Goal: Task Accomplishment & Management: Manage account settings

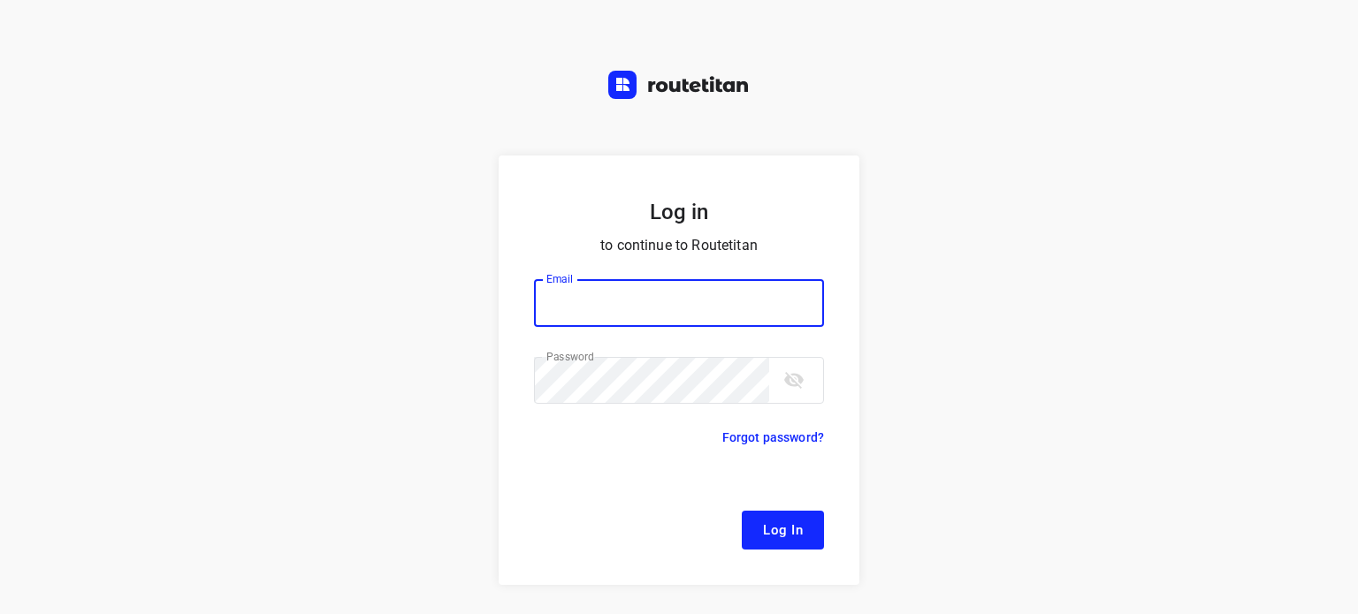
type input "[EMAIL_ADDRESS][DOMAIN_NAME]"
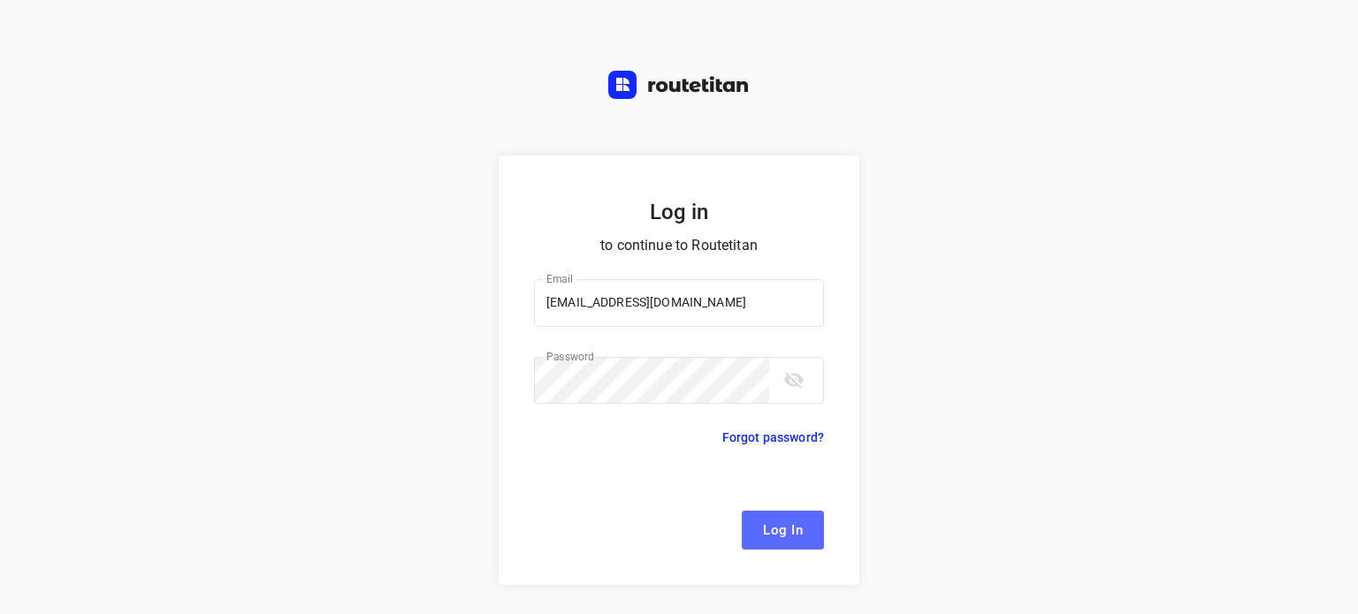
click at [774, 530] on span "Log In" at bounding box center [783, 530] width 40 height 23
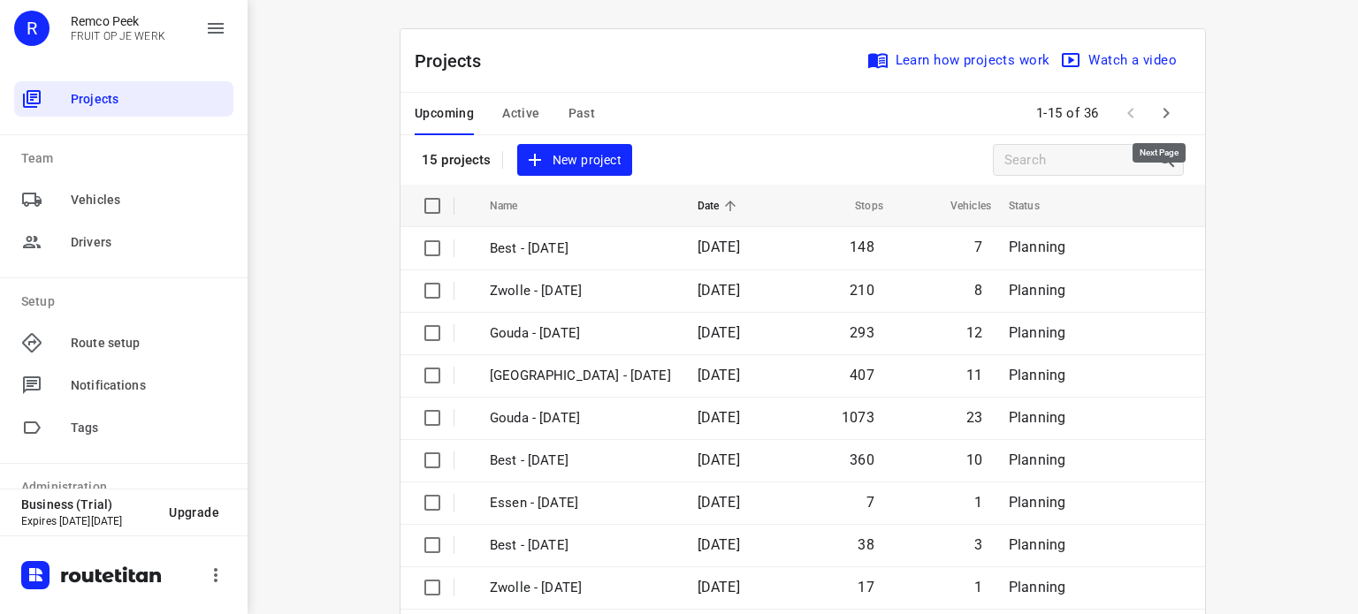
click at [1163, 114] on icon "button" at bounding box center [1165, 113] width 21 height 21
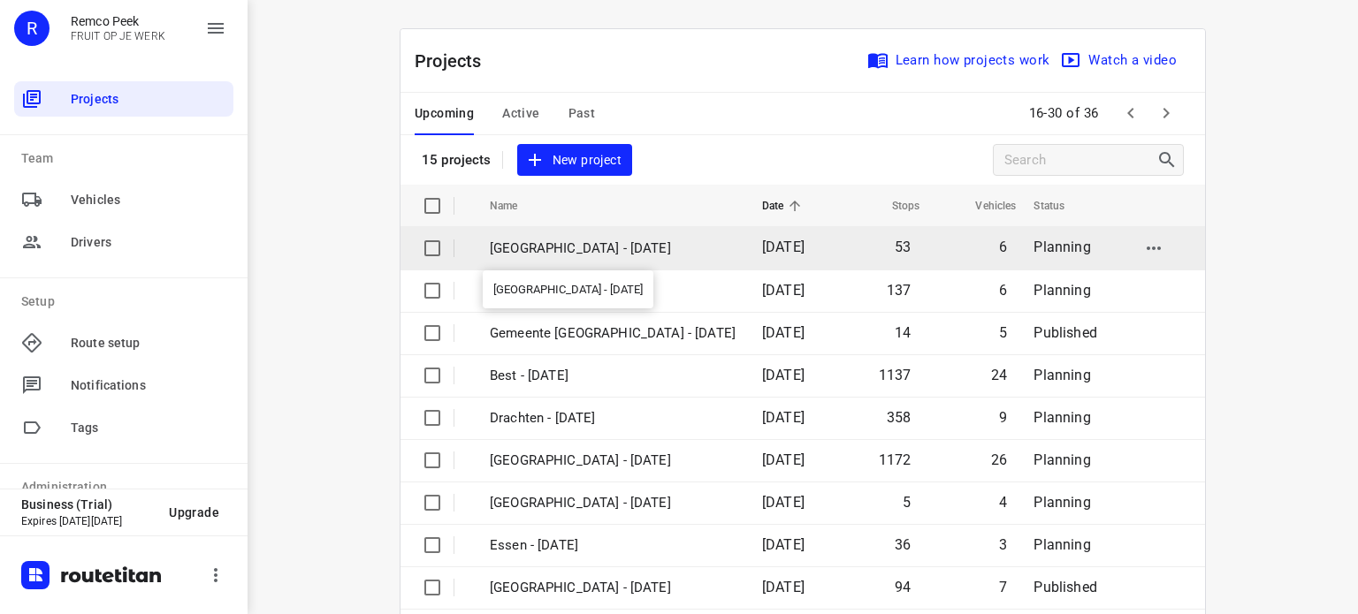
click at [564, 246] on p "[GEOGRAPHIC_DATA] - [DATE]" at bounding box center [613, 249] width 246 height 20
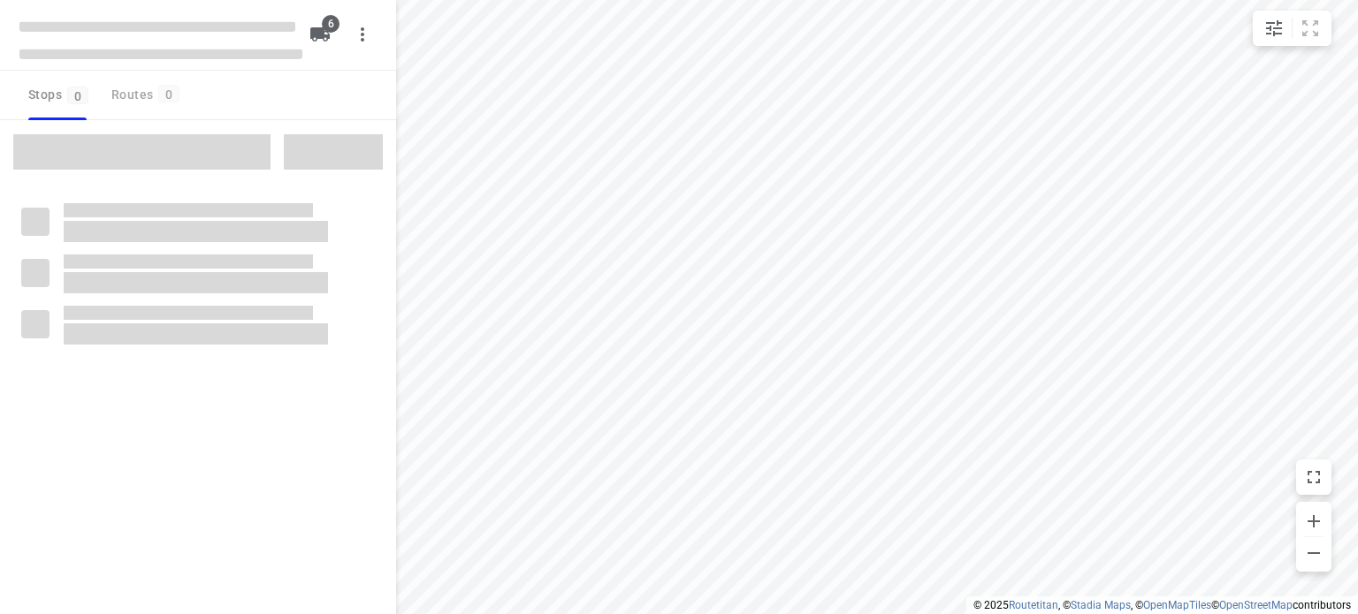
checkbox input "true"
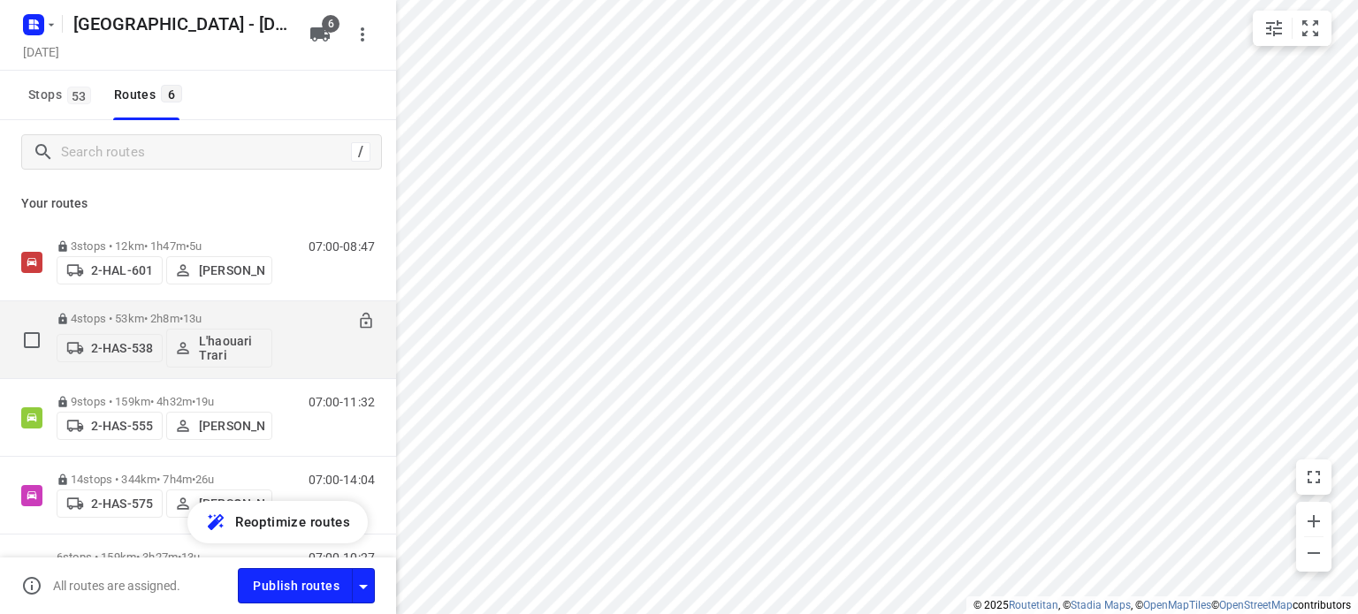
click at [124, 310] on div "4 stops • 53km • 2h8m • 13u 2-HAS-538 L'haouari Trari" at bounding box center [165, 339] width 216 height 73
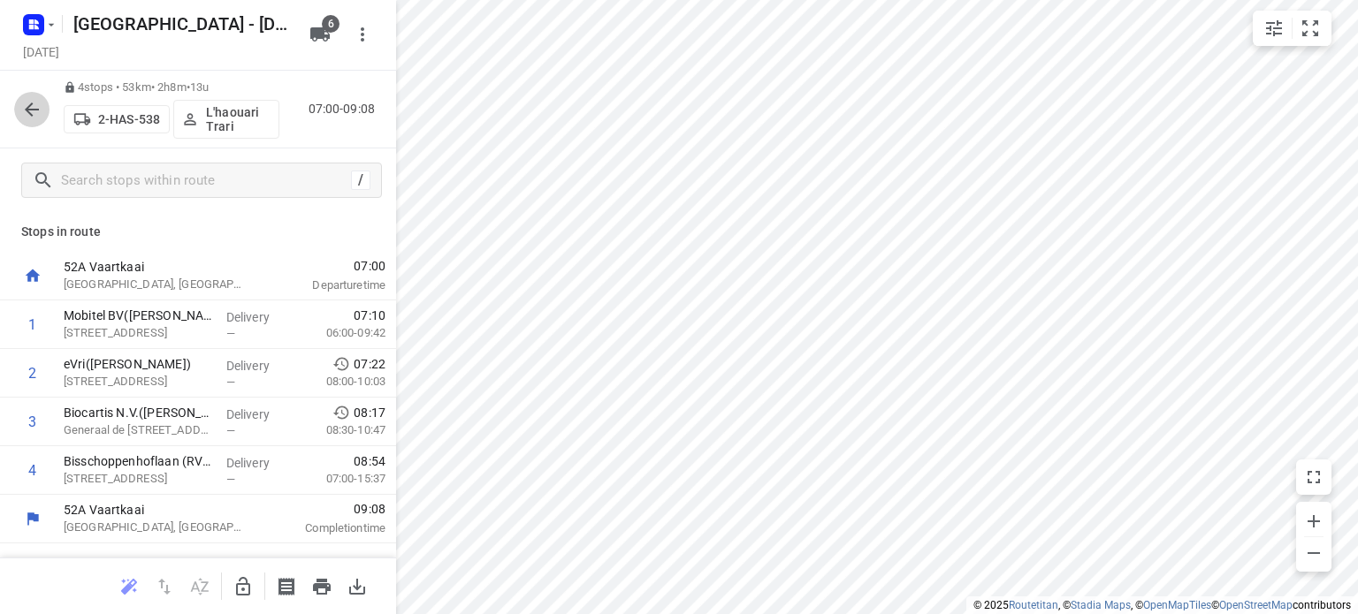
click at [27, 109] on icon "button" at bounding box center [32, 110] width 14 height 14
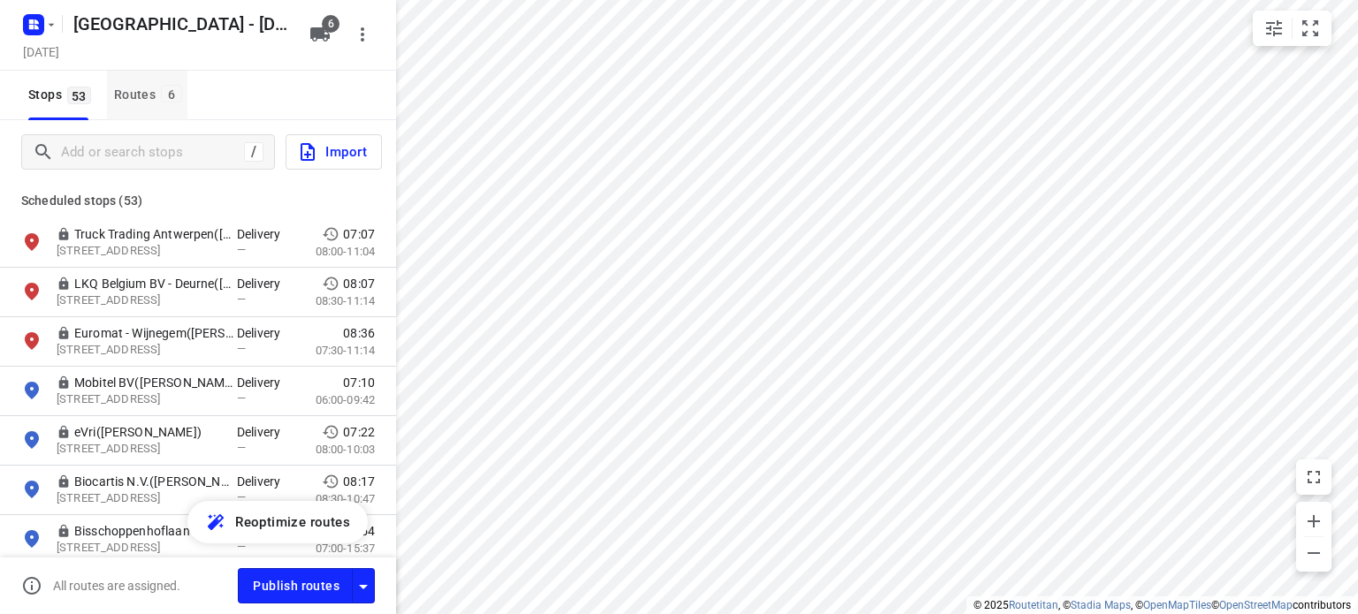
click at [126, 92] on div "Routes 6" at bounding box center [150, 95] width 73 height 22
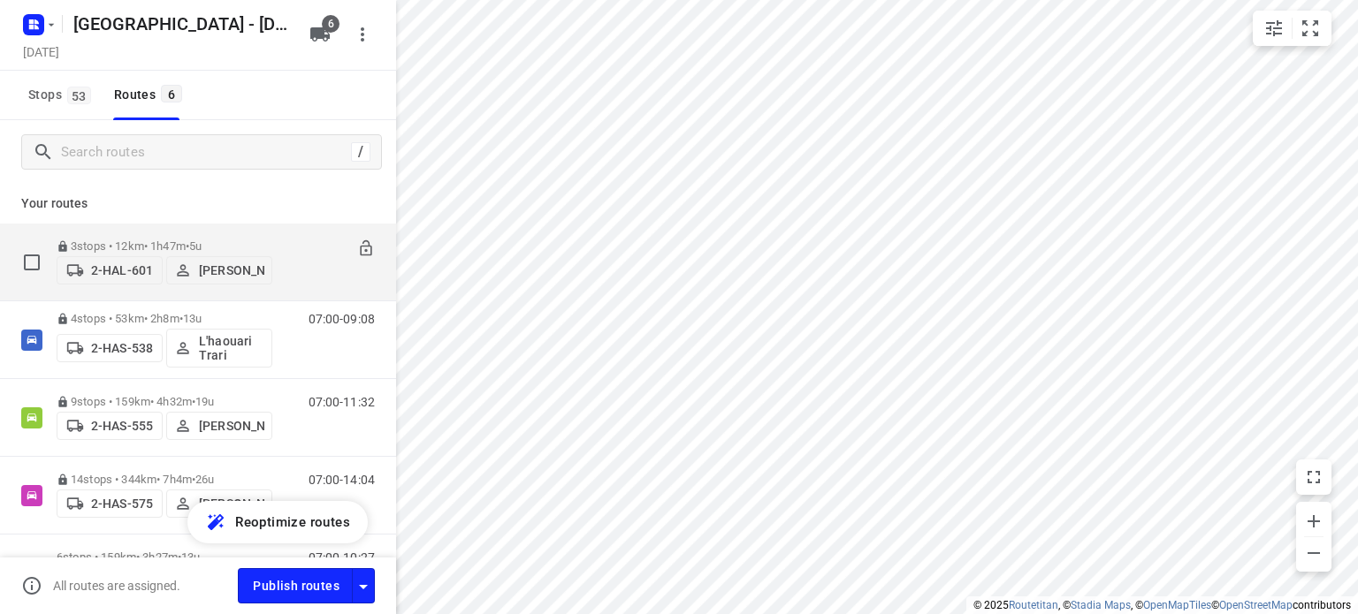
click at [124, 240] on p "3 stops • 12km • 1h47m • 5u" at bounding box center [165, 246] width 216 height 13
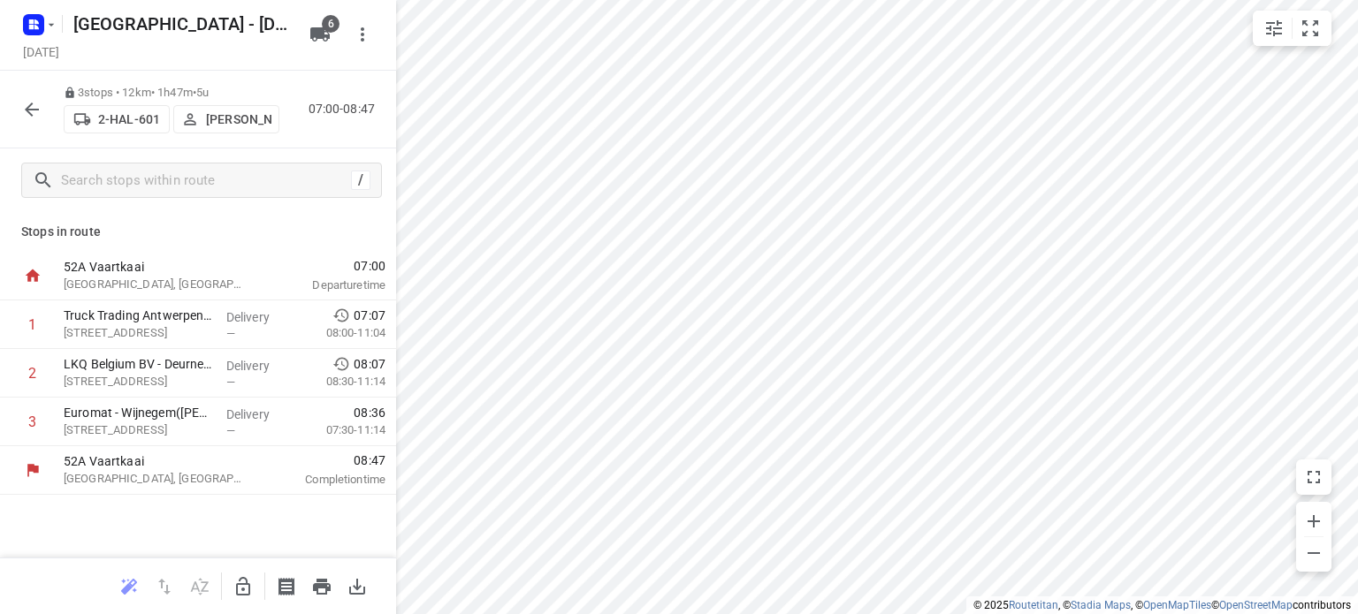
click at [27, 109] on icon "button" at bounding box center [32, 110] width 14 height 14
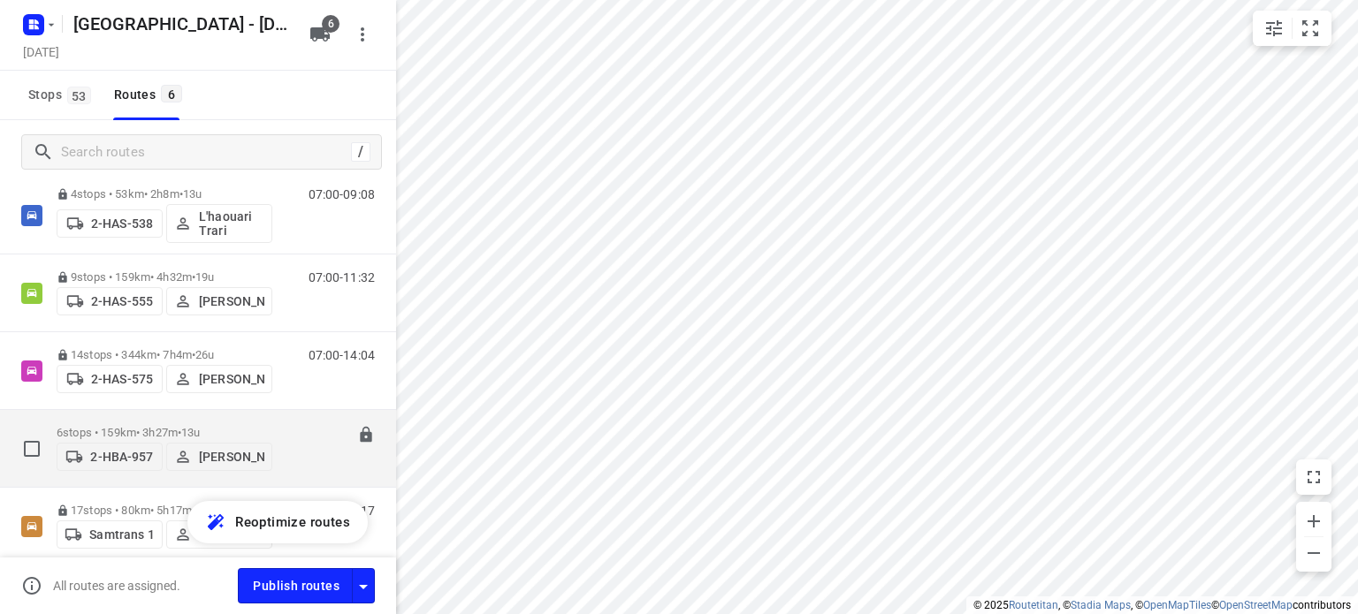
scroll to position [202, 0]
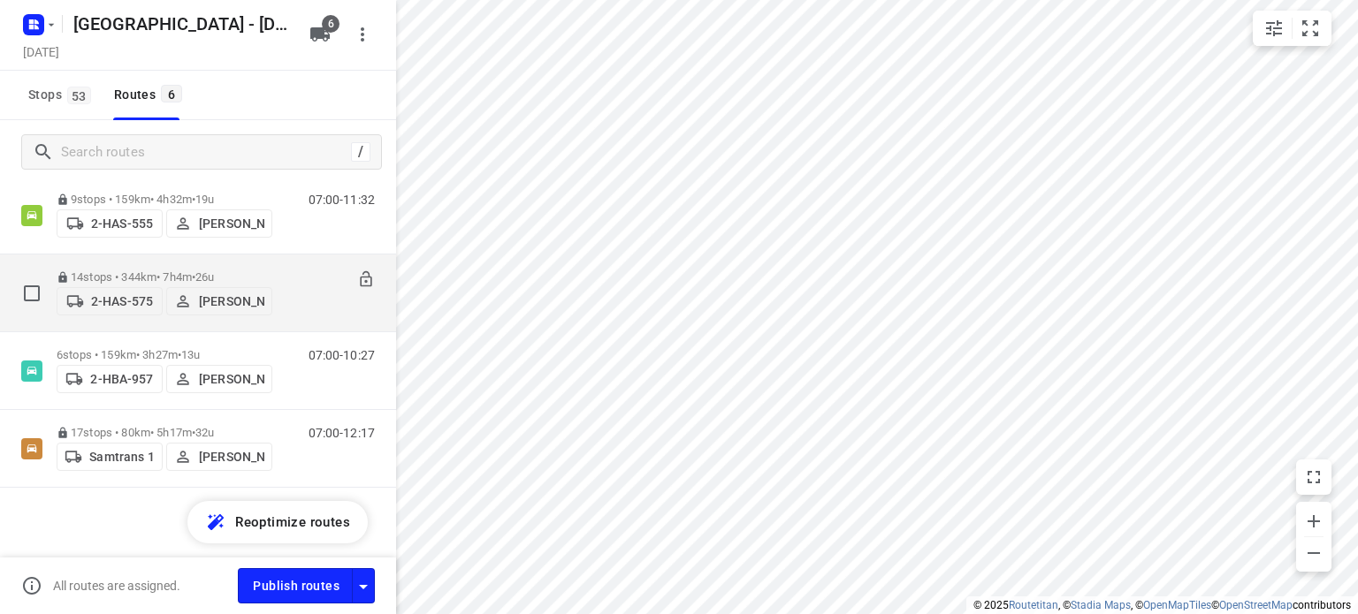
click at [124, 263] on div "14 stops • 344km • 7h4m • 26u 2-HAS-575 [PERSON_NAME]" at bounding box center [165, 293] width 216 height 63
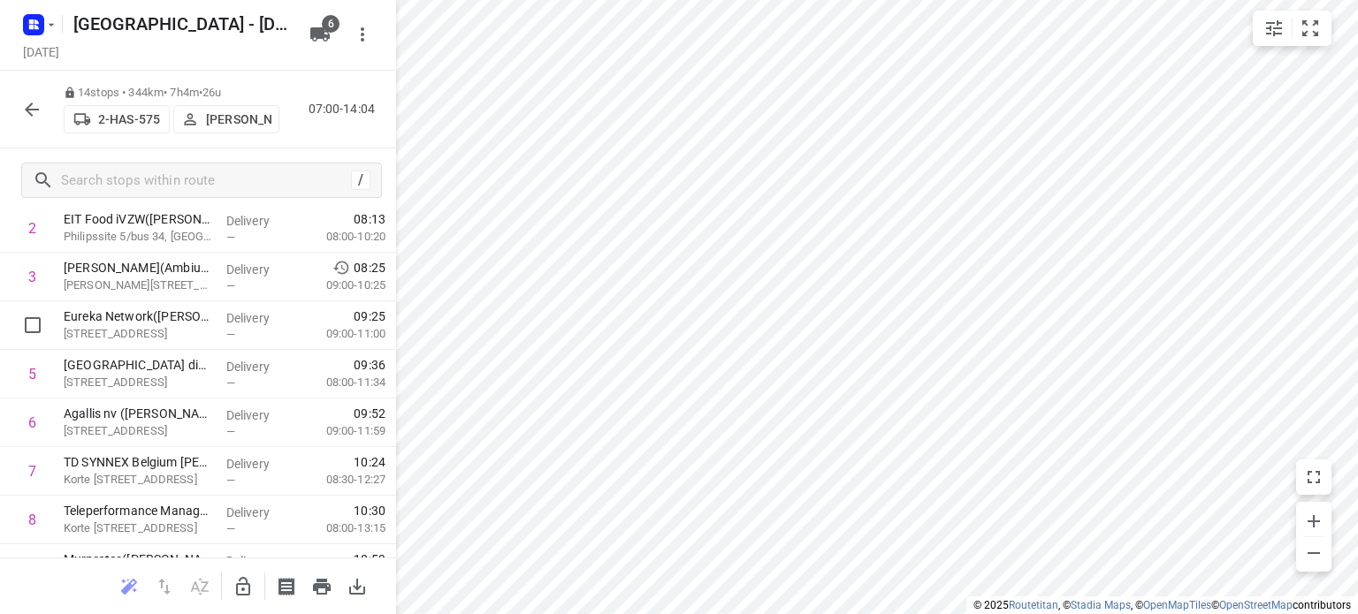
scroll to position [354, 0]
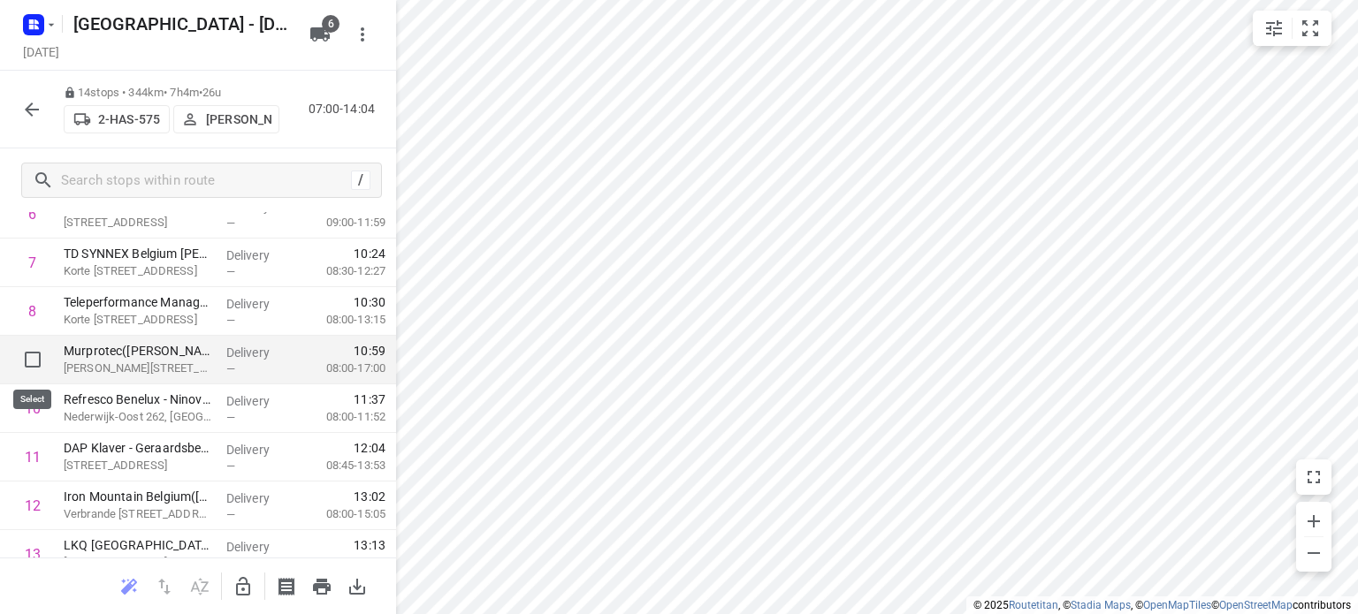
click at [31, 355] on input "checkbox" at bounding box center [32, 359] width 35 height 35
checkbox input "true"
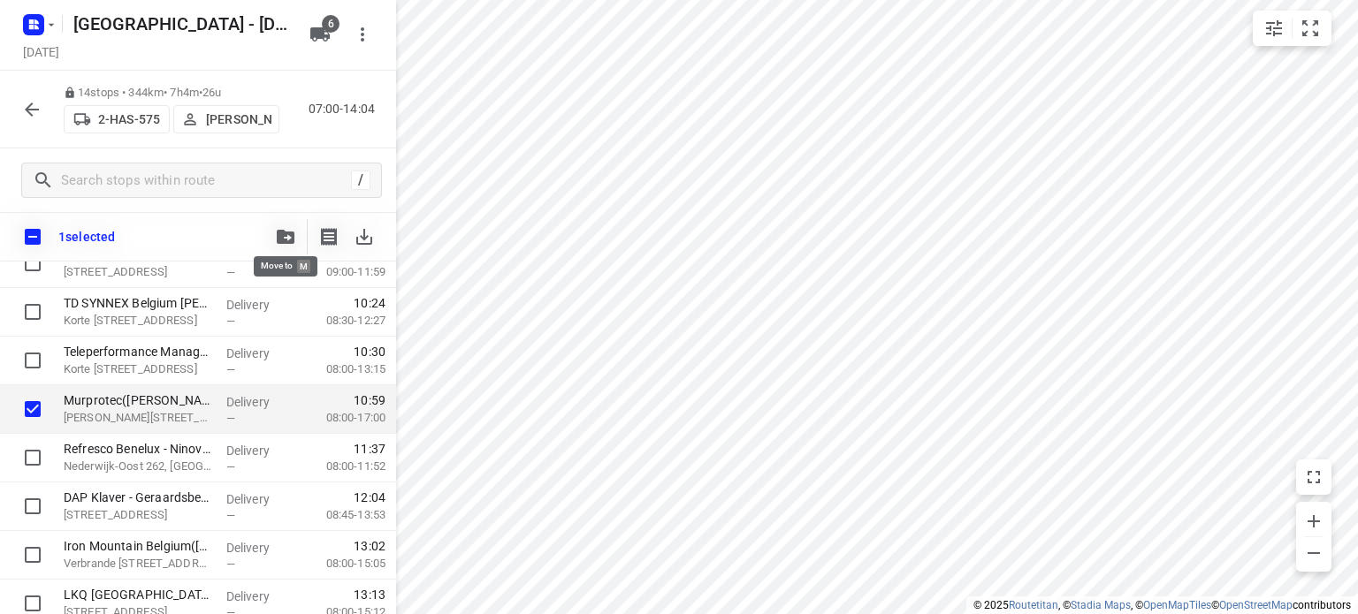
click at [282, 240] on icon "button" at bounding box center [286, 237] width 18 height 14
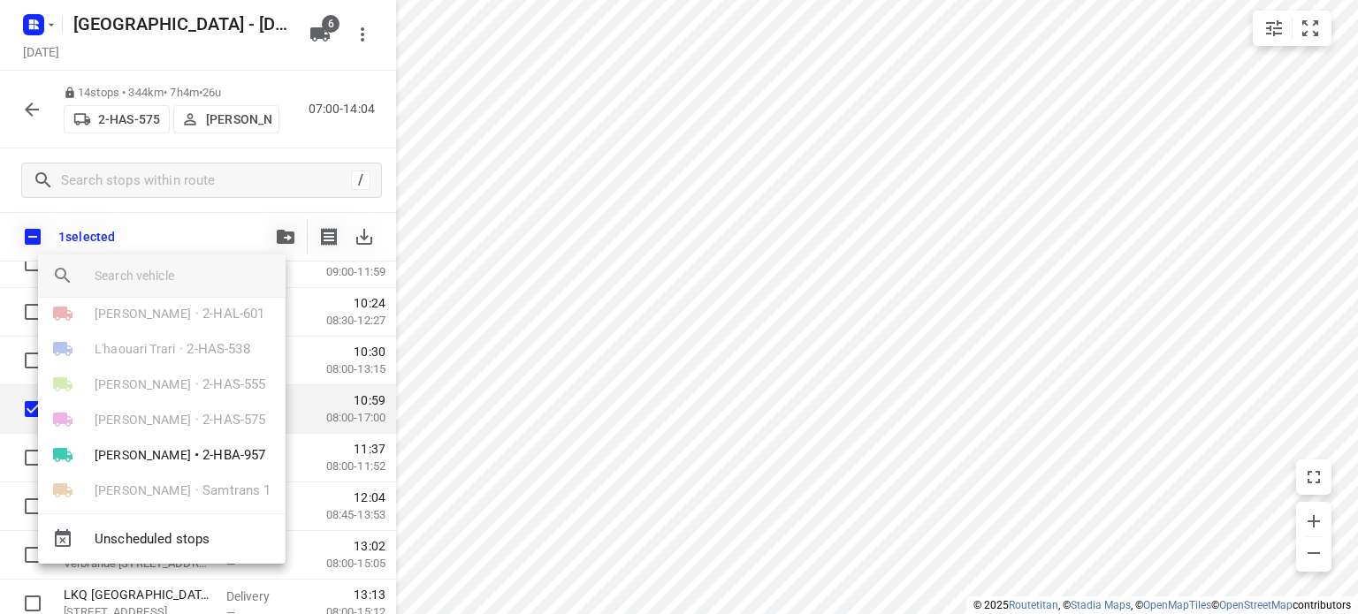
scroll to position [31, 0]
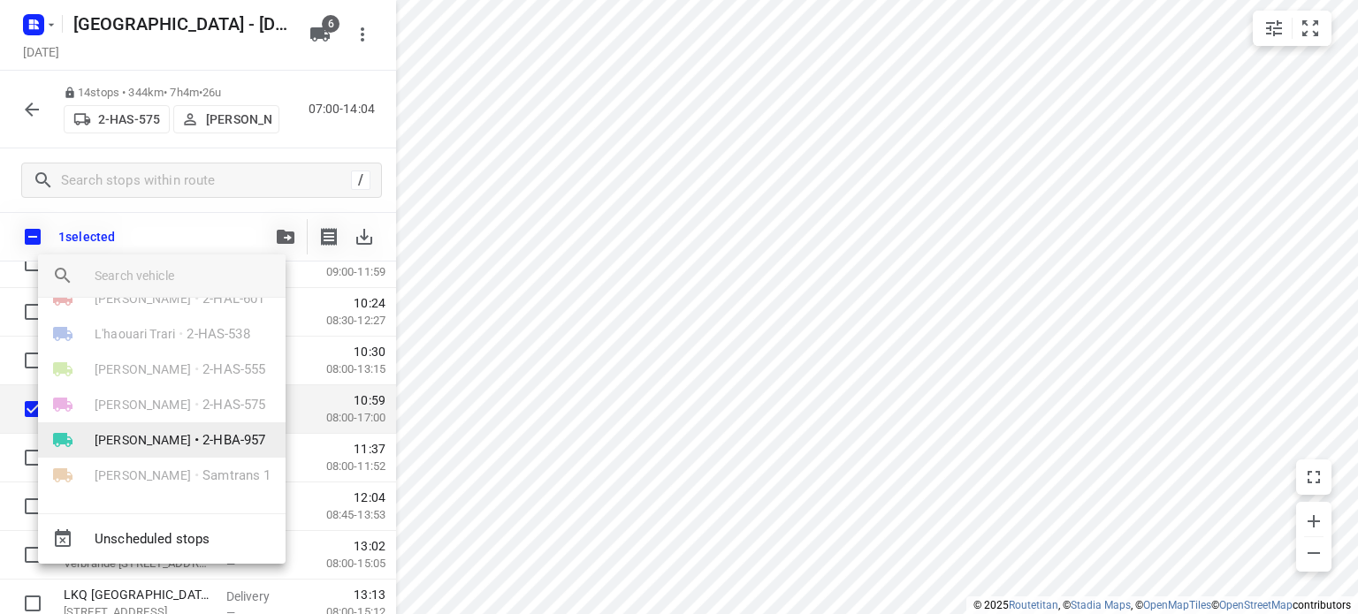
click at [131, 438] on span "[PERSON_NAME]" at bounding box center [143, 440] width 96 height 18
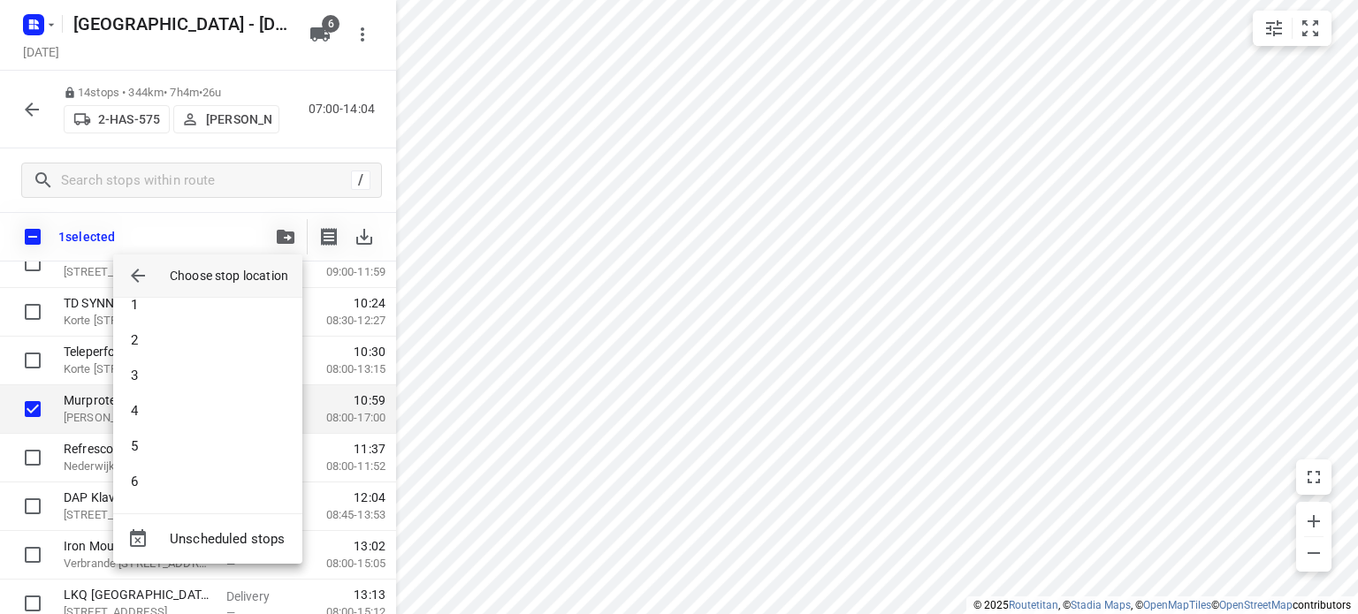
scroll to position [17, 0]
click at [171, 480] on li "6" at bounding box center [207, 482] width 189 height 35
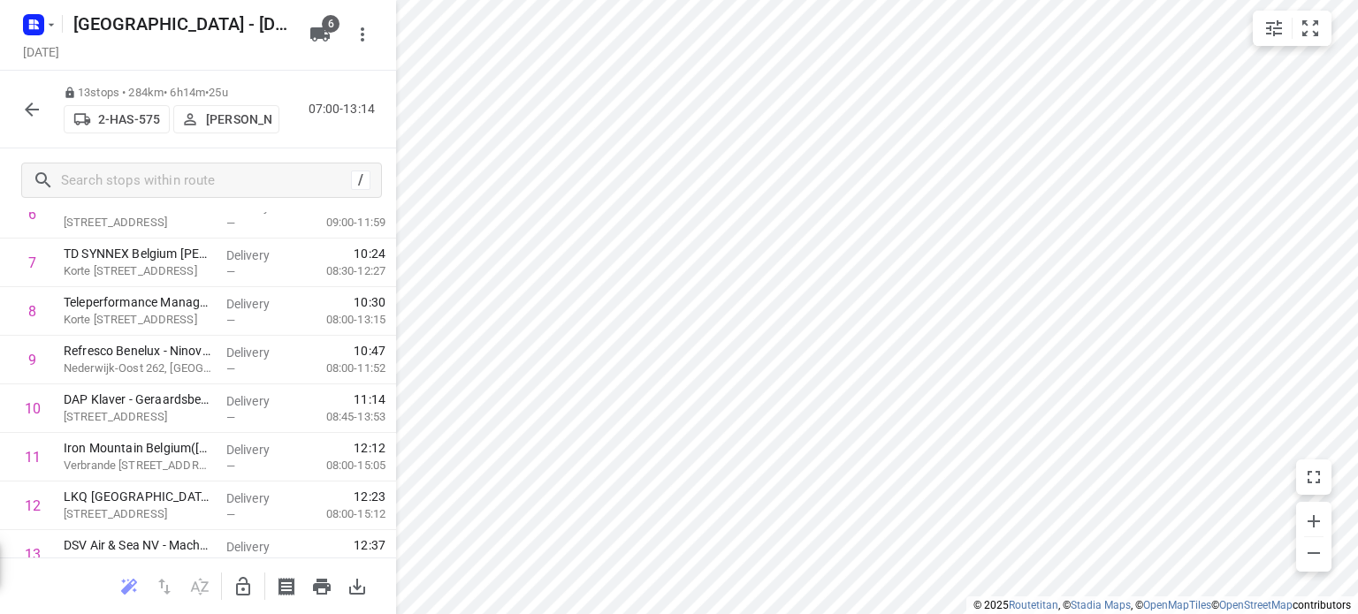
click at [28, 112] on icon "button" at bounding box center [32, 110] width 14 height 14
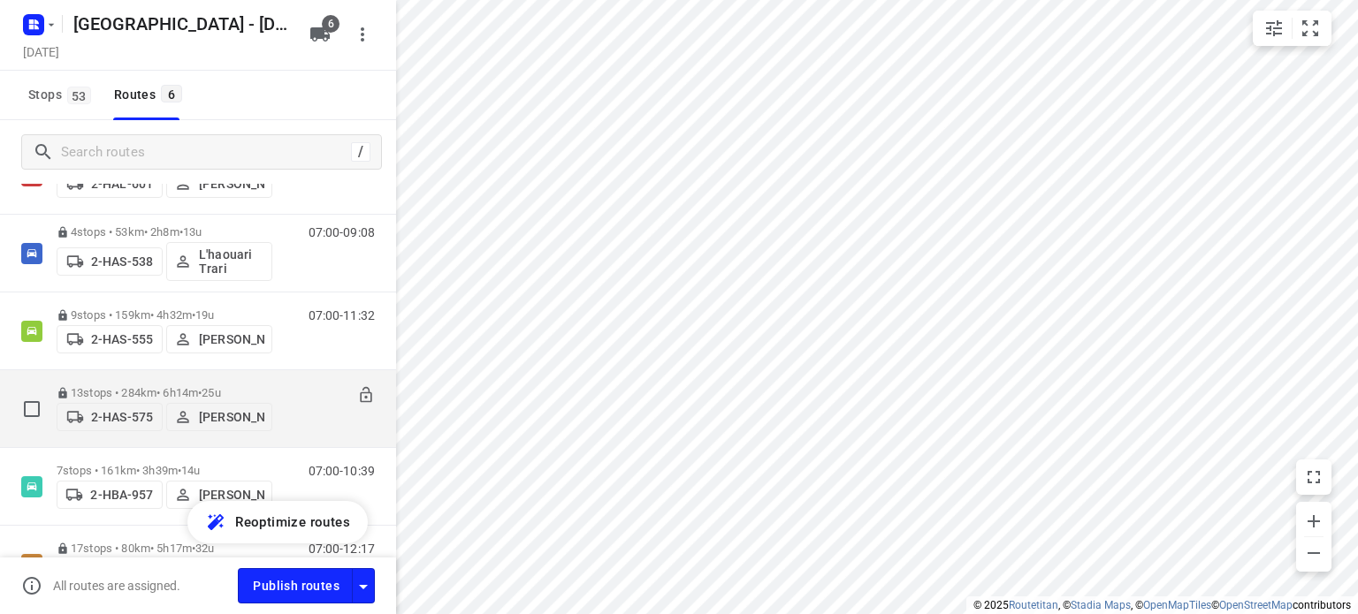
scroll to position [0, 0]
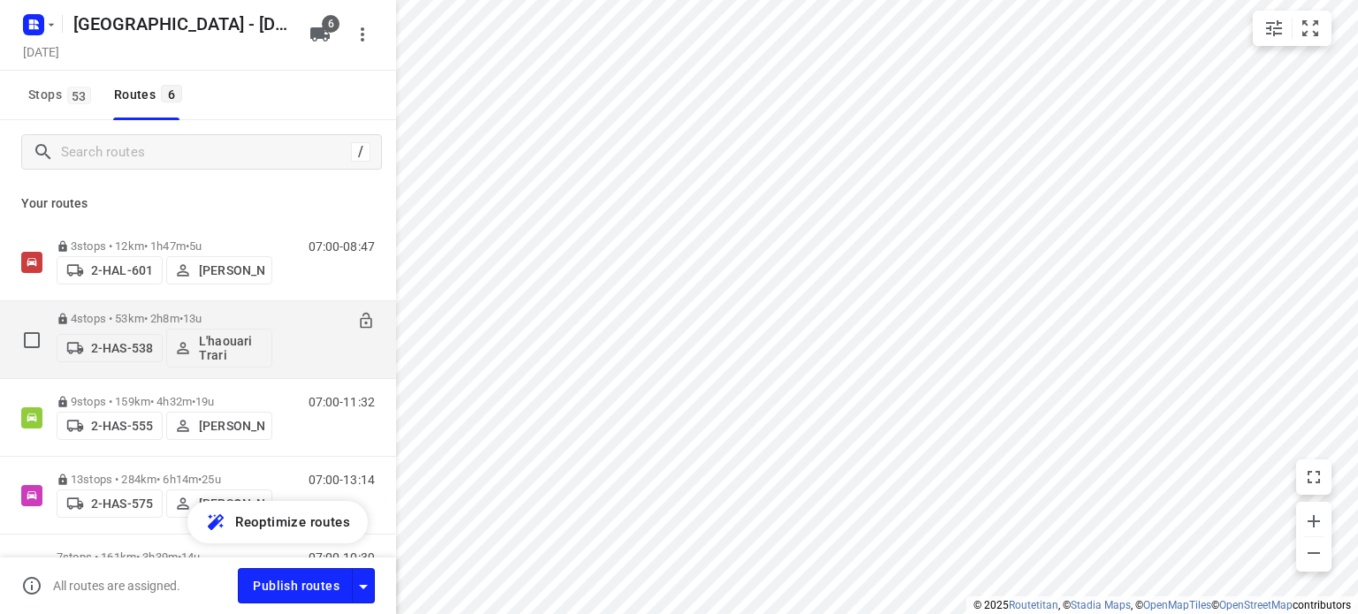
click at [133, 314] on p "4 stops • 53km • 2h8m • 13u" at bounding box center [165, 318] width 216 height 13
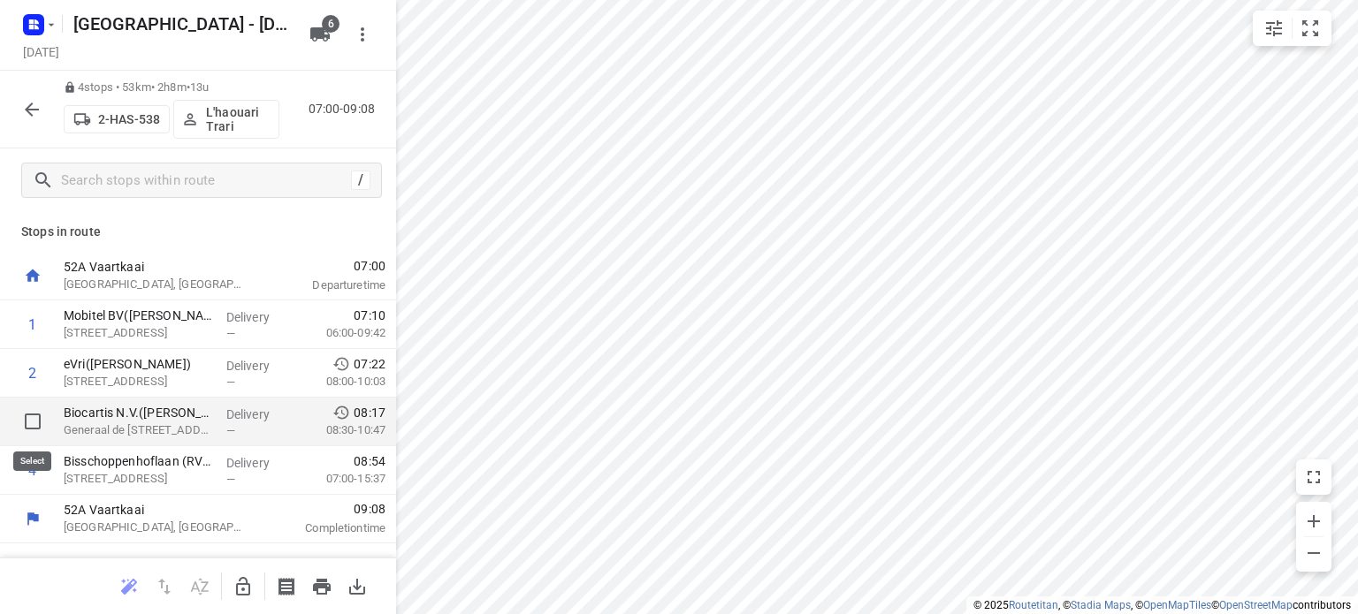
click at [32, 421] on input "checkbox" at bounding box center [32, 421] width 35 height 35
checkbox input "true"
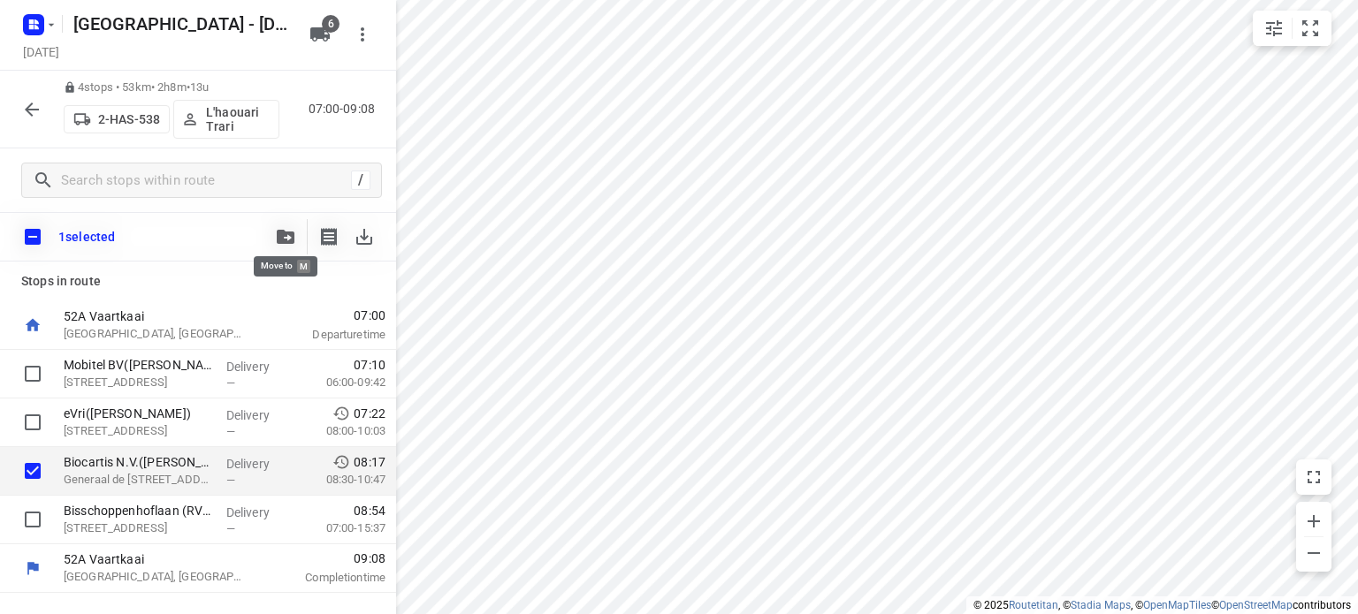
click at [279, 232] on icon "button" at bounding box center [286, 237] width 18 height 14
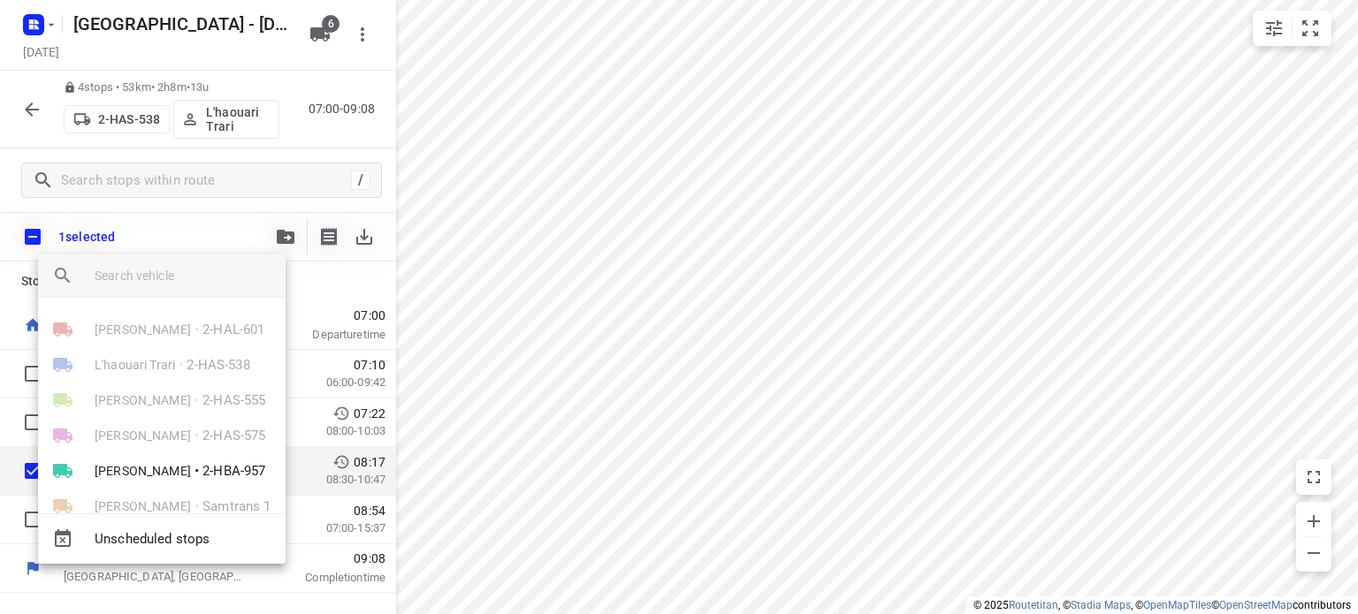
click at [156, 234] on div at bounding box center [679, 307] width 1358 height 614
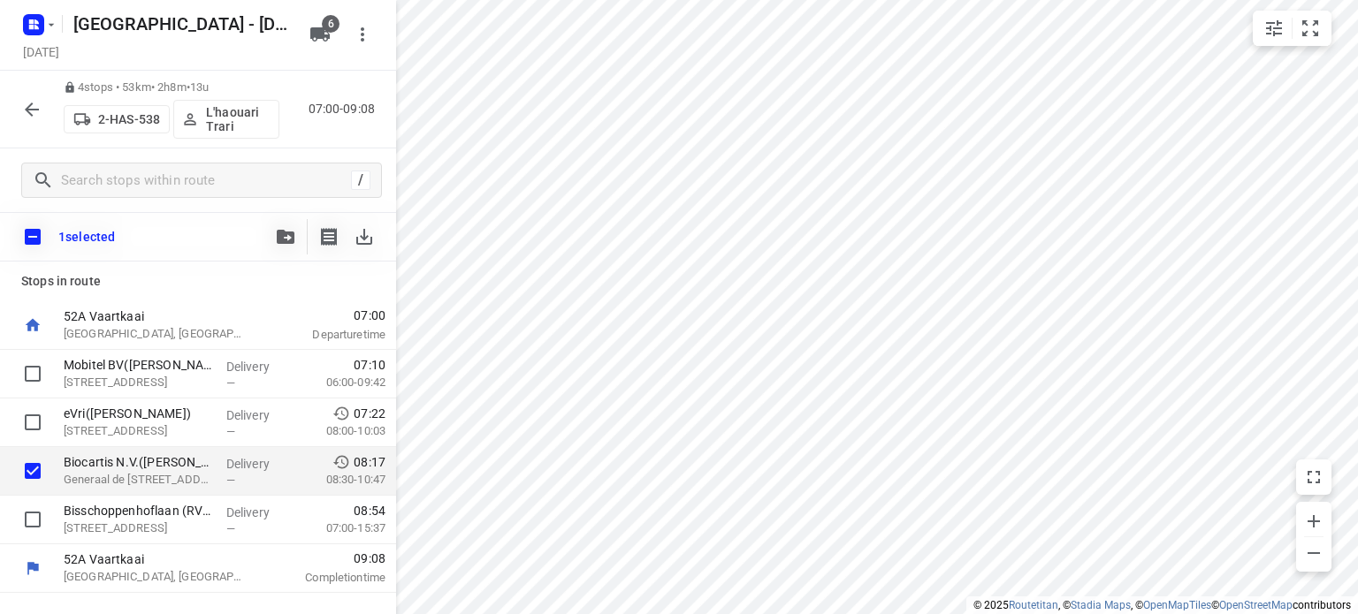
click at [30, 113] on icon "button" at bounding box center [32, 110] width 14 height 14
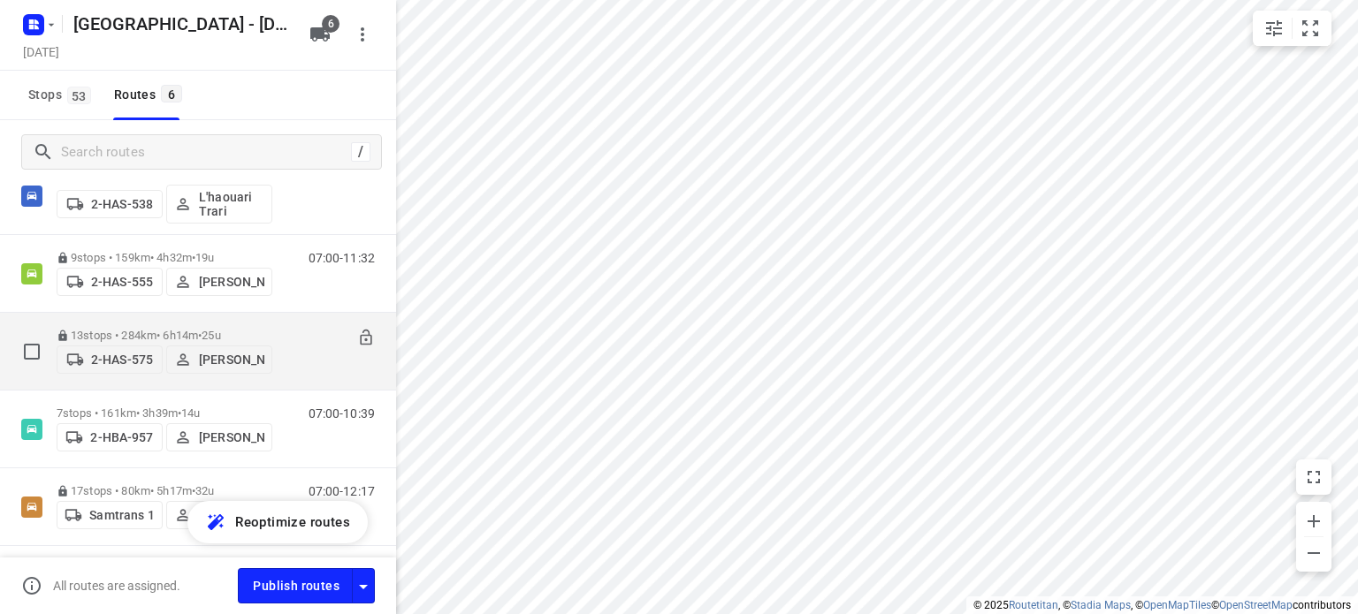
scroll to position [114, 0]
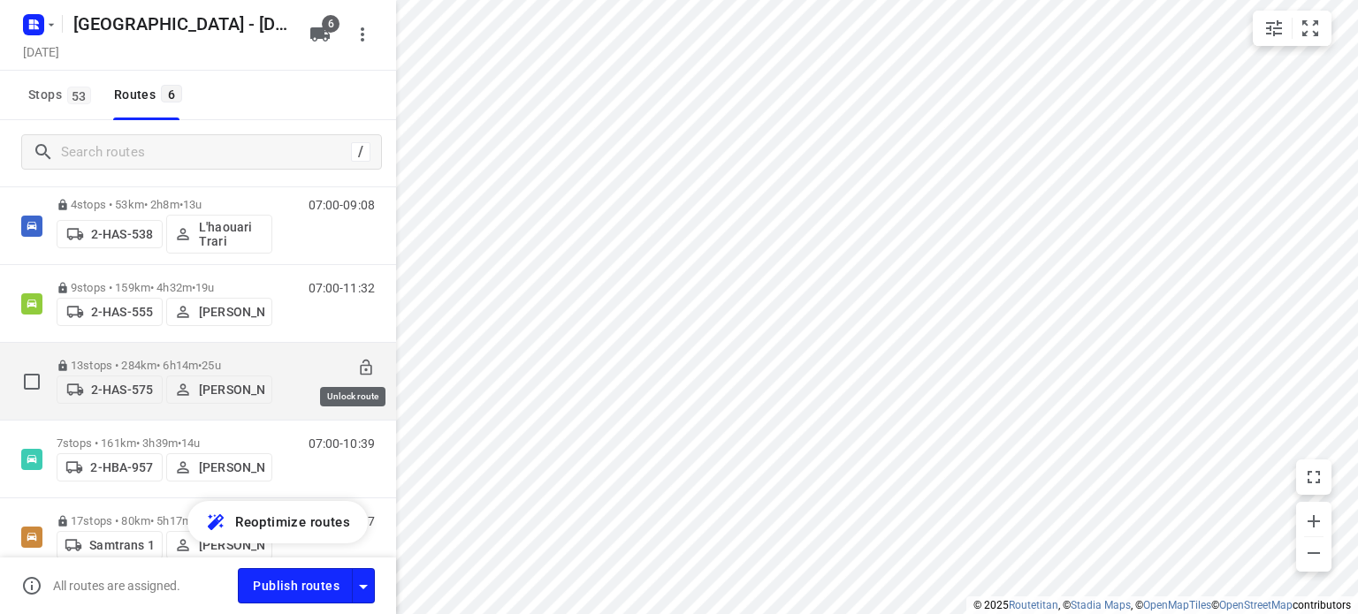
click at [357, 359] on icon at bounding box center [366, 368] width 18 height 18
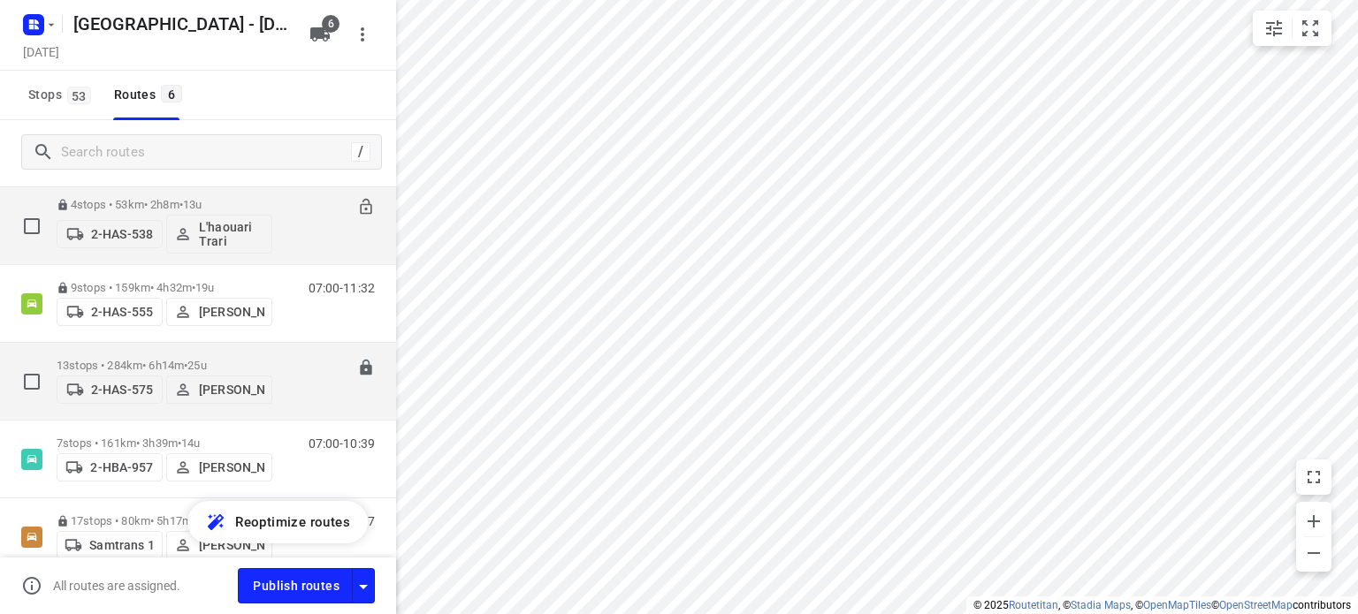
click at [138, 200] on p "4 stops • 53km • 2h8m • 13u" at bounding box center [165, 204] width 216 height 13
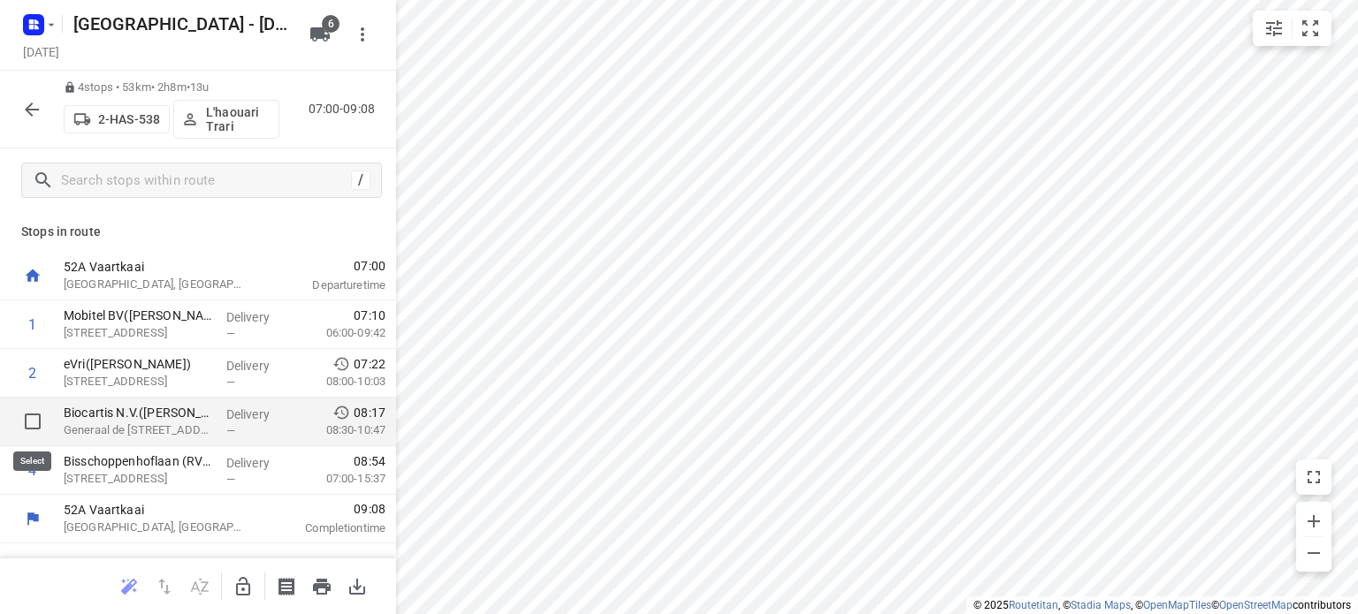
click at [34, 418] on input "checkbox" at bounding box center [32, 421] width 35 height 35
checkbox input "true"
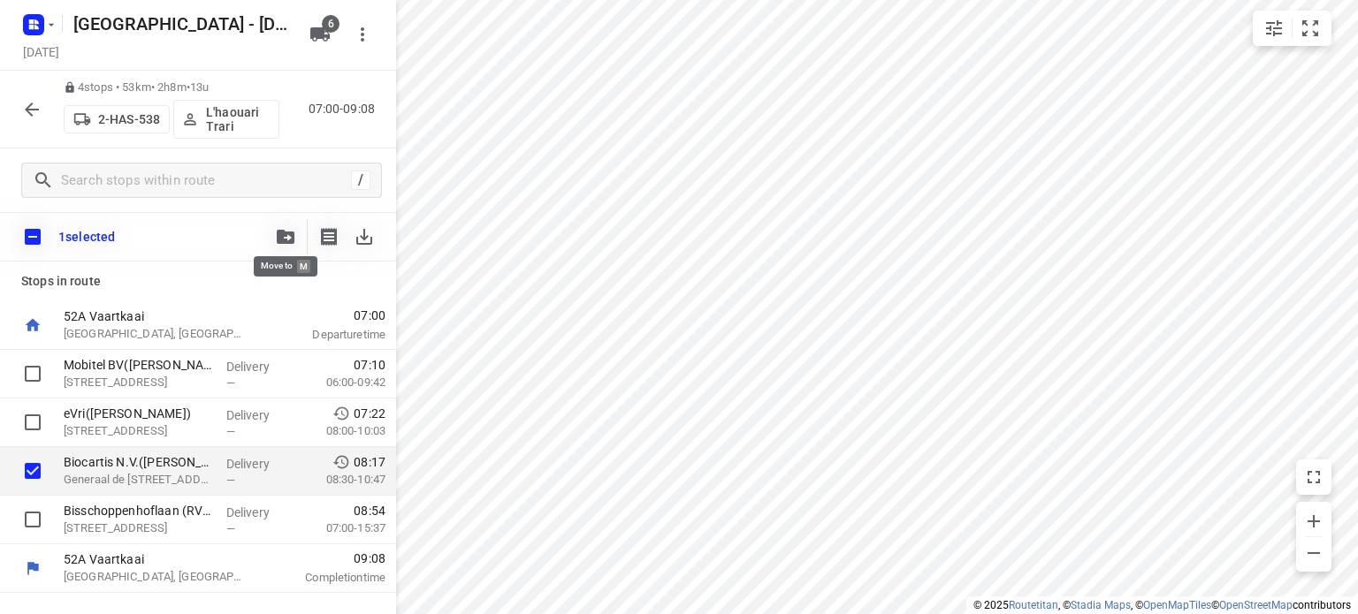
click at [277, 236] on icon "button" at bounding box center [286, 237] width 18 height 14
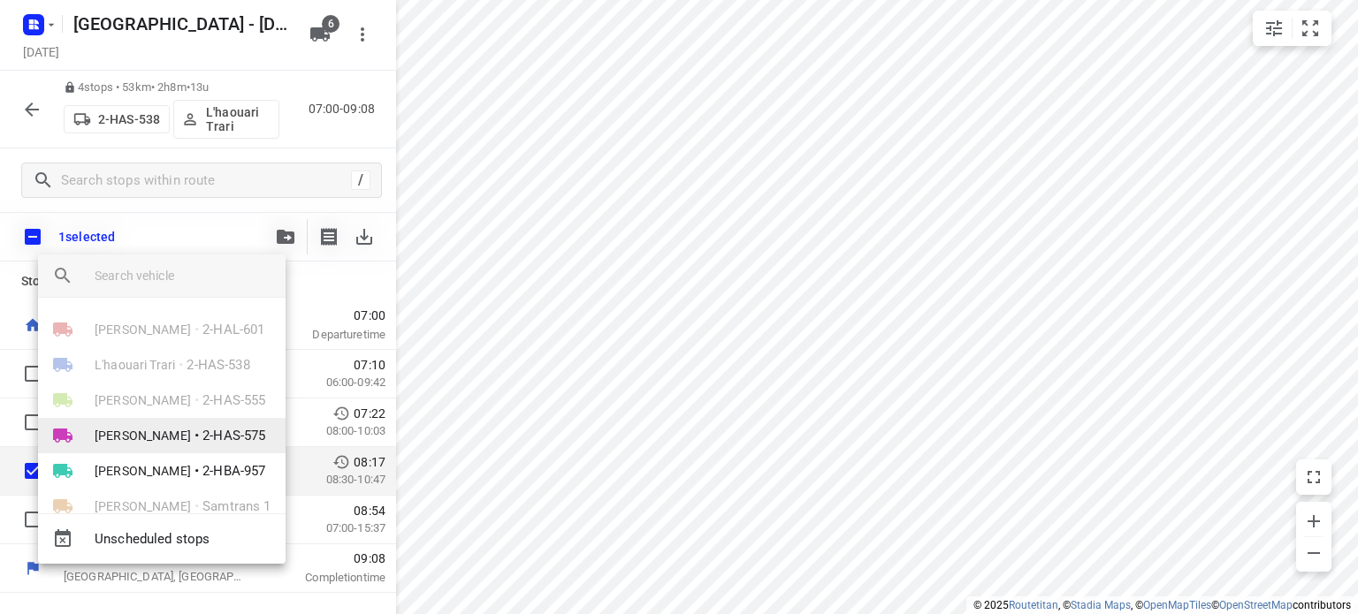
click at [142, 435] on span "[PERSON_NAME]" at bounding box center [143, 436] width 96 height 18
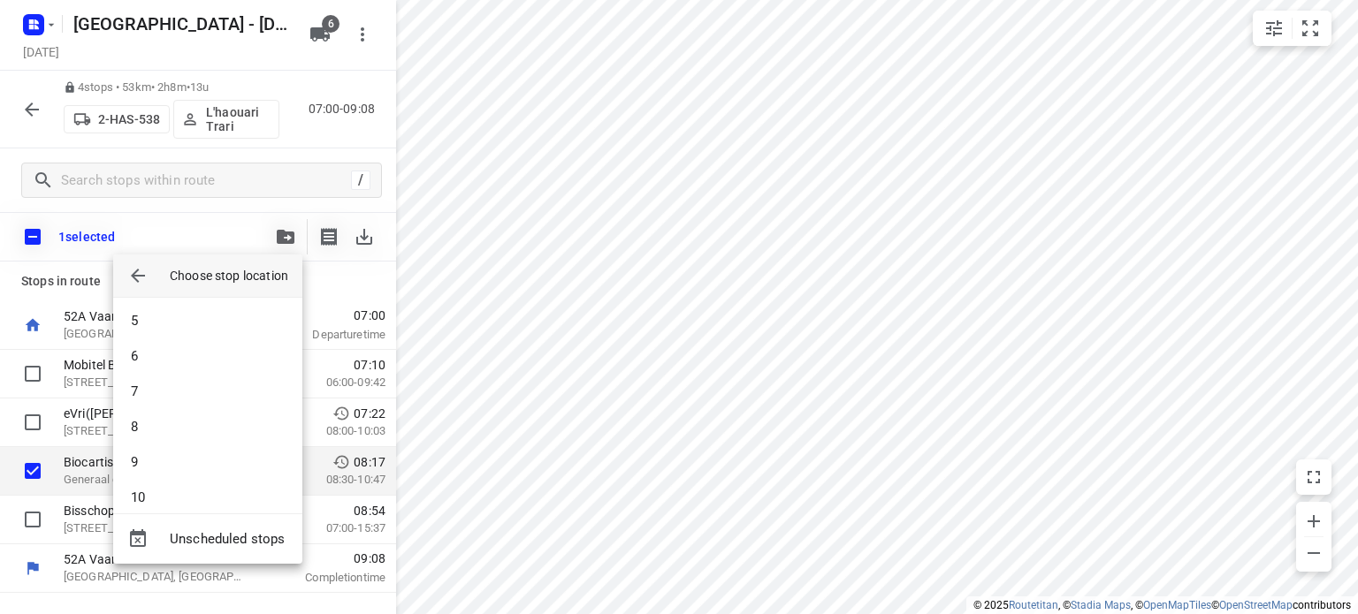
scroll to position [264, 0]
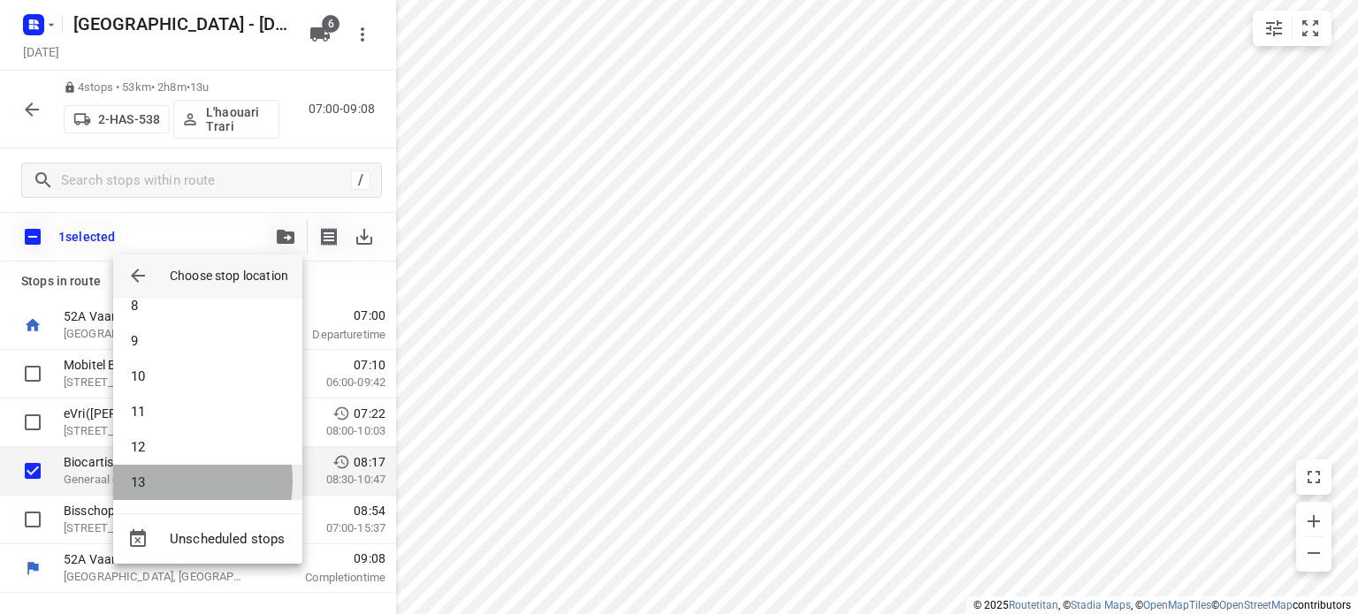
click at [160, 481] on li "13" at bounding box center [207, 482] width 189 height 35
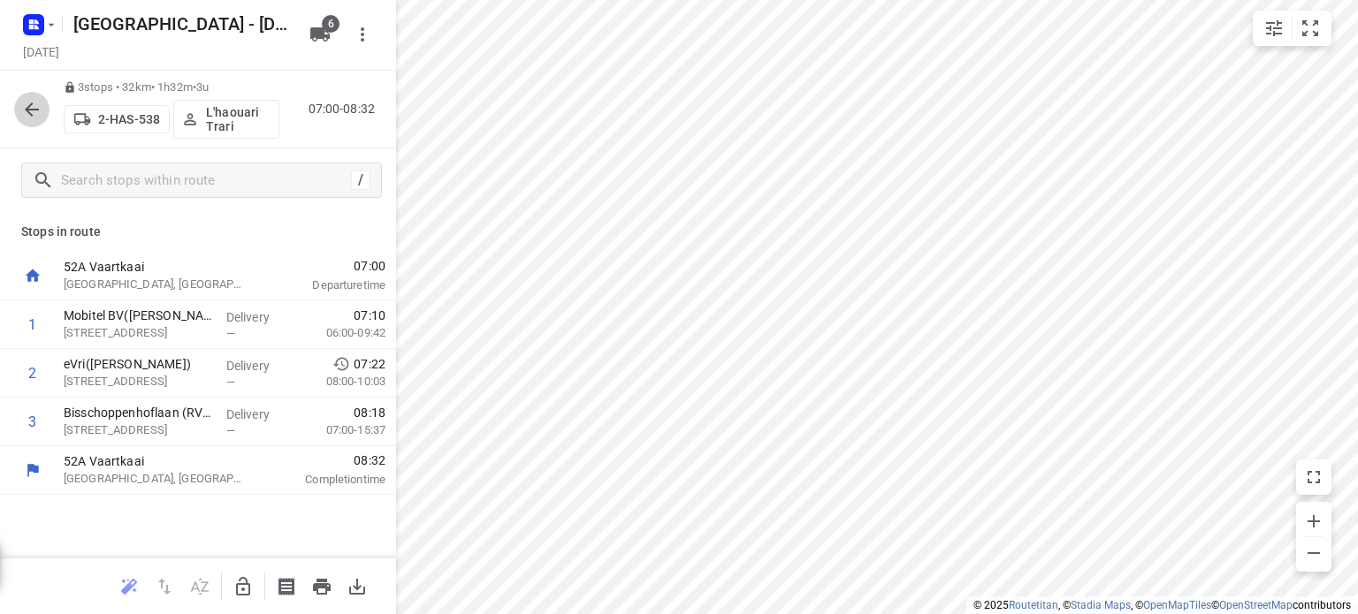
click at [32, 109] on icon "button" at bounding box center [32, 110] width 14 height 14
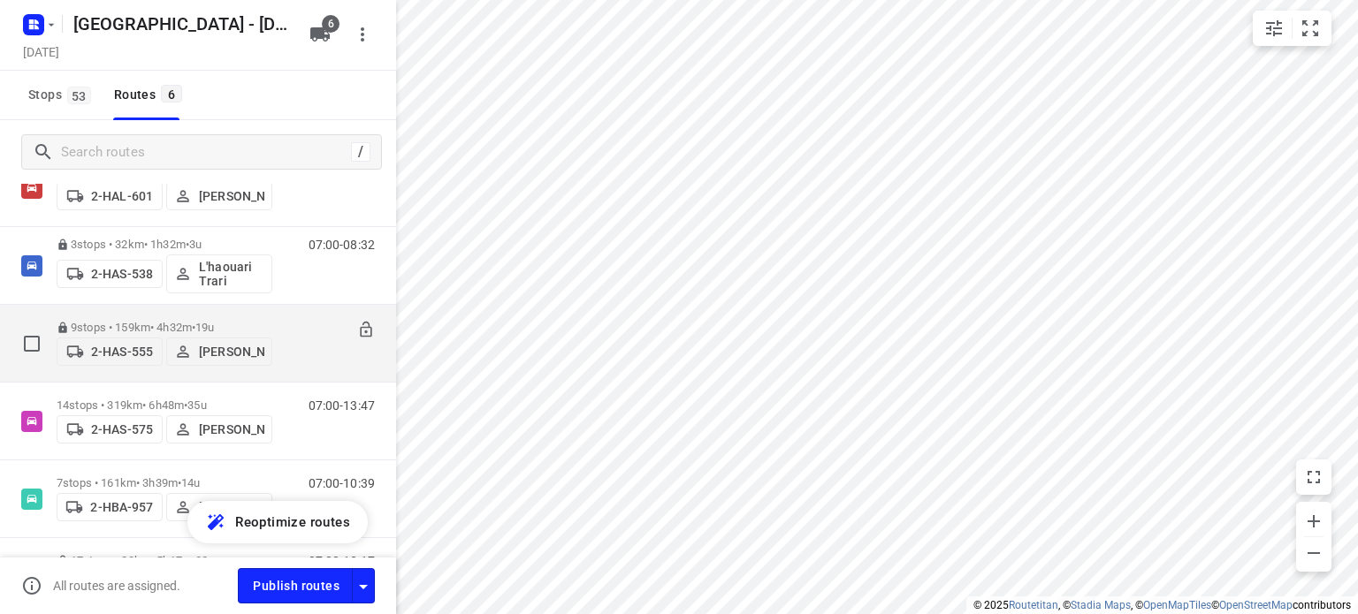
scroll to position [177, 0]
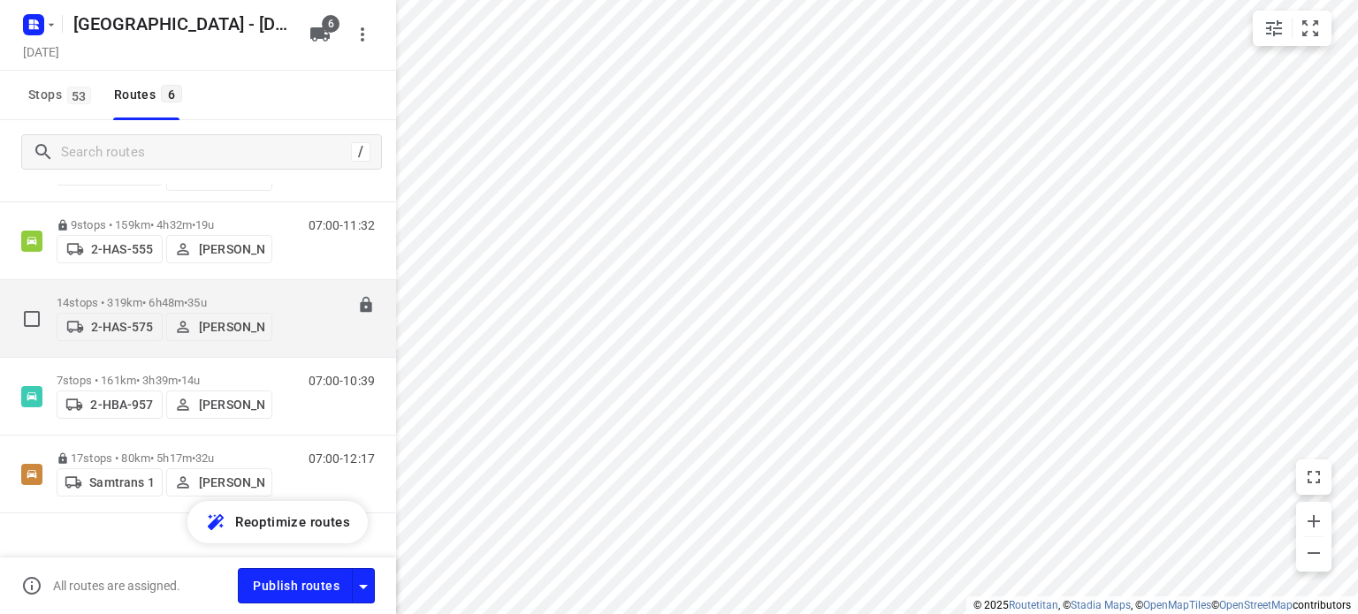
click at [140, 289] on div "14 stops • 319km • 6h48m • 35u 2-HAS-575 [PERSON_NAME]" at bounding box center [165, 318] width 216 height 63
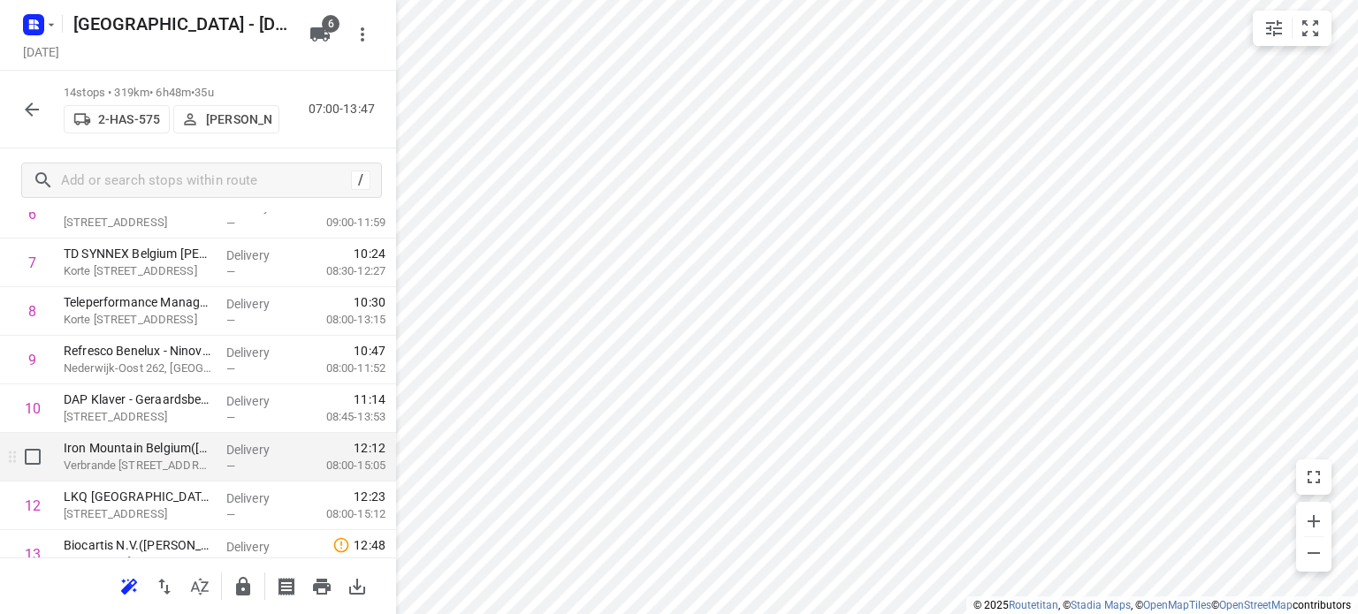
scroll to position [471, 0]
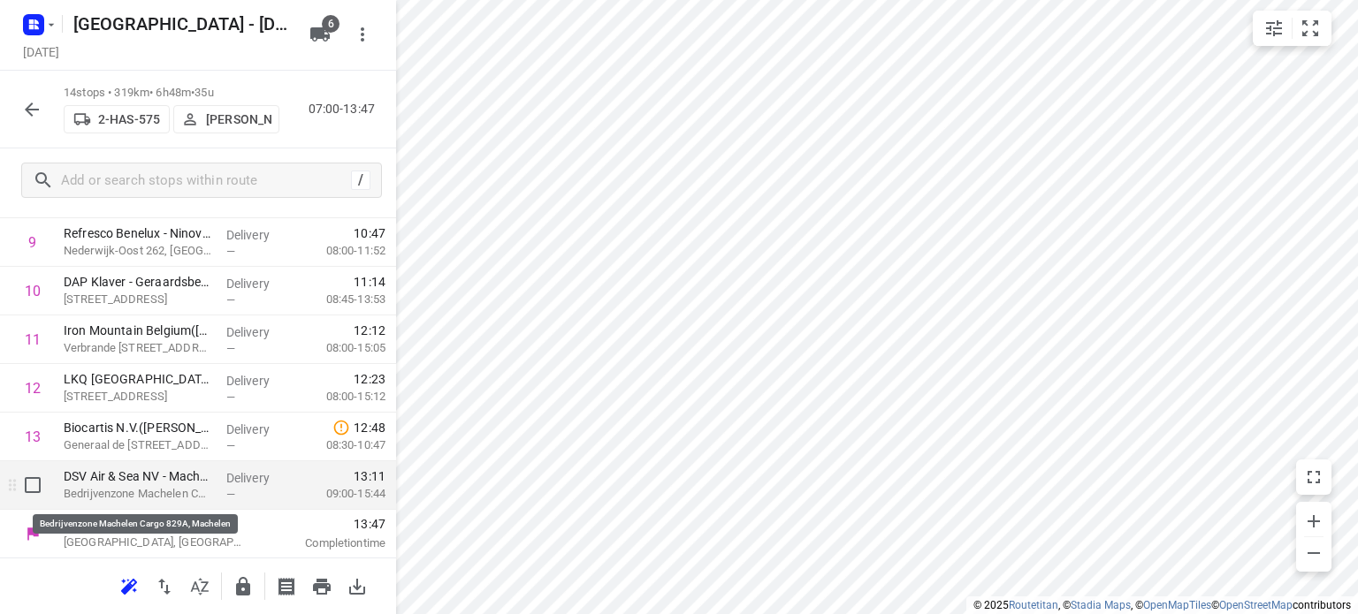
click at [121, 490] on p "Bedrijvenzone Machelen Cargo 829A, Machelen" at bounding box center [138, 494] width 149 height 18
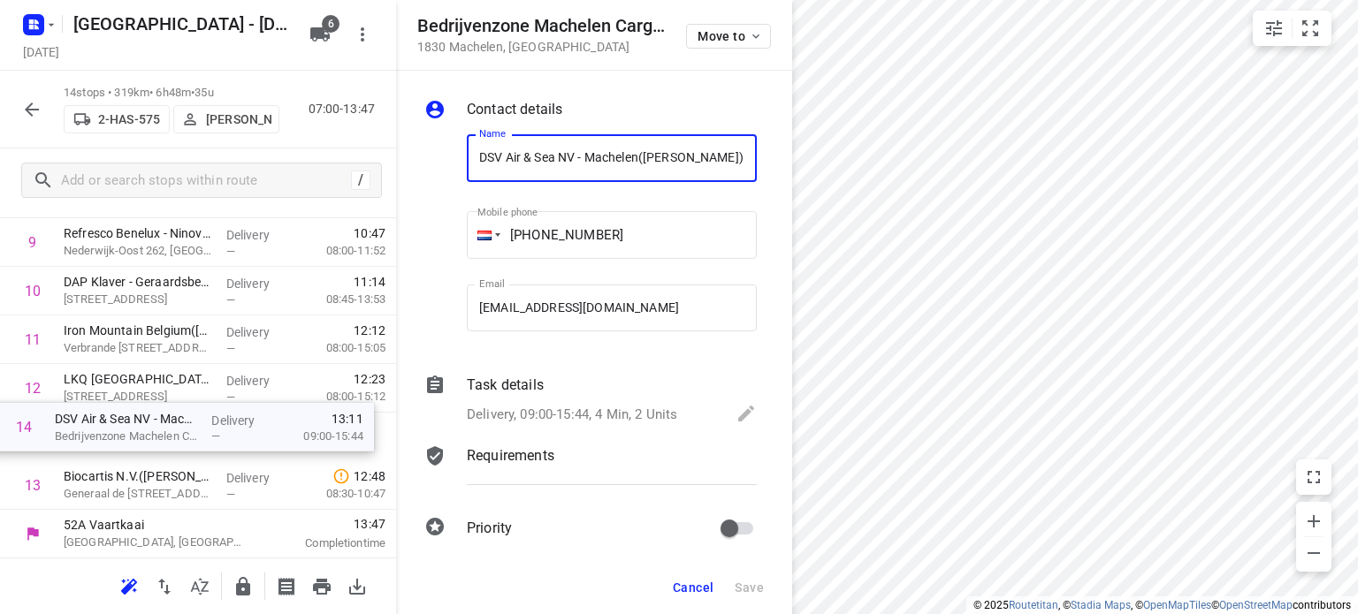
drag, startPoint x: 121, startPoint y: 490, endPoint x: 111, endPoint y: 420, distance: 70.5
click at [111, 420] on div "1 [MEDICAL_DATA] Industries([STREET_ADDRESS][PERSON_NAME], Hemiksem Delivery — …" at bounding box center [198, 169] width 396 height 681
click at [39, 110] on icon "button" at bounding box center [31, 109] width 21 height 21
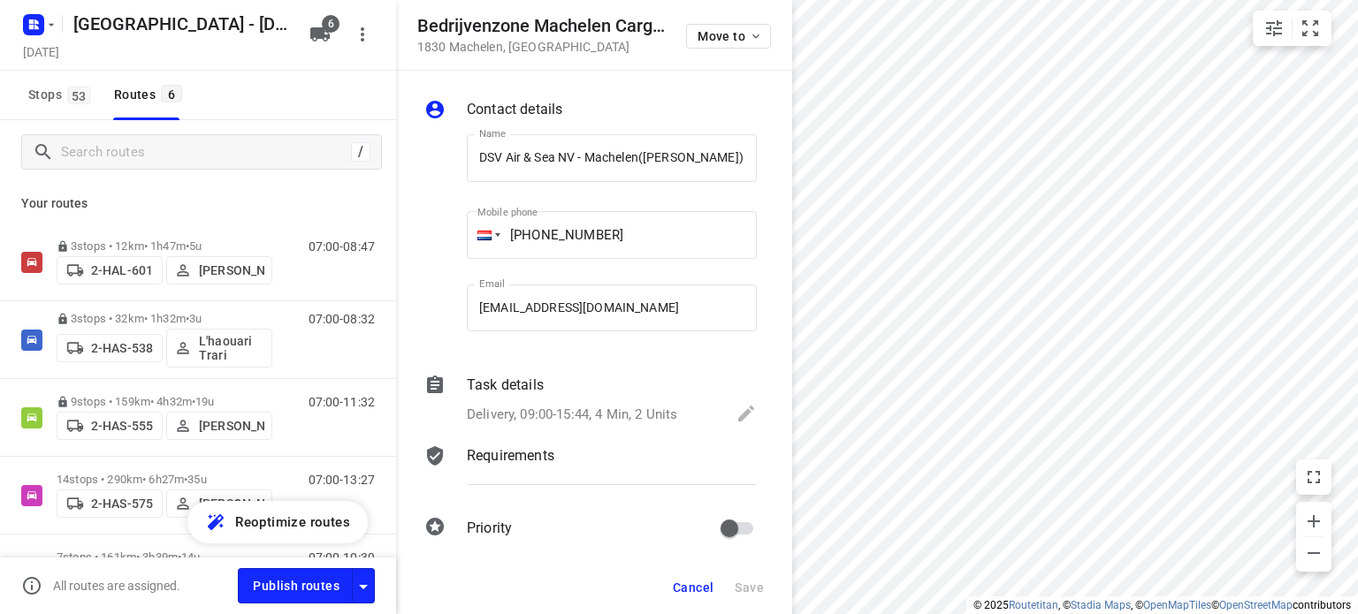
click at [693, 584] on span "Cancel" at bounding box center [693, 588] width 41 height 14
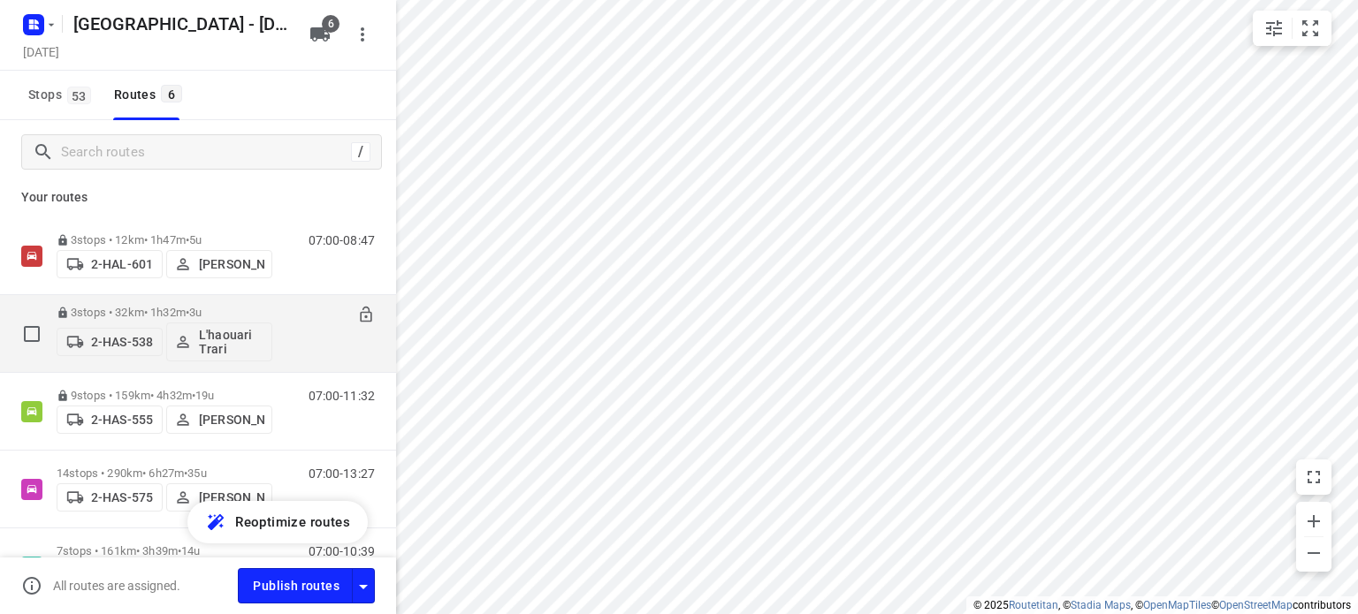
scroll to position [0, 0]
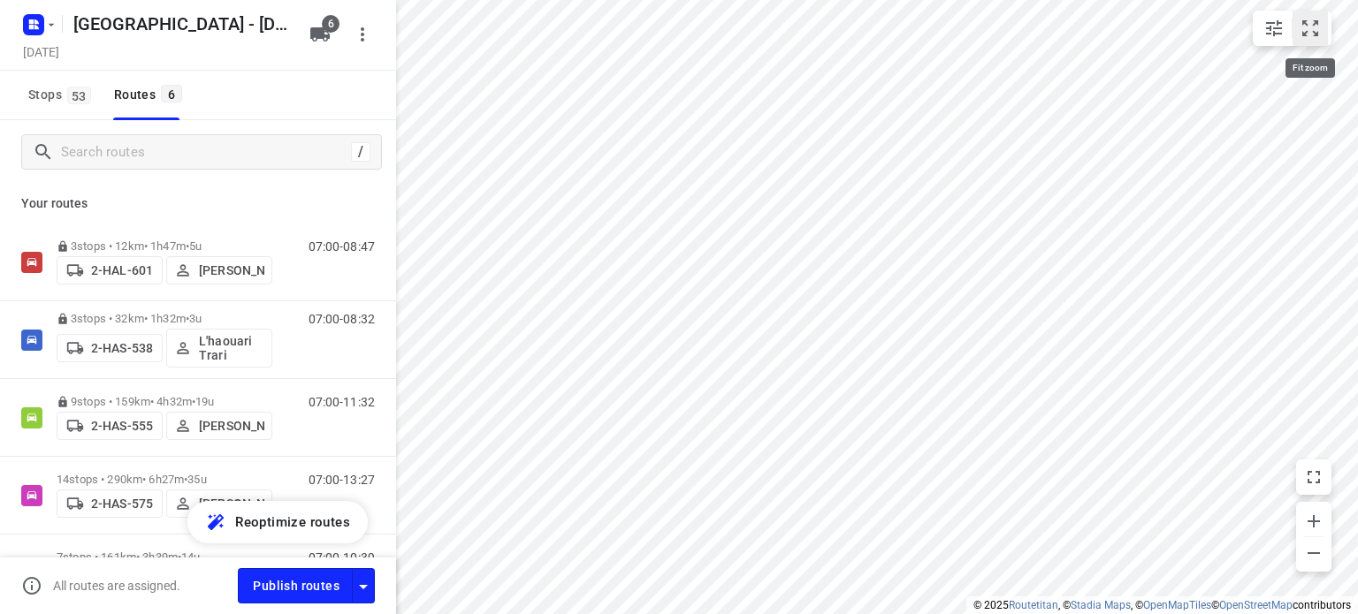
click at [1312, 27] on icon "small contained button group" at bounding box center [1310, 28] width 21 height 21
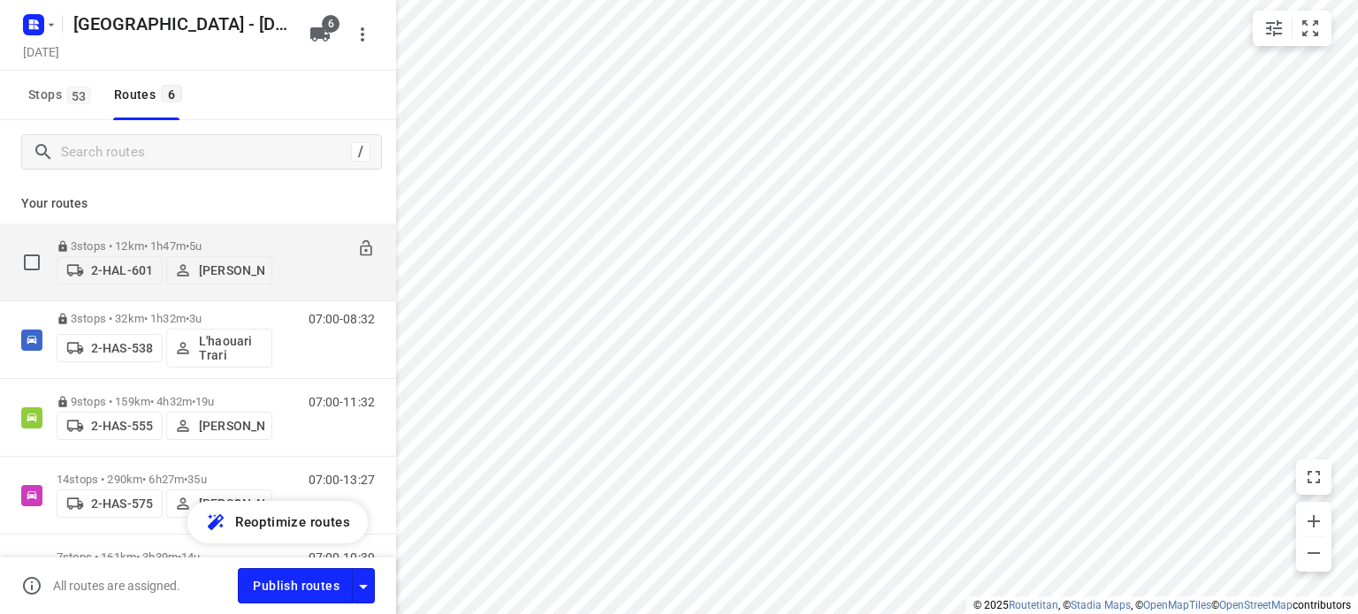
click at [140, 233] on div "3 stops • 12km • 1h47m • 5u 2-HAL-601 [PERSON_NAME]" at bounding box center [165, 262] width 216 height 63
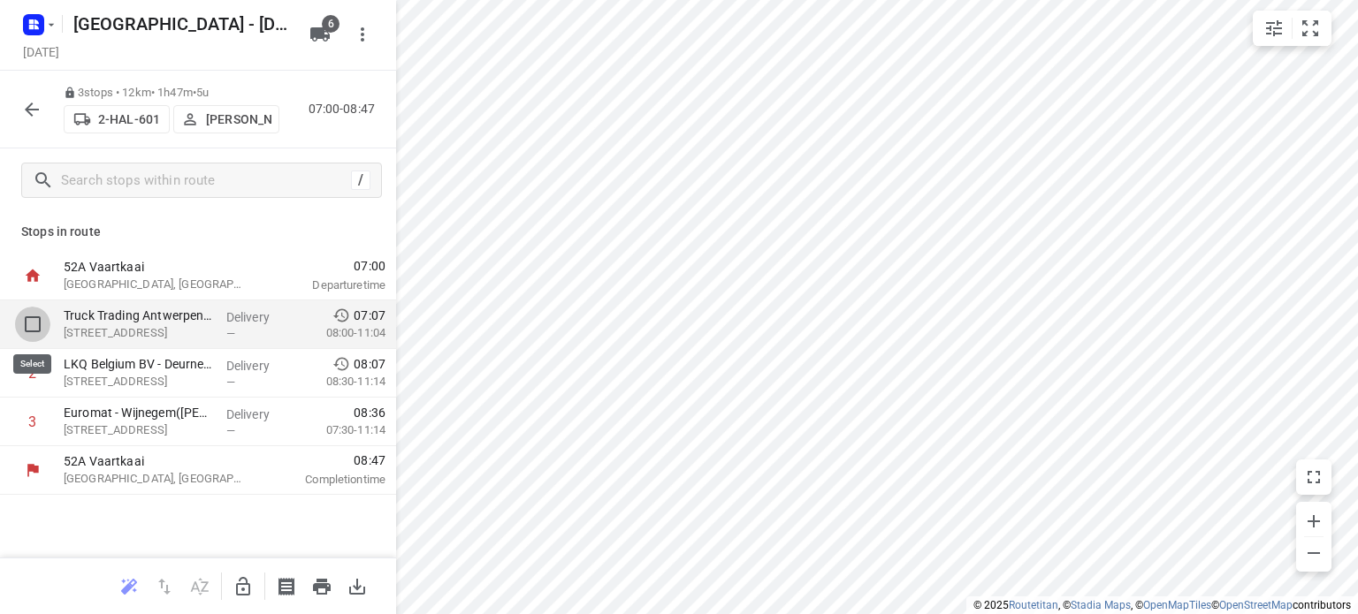
click at [31, 324] on input "checkbox" at bounding box center [32, 324] width 35 height 35
checkbox input "true"
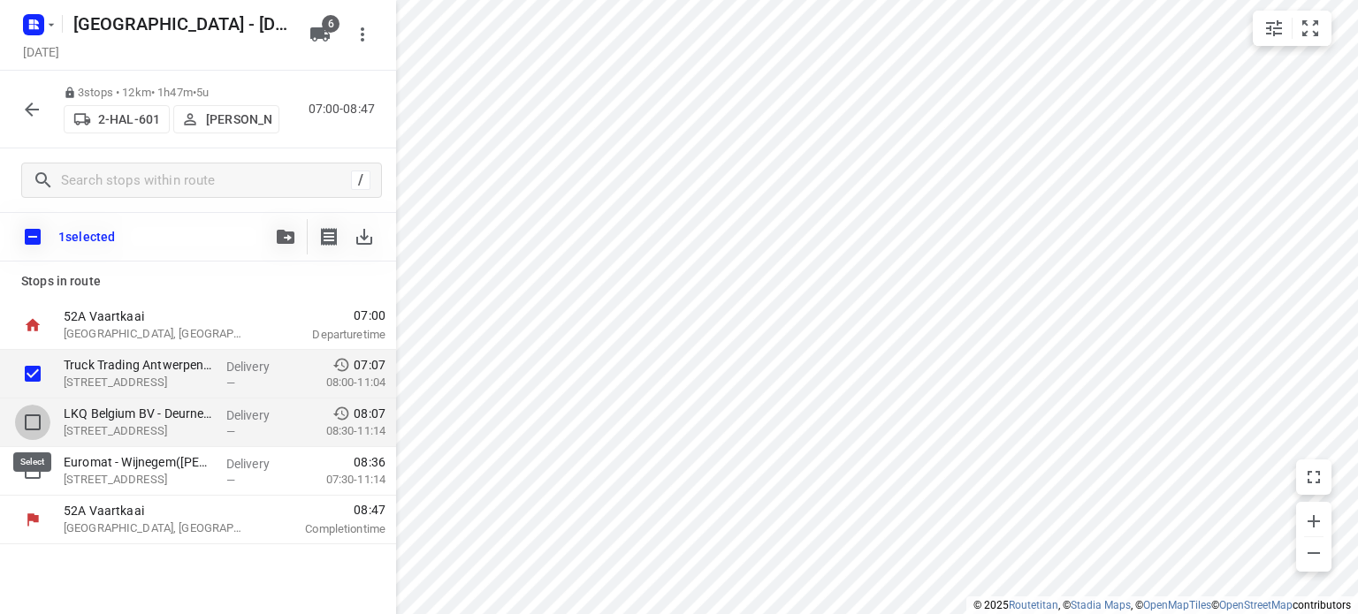
click at [25, 420] on input "checkbox" at bounding box center [32, 422] width 35 height 35
checkbox input "true"
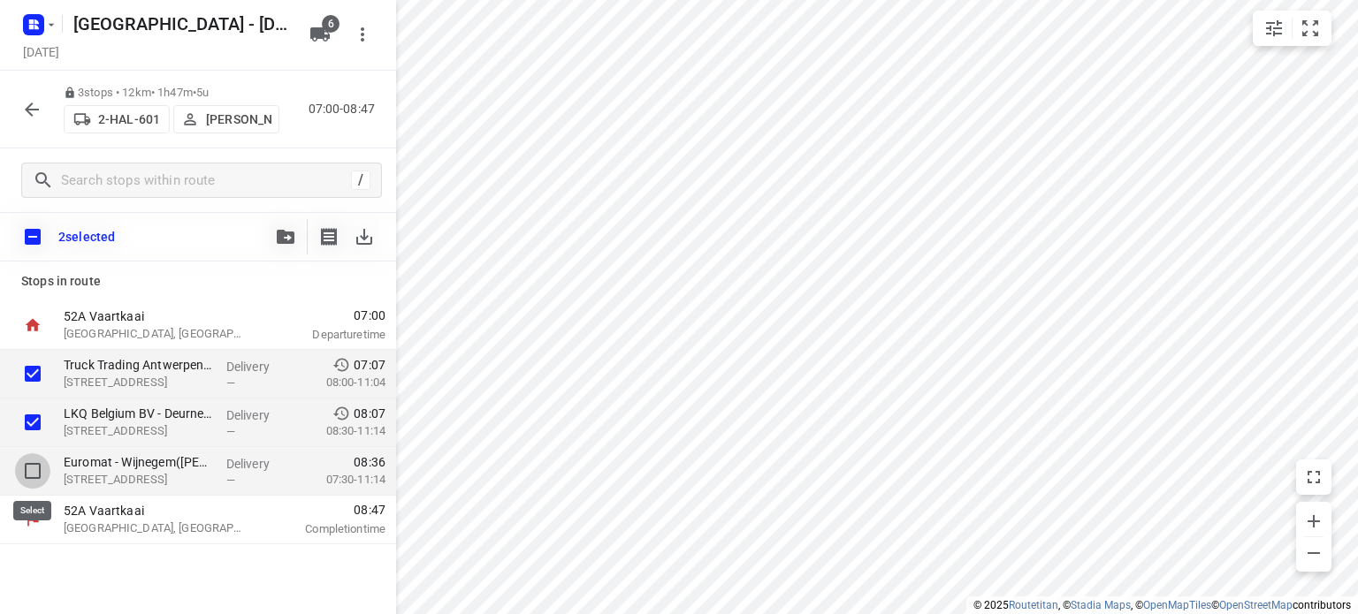
click at [30, 473] on input "checkbox" at bounding box center [32, 471] width 35 height 35
checkbox input "true"
click at [280, 240] on icon "button" at bounding box center [286, 237] width 18 height 14
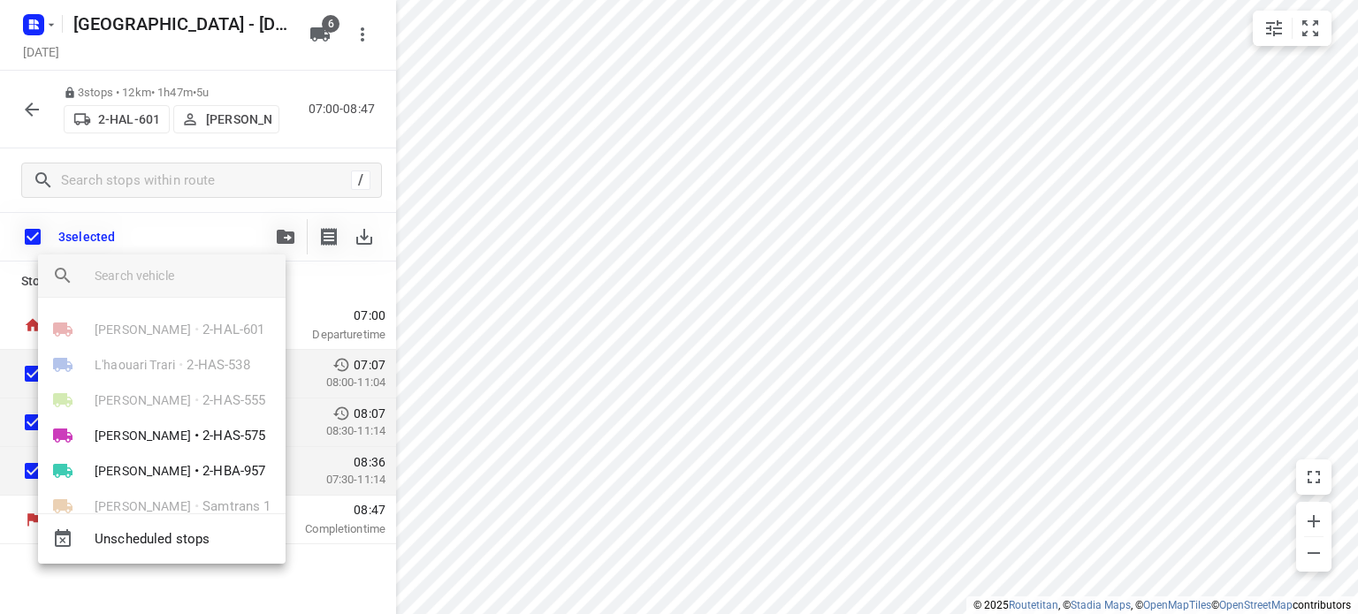
click at [209, 229] on div at bounding box center [679, 307] width 1358 height 614
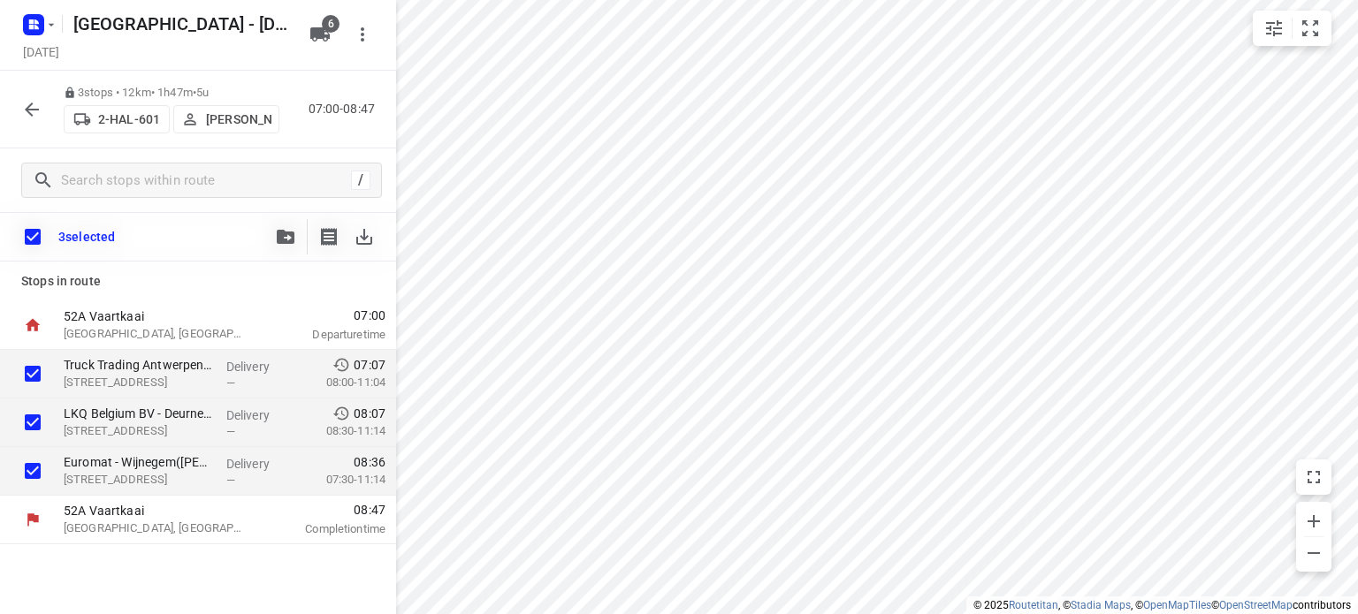
click at [34, 109] on icon "button" at bounding box center [32, 110] width 14 height 14
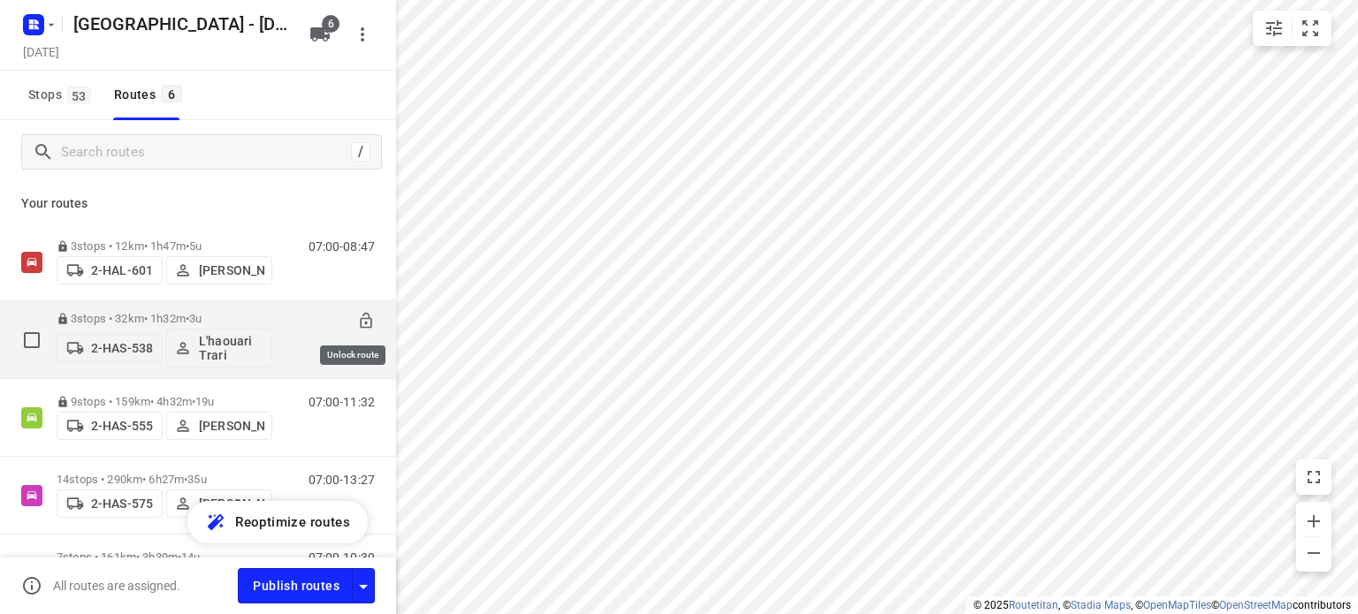
click at [357, 316] on icon at bounding box center [366, 321] width 18 height 18
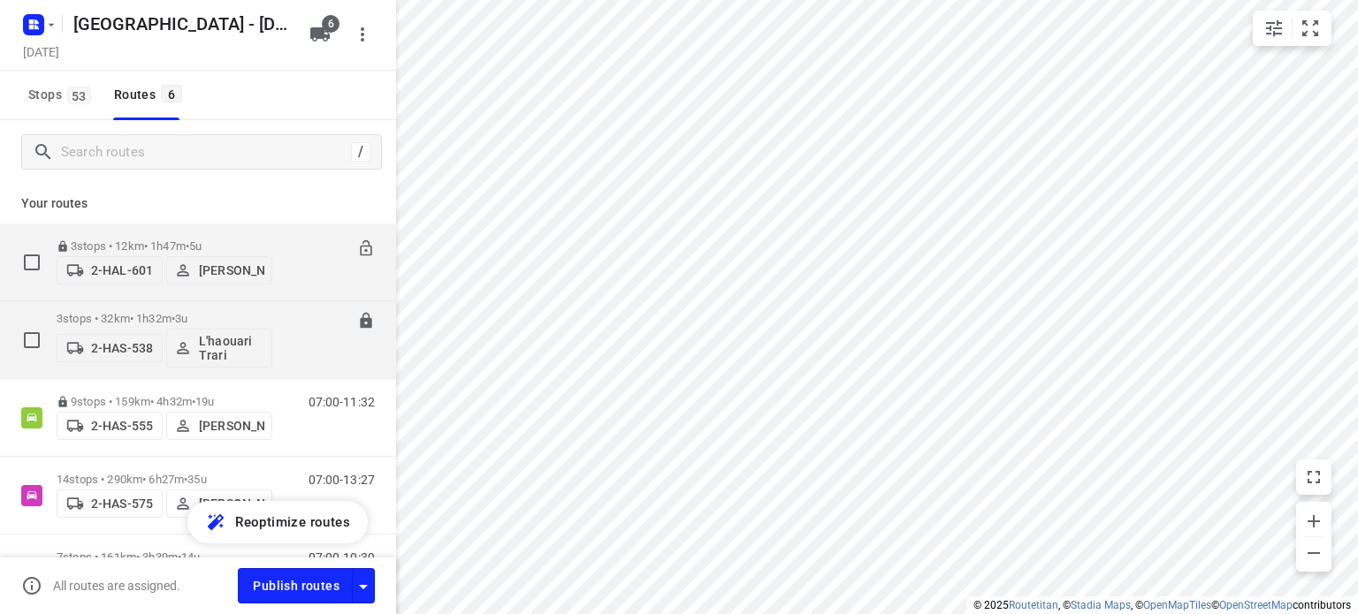
click at [144, 231] on div "3 stops • 12km • 1h47m • 5u 2-HAL-601 [PERSON_NAME]" at bounding box center [165, 262] width 216 height 63
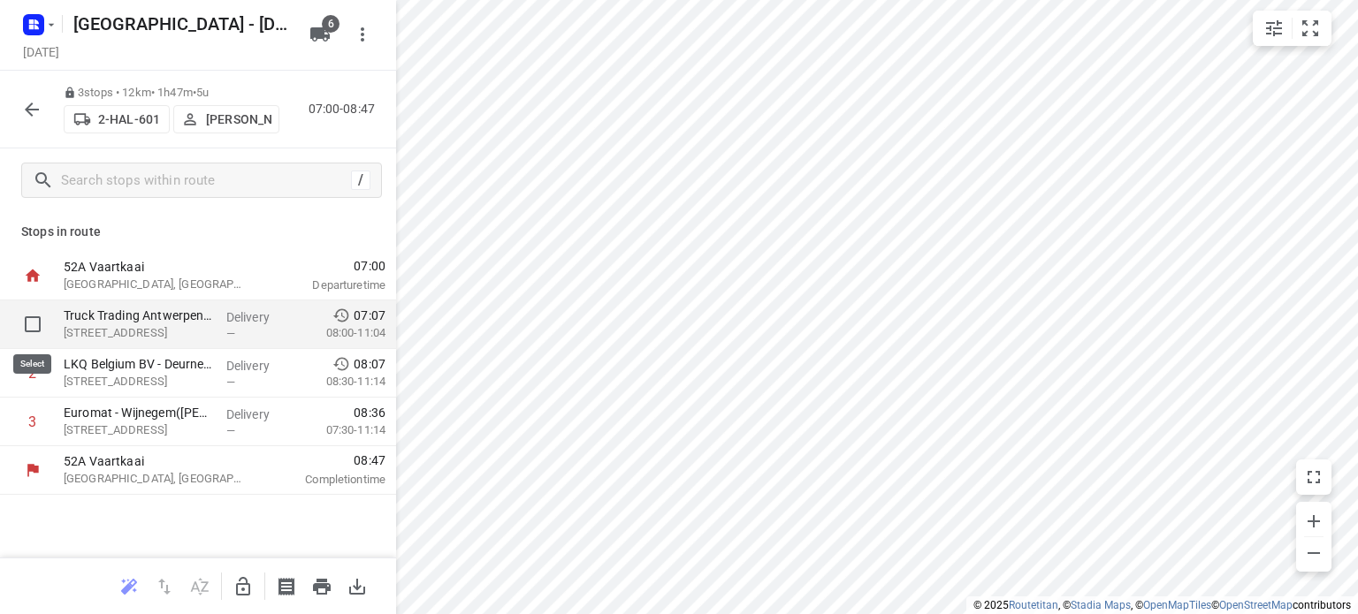
click at [34, 325] on input "checkbox" at bounding box center [32, 324] width 35 height 35
checkbox input "true"
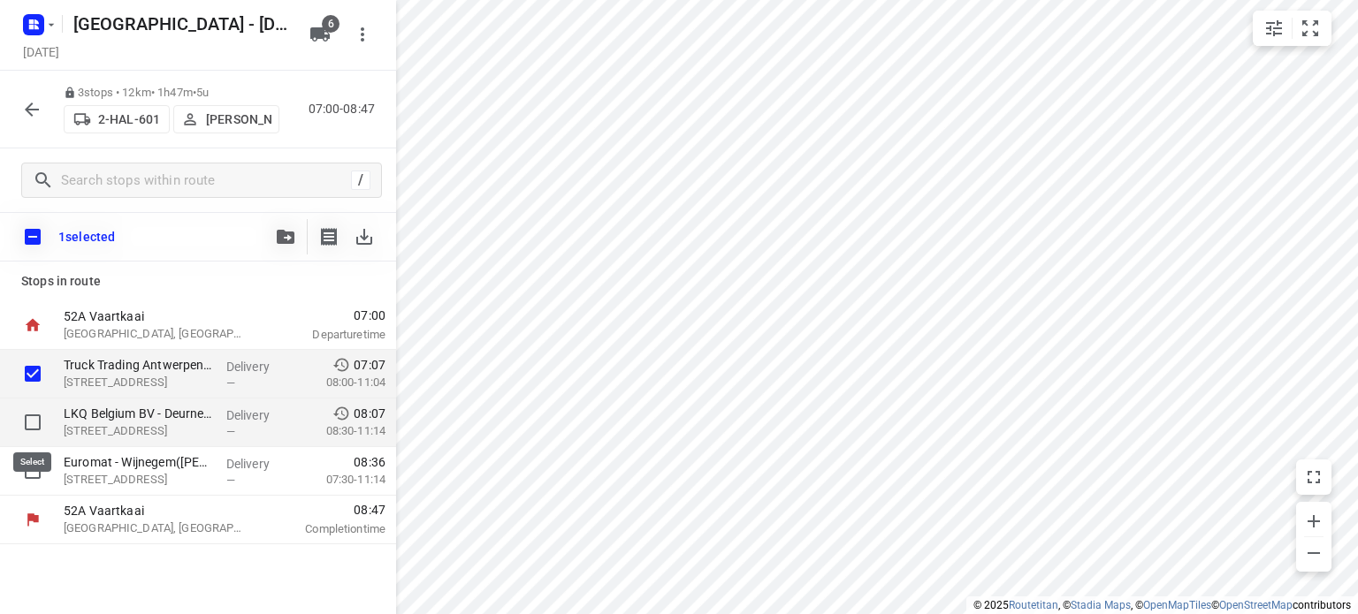
click at [37, 424] on input "checkbox" at bounding box center [32, 422] width 35 height 35
checkbox input "true"
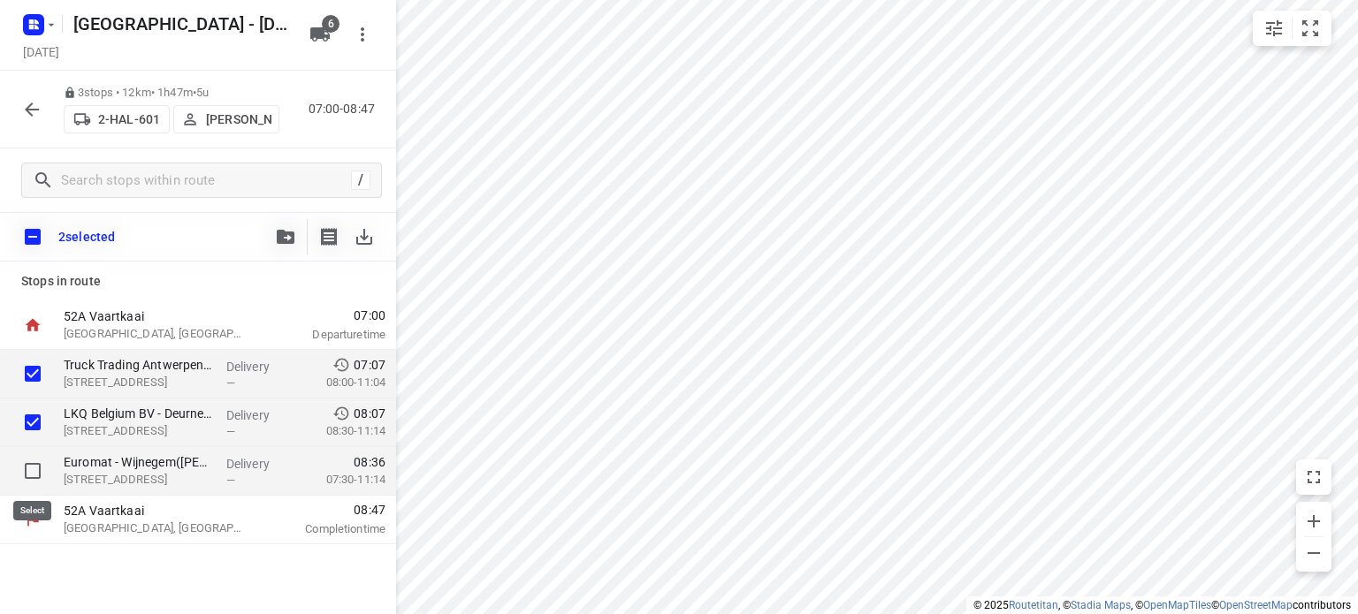
click at [32, 471] on input "checkbox" at bounding box center [32, 471] width 35 height 35
checkbox input "true"
click at [279, 233] on icon "button" at bounding box center [286, 237] width 18 height 14
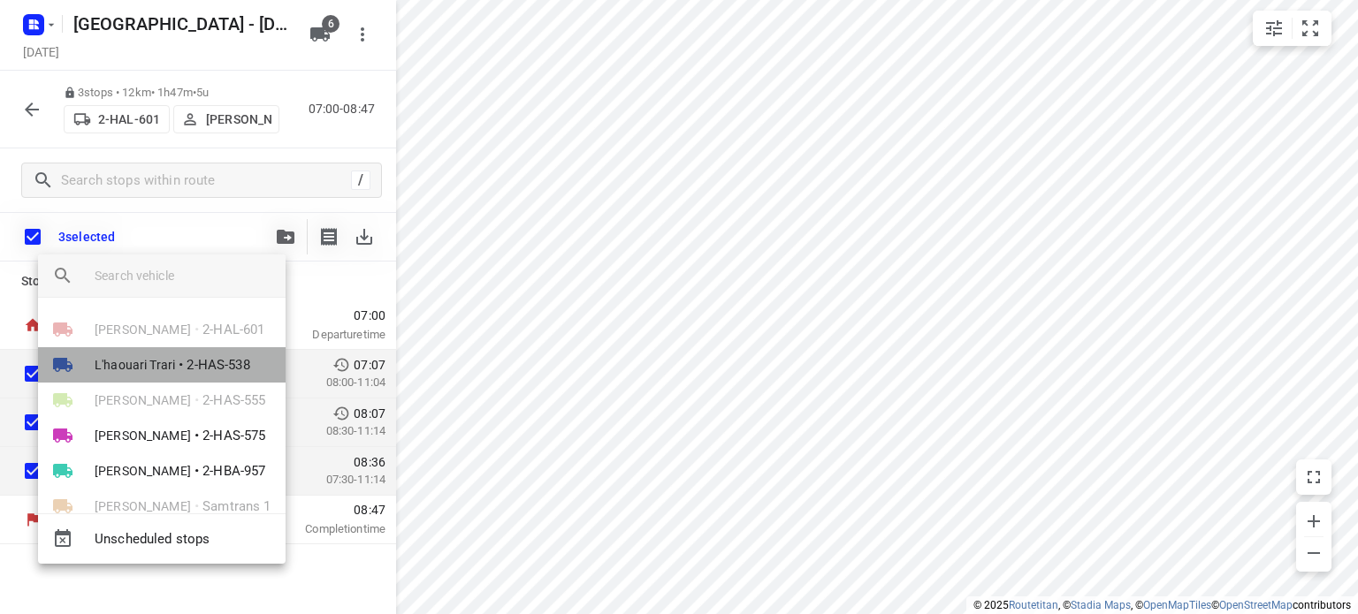
click at [134, 365] on span "L'haouari Trari" at bounding box center [135, 365] width 80 height 18
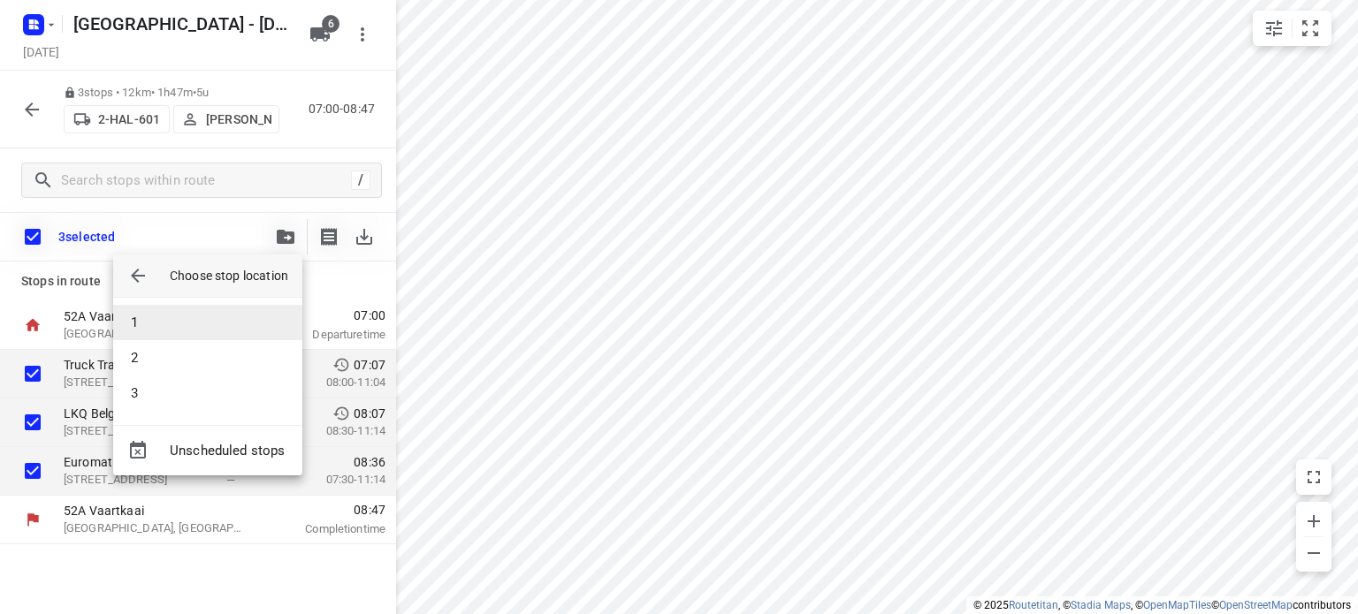
click at [169, 327] on li "1" at bounding box center [207, 322] width 189 height 35
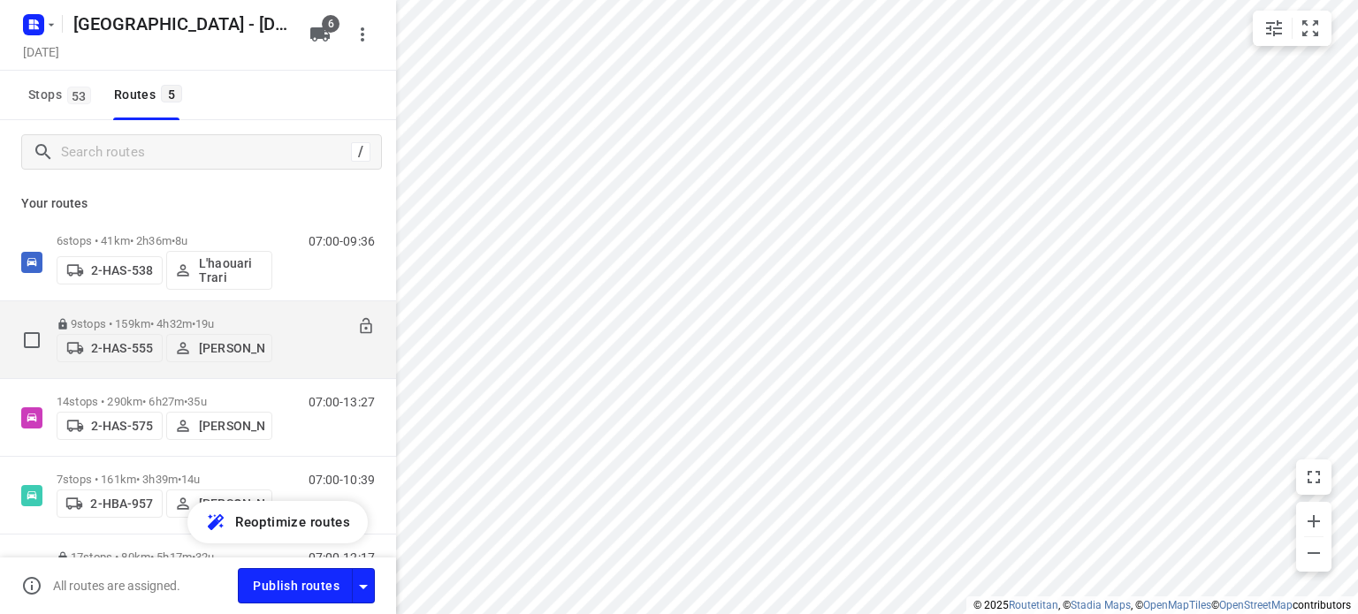
click at [133, 317] on p "9 stops • 159km • 4h32m • 19u" at bounding box center [165, 323] width 216 height 13
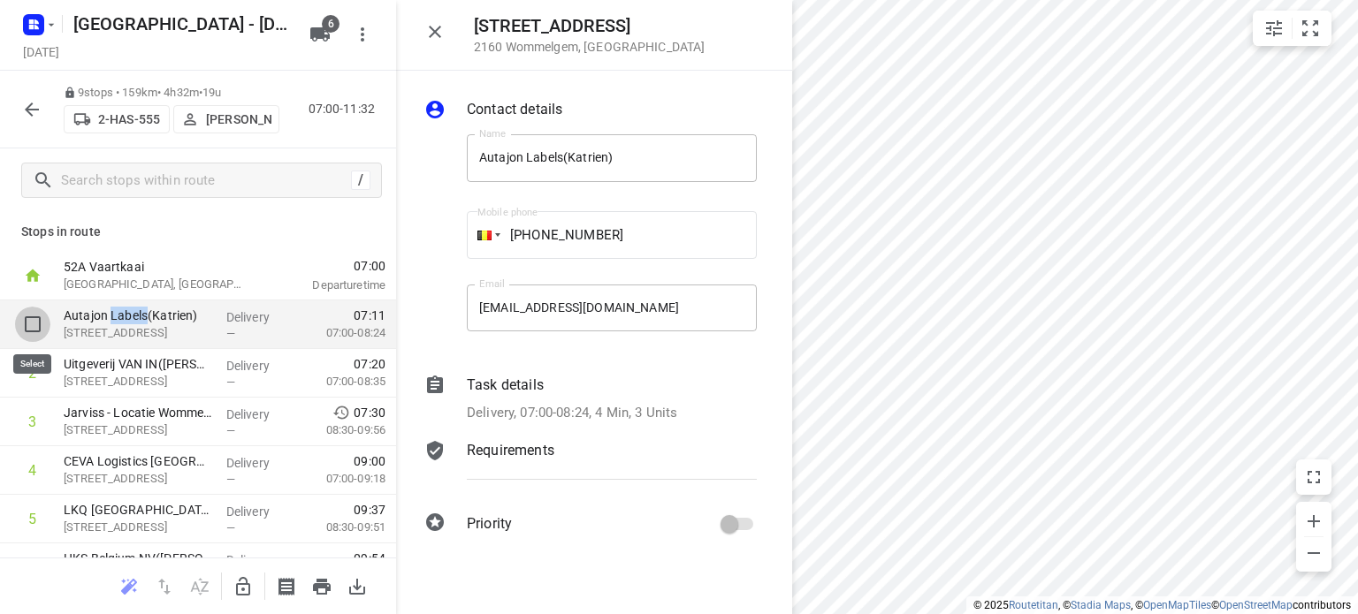
click at [32, 324] on input "checkbox" at bounding box center [32, 324] width 35 height 35
checkbox input "true"
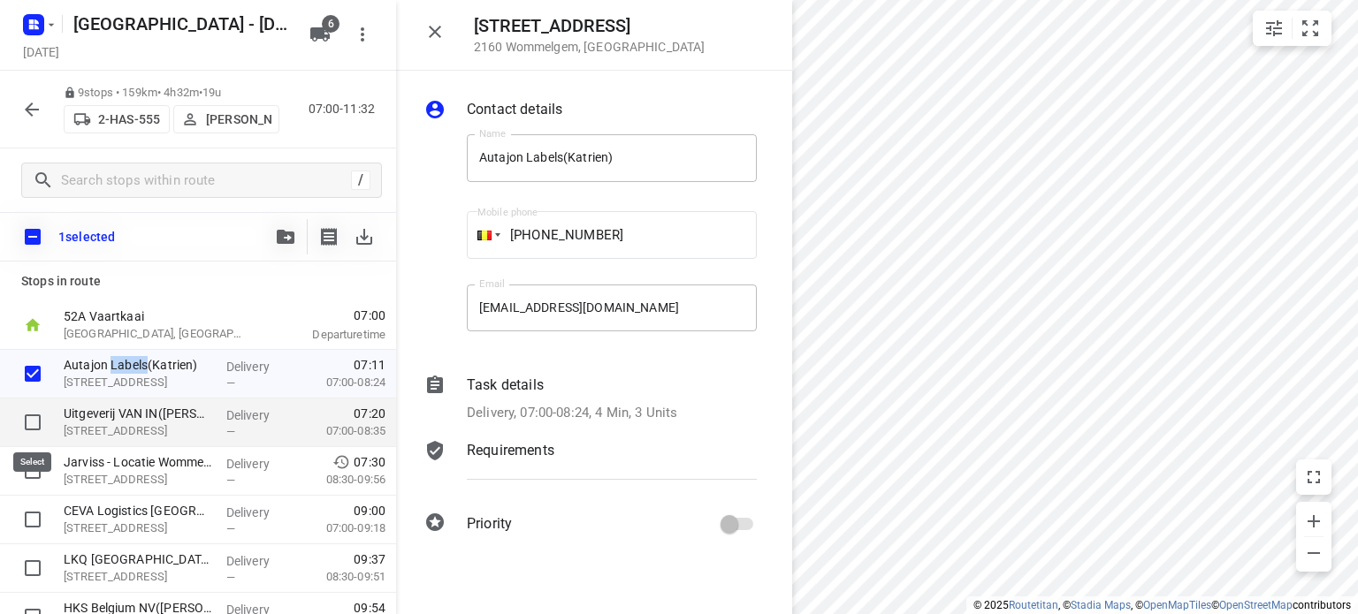
click at [32, 423] on input "checkbox" at bounding box center [32, 422] width 35 height 35
checkbox input "true"
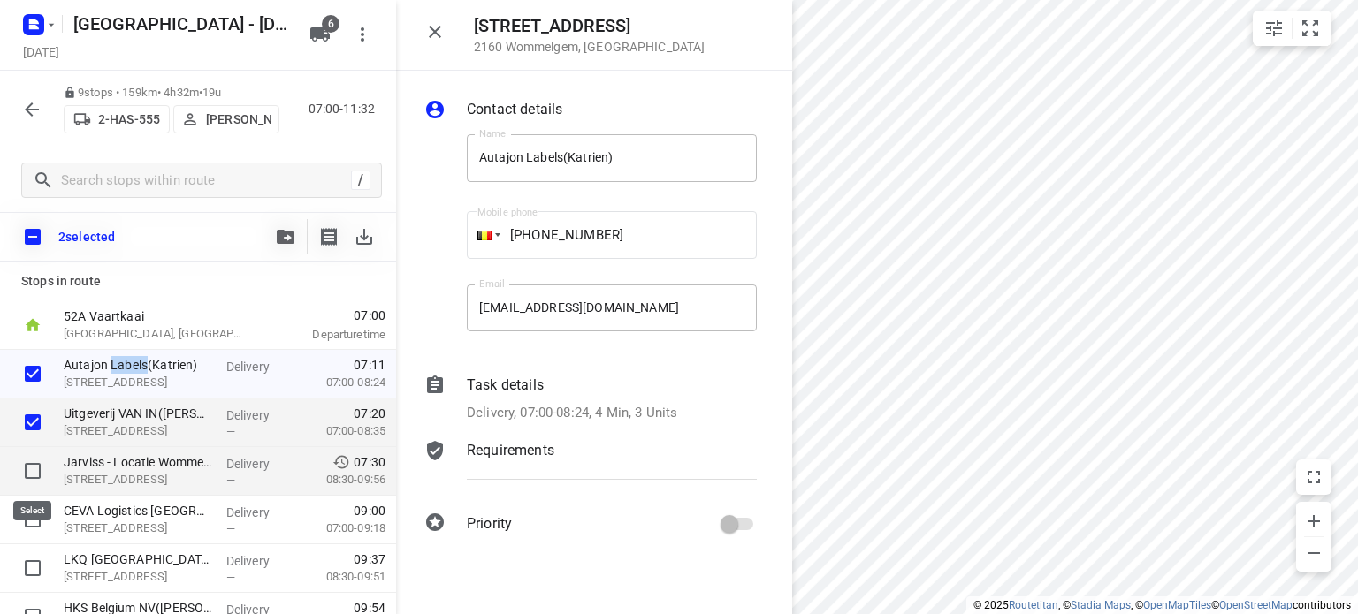
drag, startPoint x: 32, startPoint y: 469, endPoint x: 64, endPoint y: 457, distance: 34.1
click at [32, 469] on input "checkbox" at bounding box center [32, 471] width 35 height 35
checkbox input "true"
click at [279, 234] on icon "button" at bounding box center [286, 237] width 18 height 14
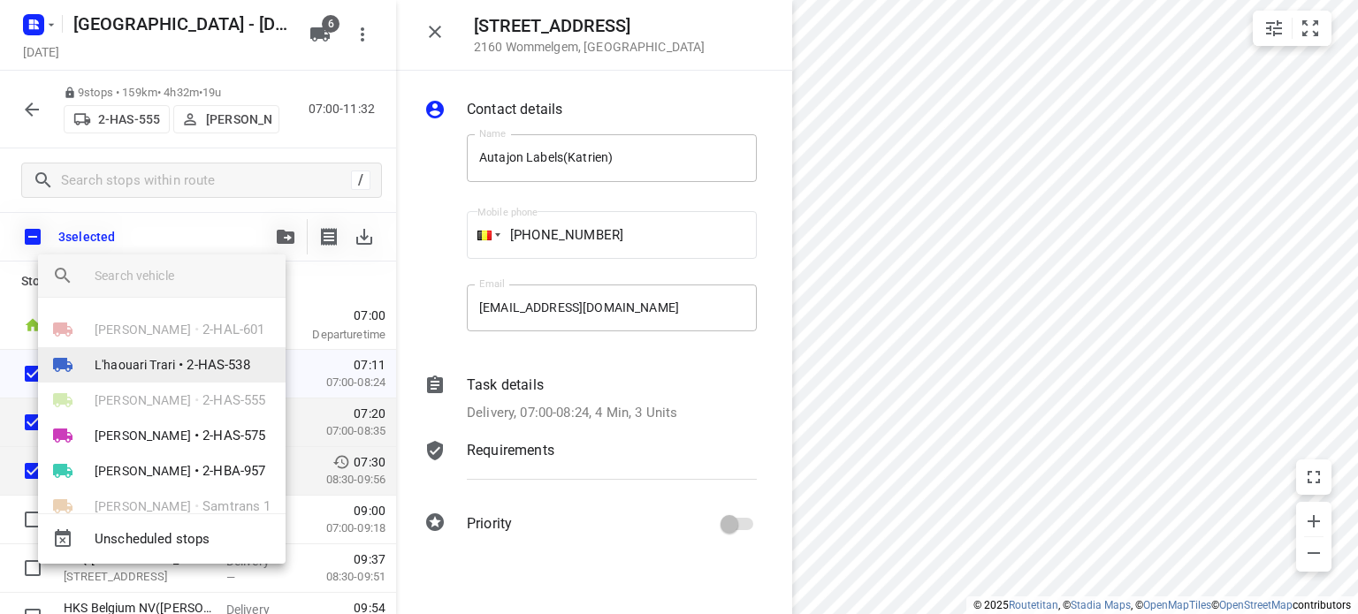
click at [144, 367] on span "L'haouari Trari" at bounding box center [135, 365] width 80 height 18
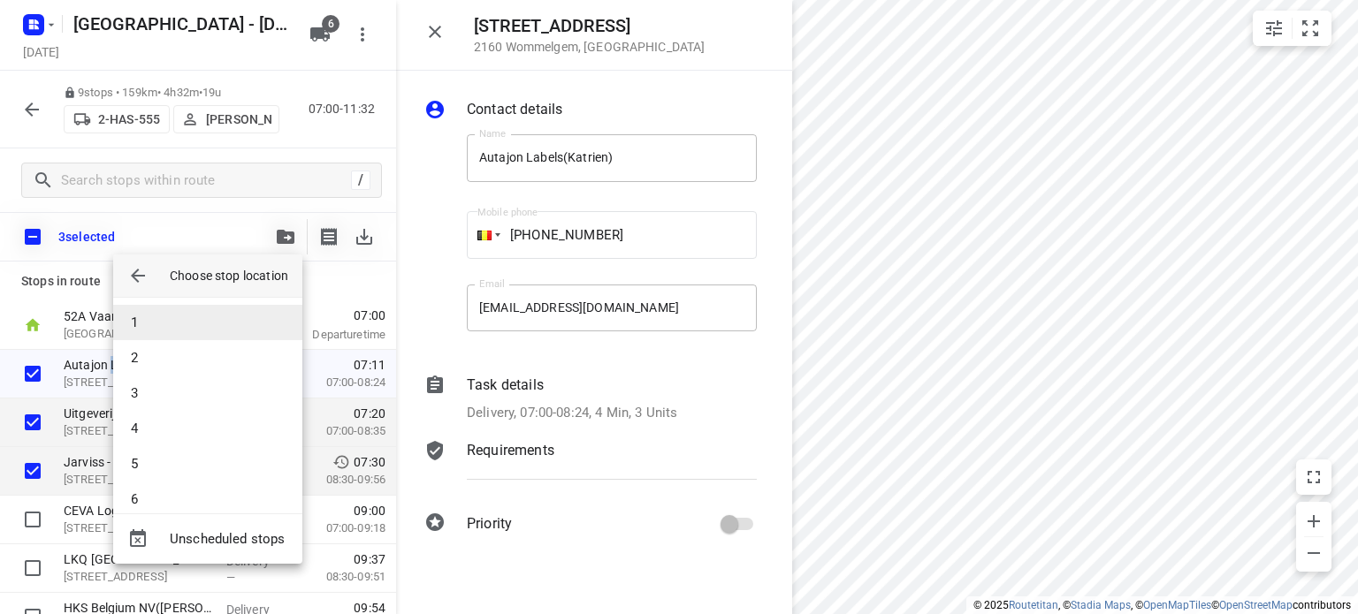
click at [177, 321] on li "1" at bounding box center [207, 322] width 189 height 35
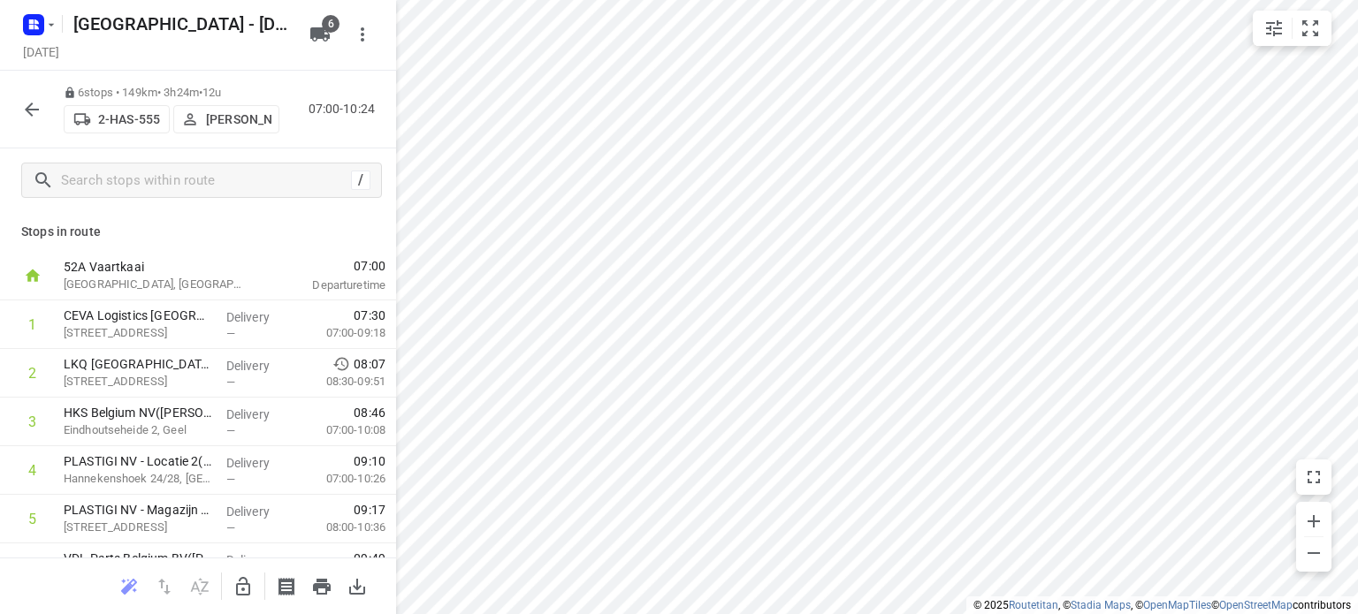
click at [31, 104] on icon "button" at bounding box center [32, 110] width 14 height 14
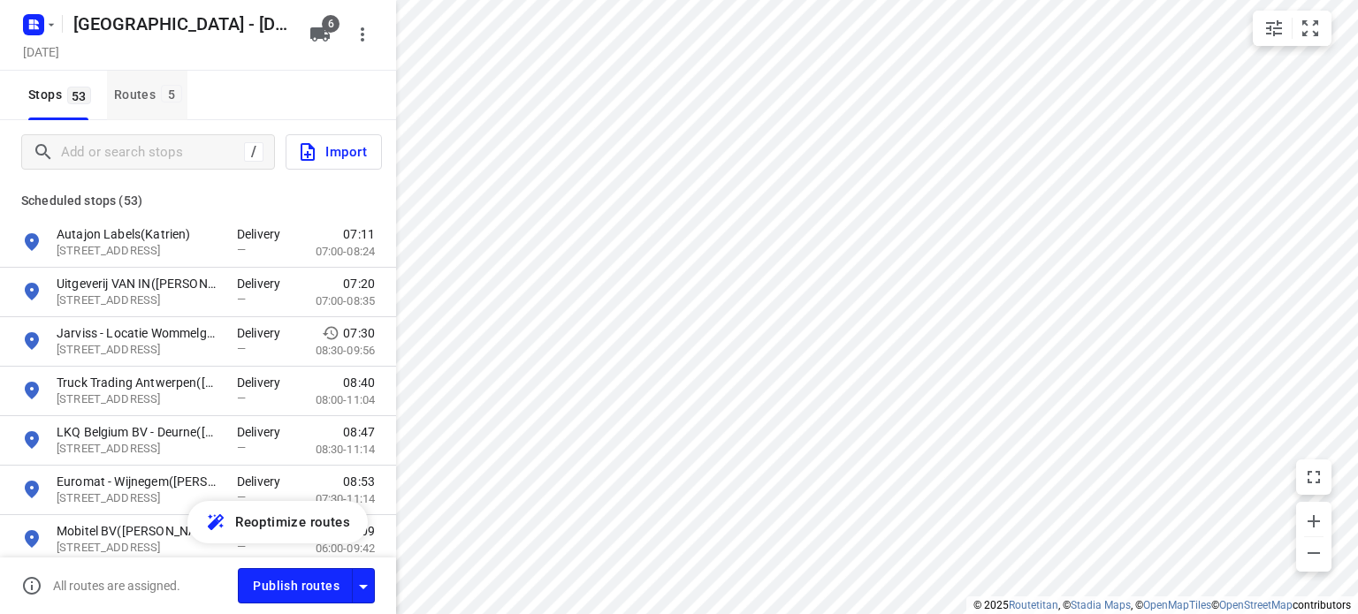
click at [122, 93] on div "Routes 5" at bounding box center [150, 95] width 73 height 22
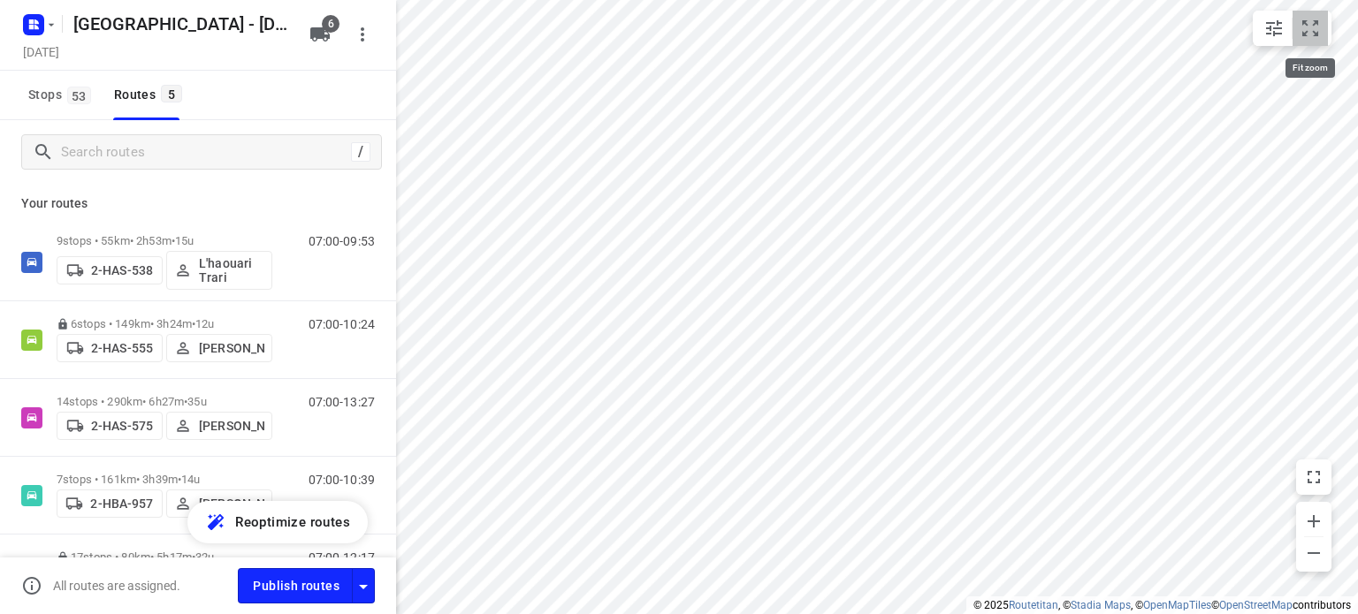
click at [1316, 22] on icon "small contained button group" at bounding box center [1310, 28] width 16 height 16
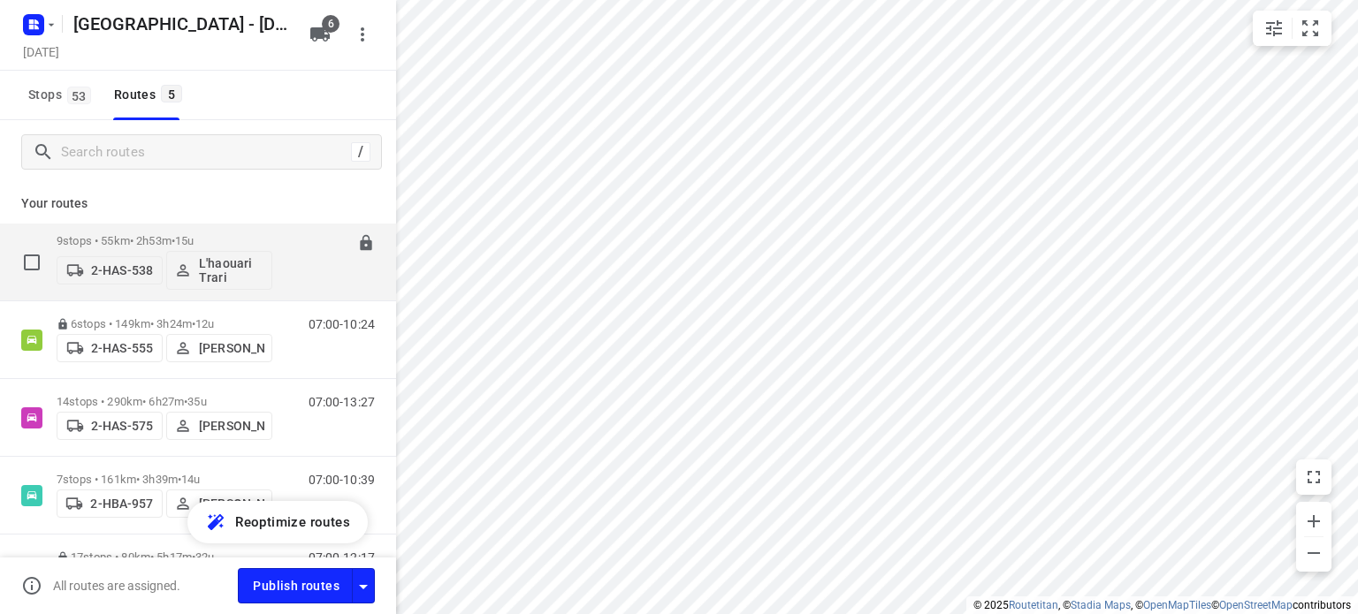
click at [122, 233] on div "9 stops • 55km • 2h53m • 15u 2-HAS-538 L'haouari Trari" at bounding box center [165, 261] width 216 height 73
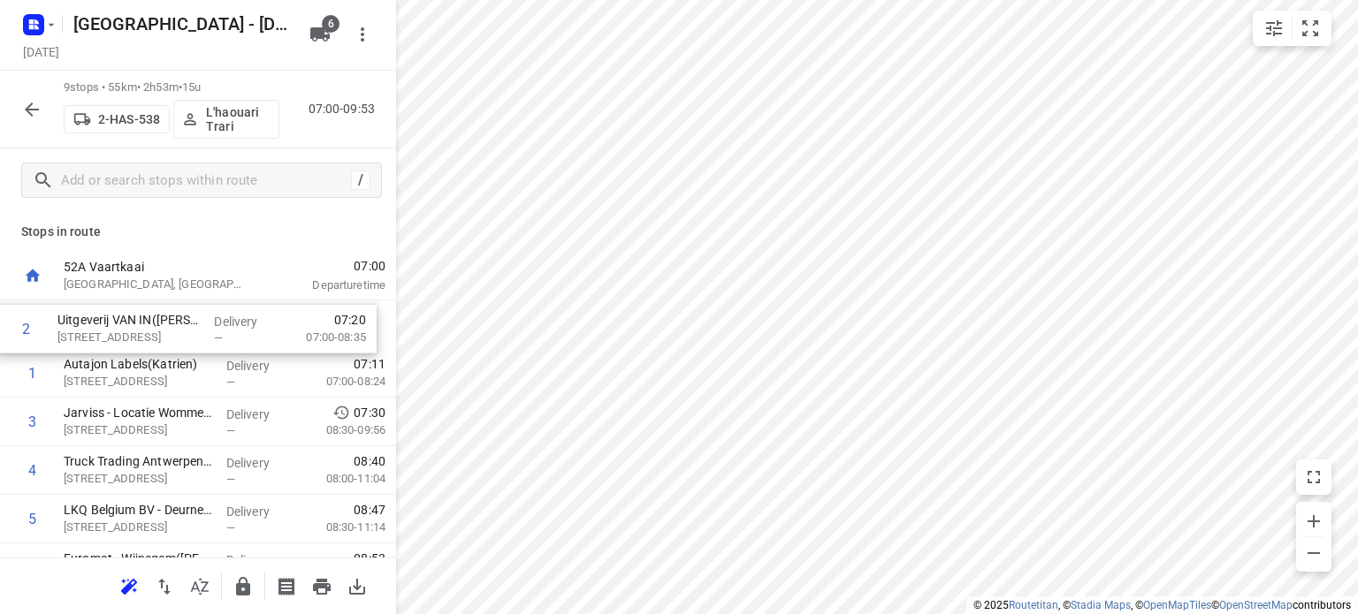
drag, startPoint x: 144, startPoint y: 380, endPoint x: 139, endPoint y: 331, distance: 49.8
click at [139, 331] on div "1 Autajon Labels([GEOGRAPHIC_DATA]) [STREET_ADDRESS] Delivery — 07:11 07:00-08:…" at bounding box center [198, 520] width 396 height 438
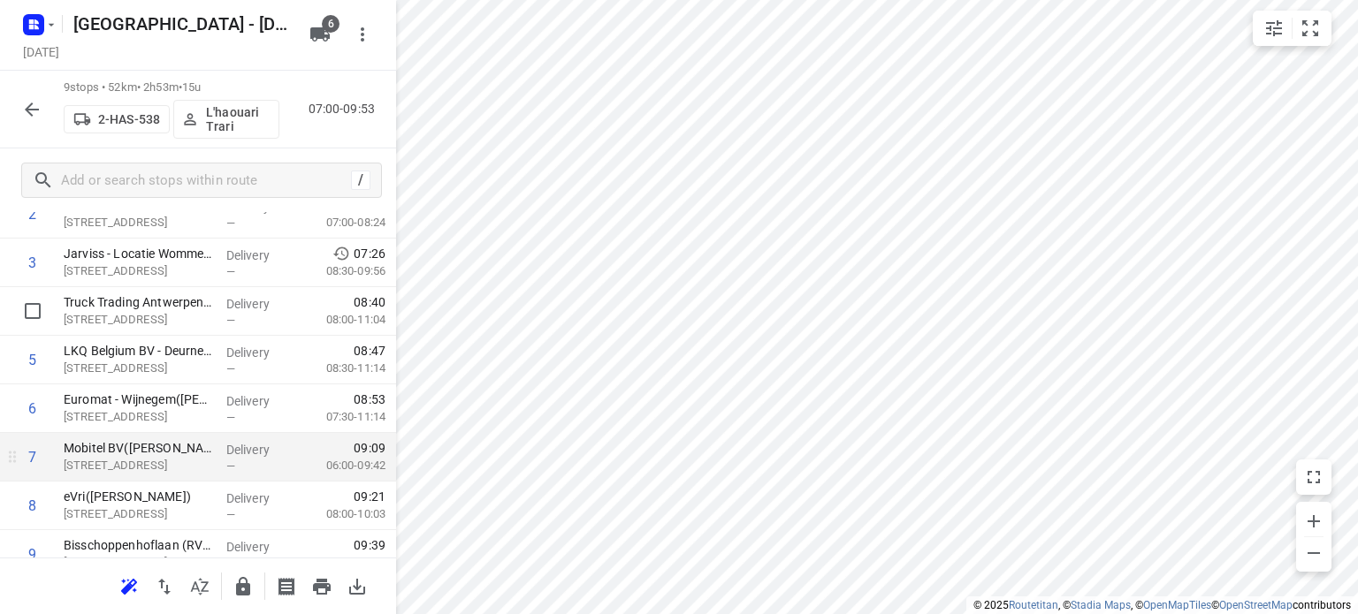
scroll to position [177, 0]
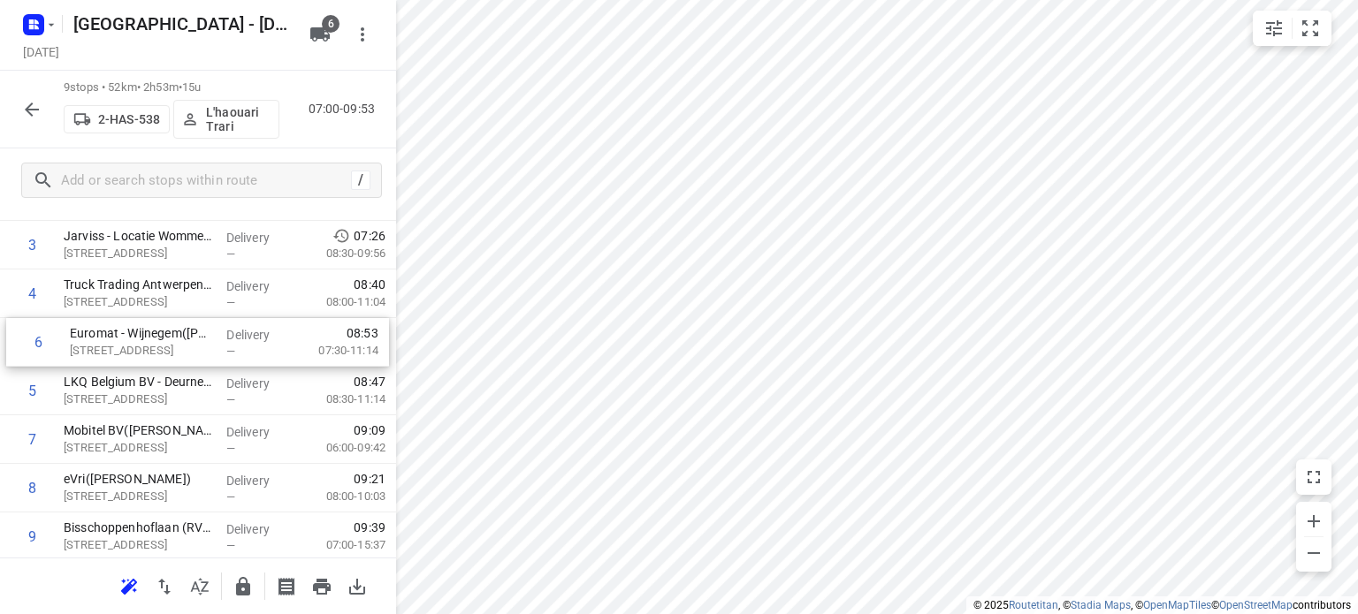
drag, startPoint x: 121, startPoint y: 396, endPoint x: 130, endPoint y: 341, distance: 55.5
click at [130, 341] on div "1 Uitgeverij VAN IN([PERSON_NAME]) [STREET_ADDRESS] Delivery — 07:11 07:00-08:3…" at bounding box center [198, 343] width 396 height 438
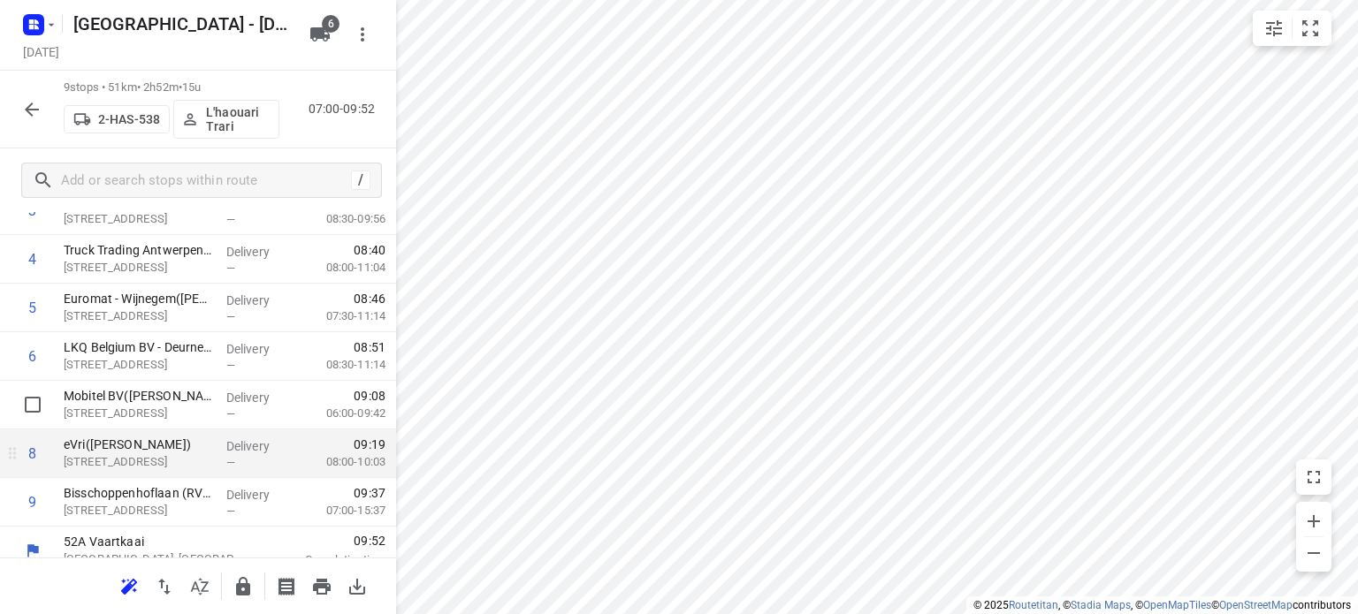
scroll to position [229, 0]
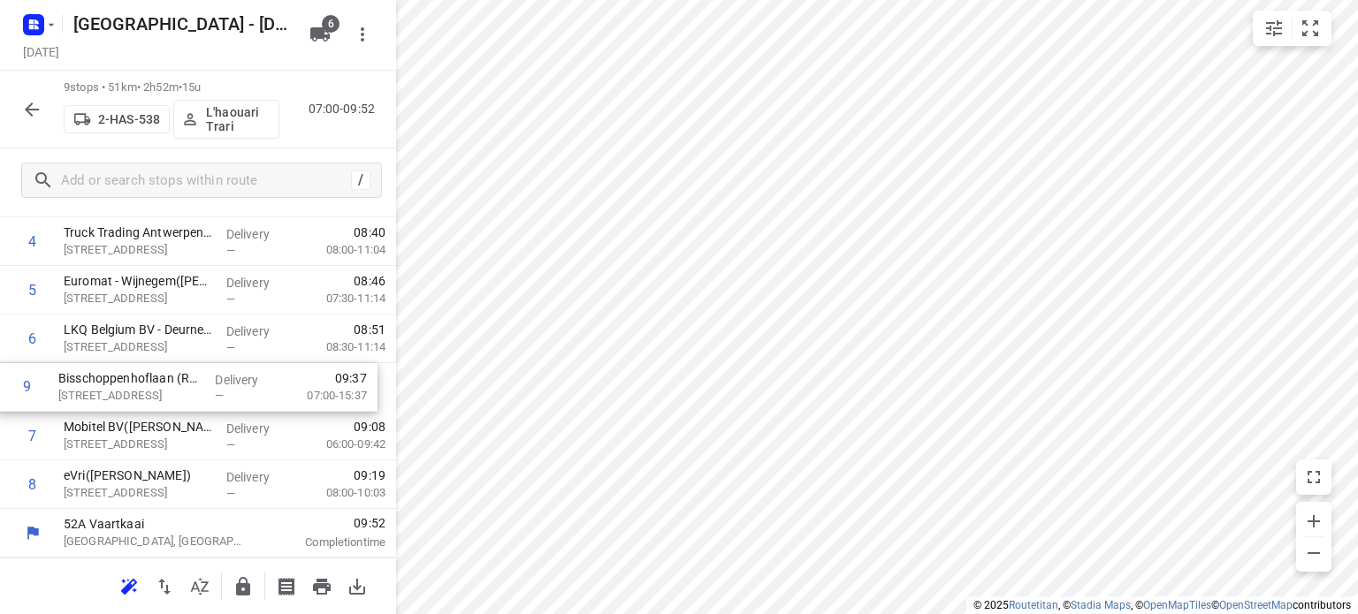
drag, startPoint x: 145, startPoint y: 488, endPoint x: 141, endPoint y: 385, distance: 102.6
click at [141, 385] on div "1 Uitgeverij VAN IN([PERSON_NAME]) [STREET_ADDRESS] Delivery — 07:11 07:00-08:3…" at bounding box center [198, 291] width 396 height 438
click at [30, 102] on icon "button" at bounding box center [31, 109] width 21 height 21
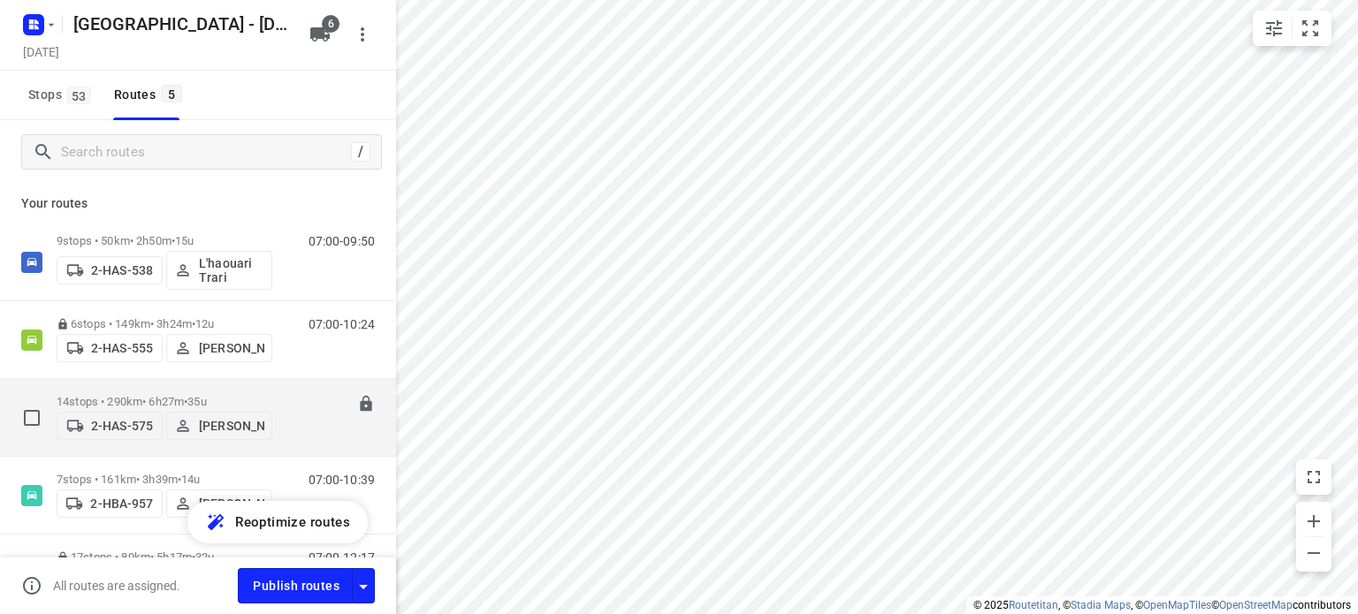
click at [150, 395] on p "14 stops • 290km • 6h27m • 35u" at bounding box center [165, 401] width 216 height 13
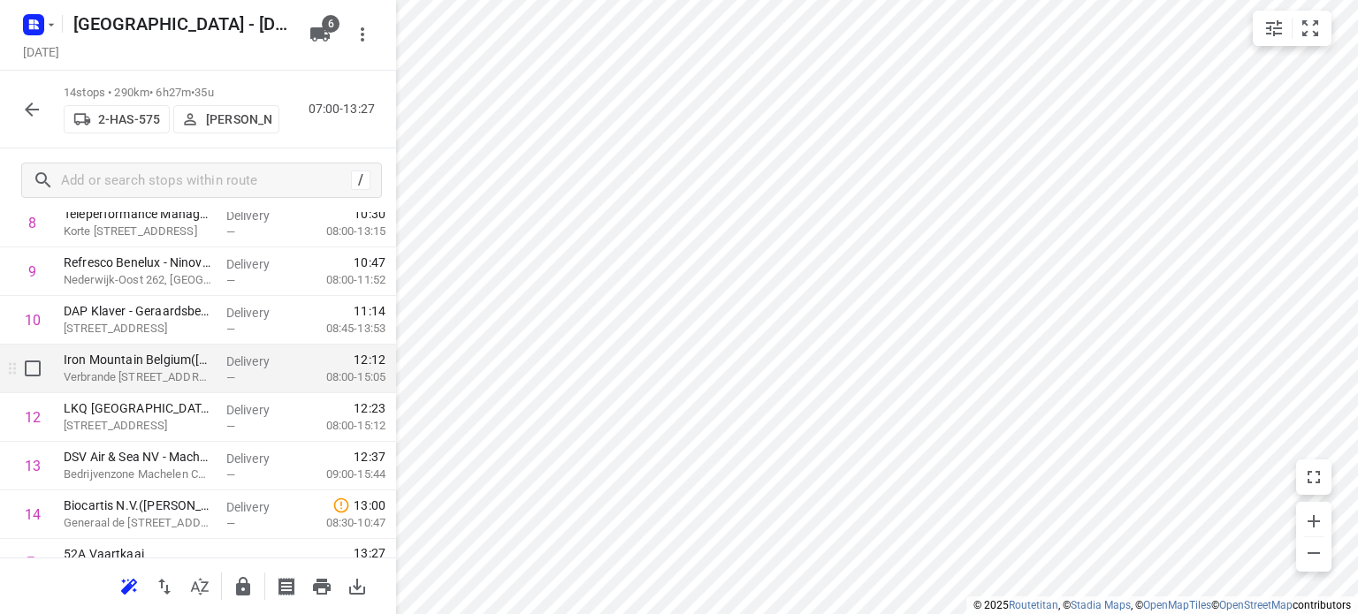
scroll to position [471, 0]
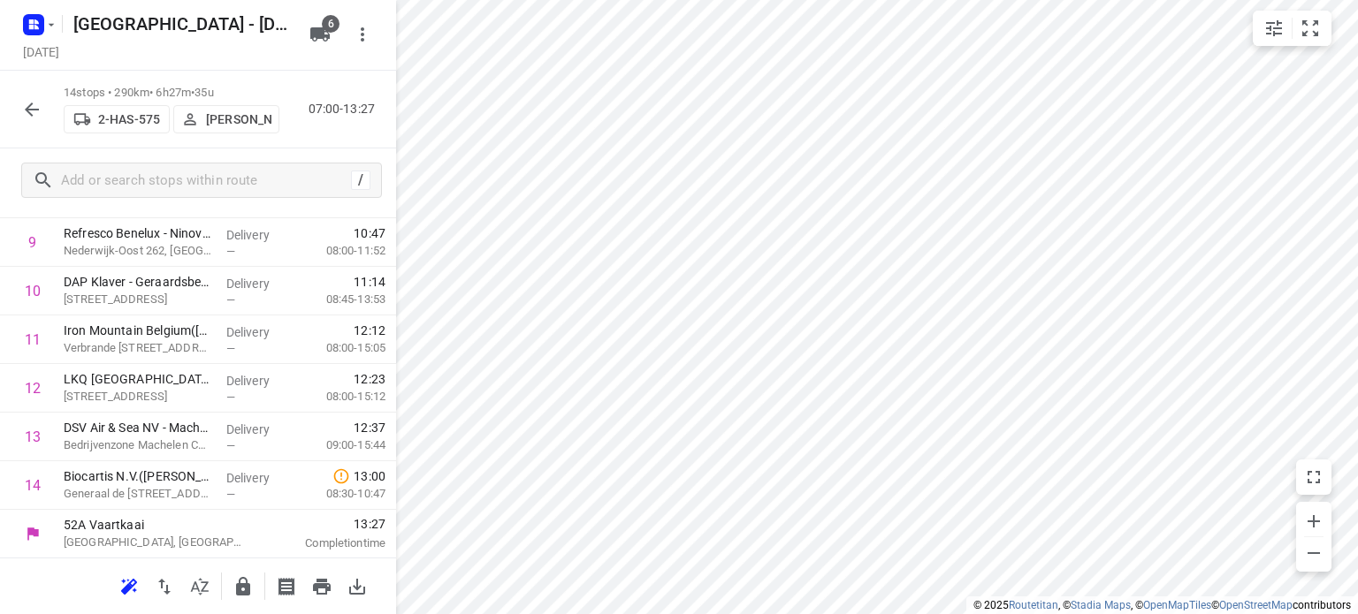
click at [35, 104] on icon "button" at bounding box center [31, 109] width 21 height 21
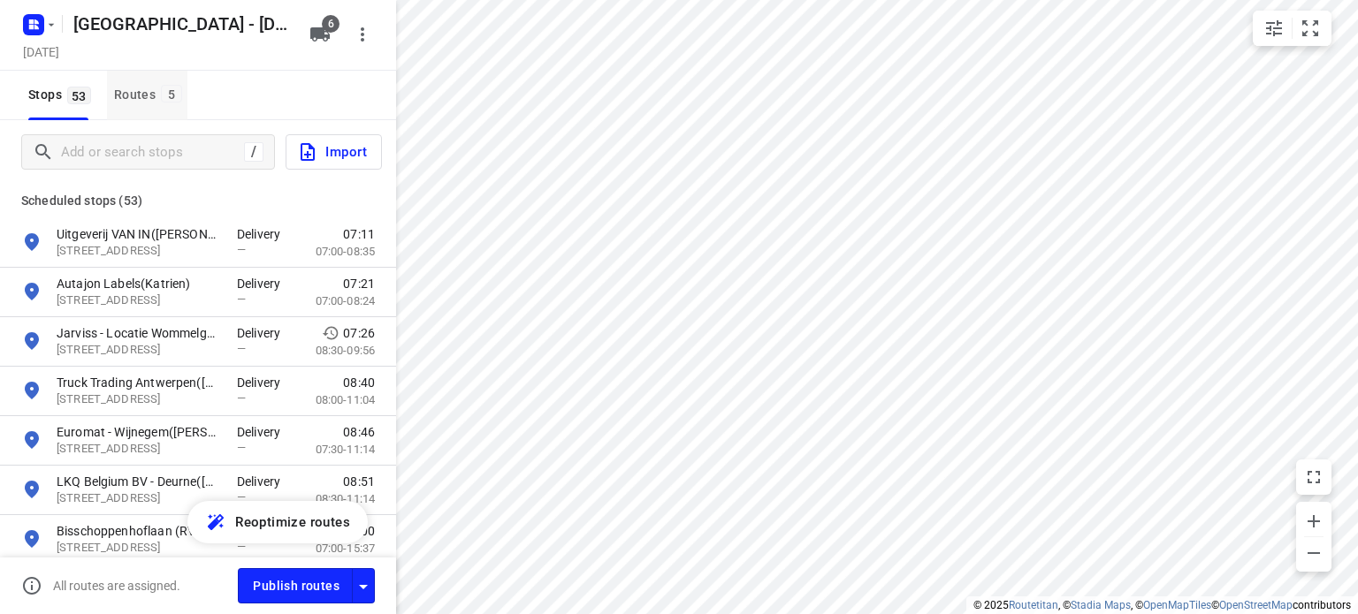
click at [123, 93] on div "Routes 5" at bounding box center [150, 95] width 73 height 22
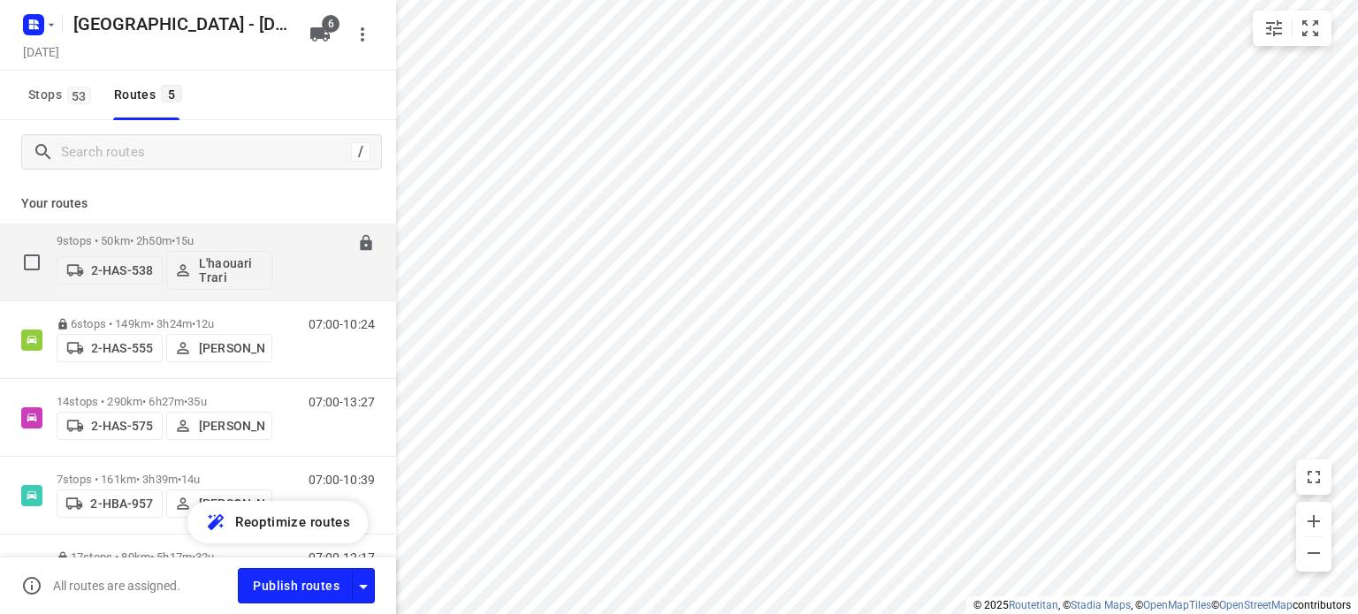
click at [139, 235] on p "9 stops • 50km • 2h50m • 15u" at bounding box center [165, 240] width 216 height 13
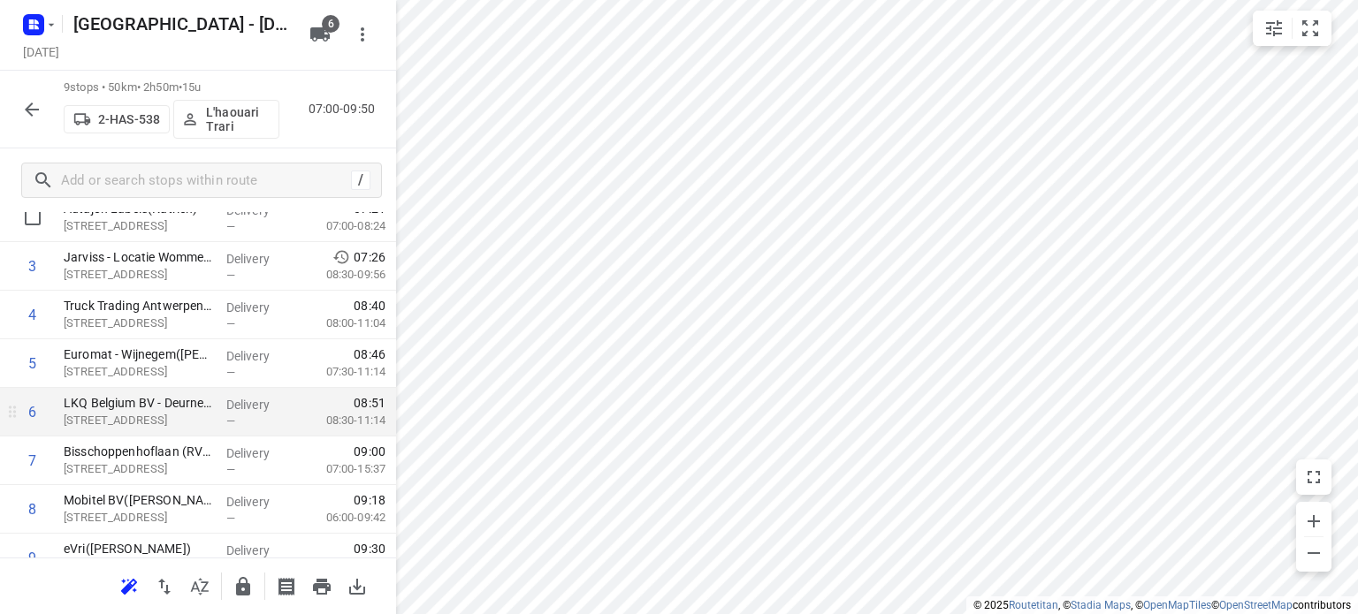
scroll to position [229, 0]
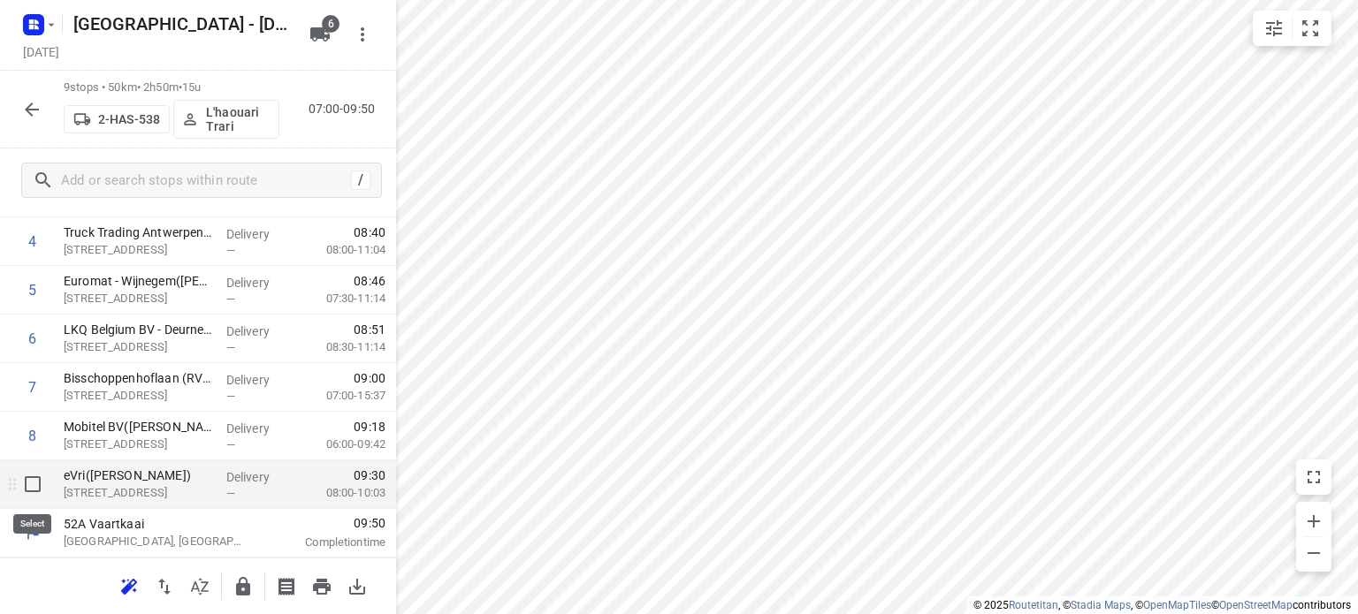
click at [32, 481] on input "checkbox" at bounding box center [32, 484] width 35 height 35
checkbox input "true"
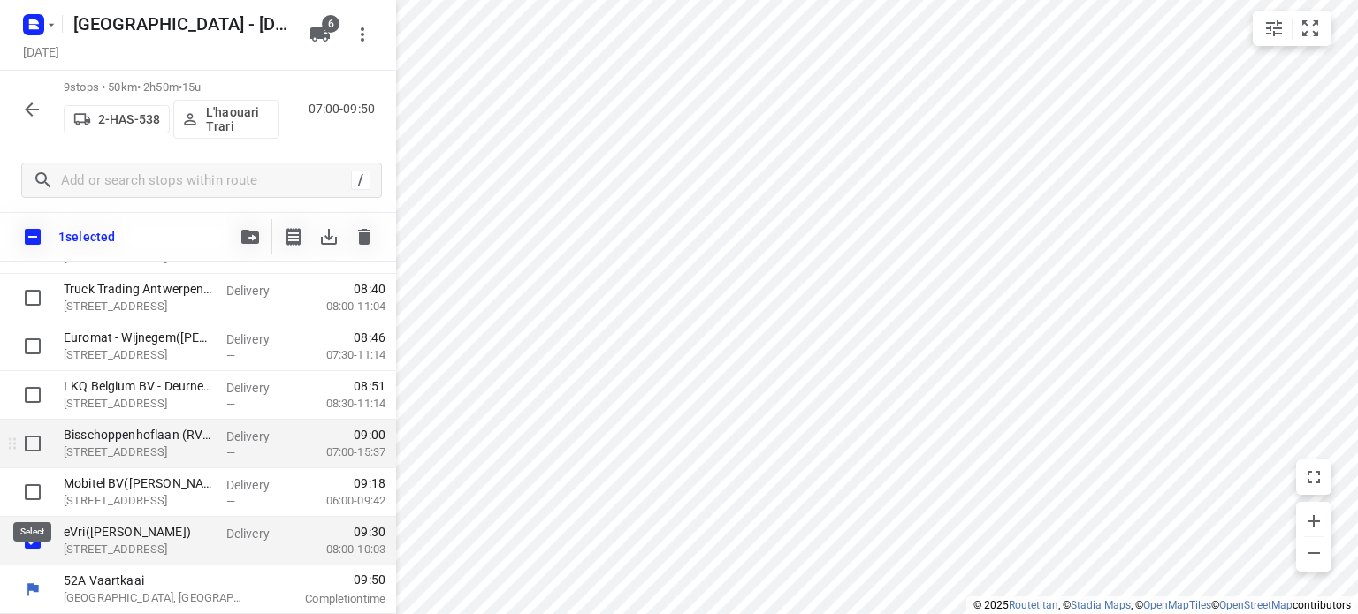
scroll to position [222, 0]
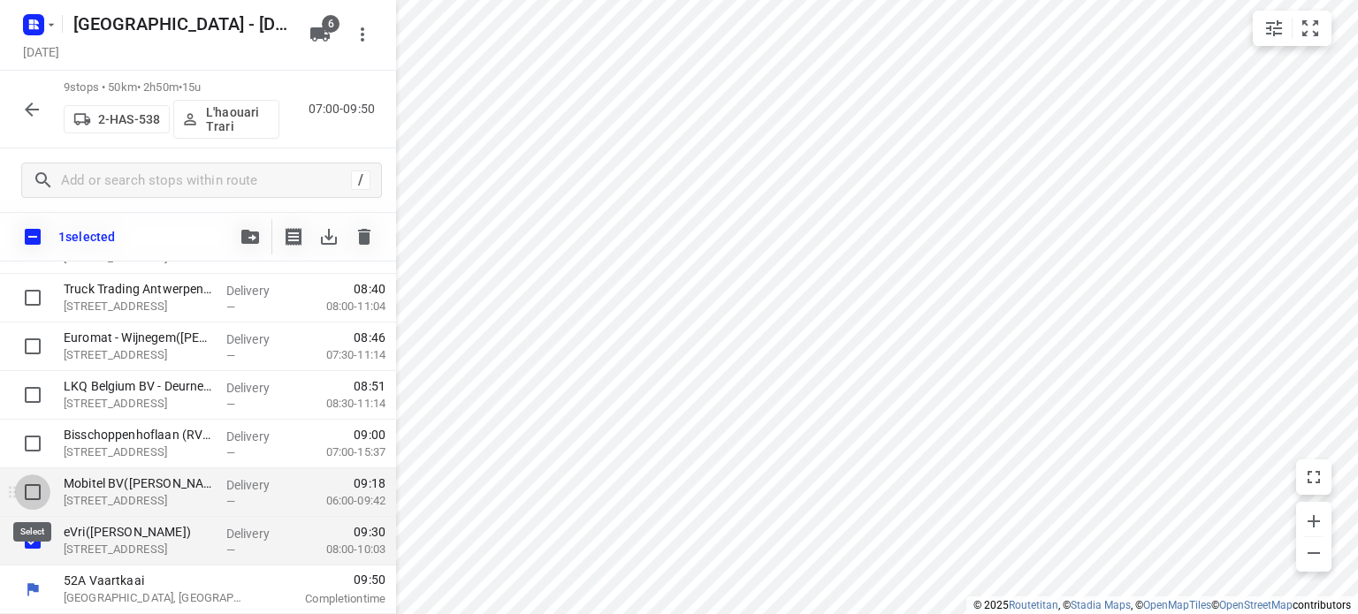
click at [28, 491] on input "checkbox" at bounding box center [32, 492] width 35 height 35
checkbox input "true"
click at [242, 236] on icon "button" at bounding box center [250, 237] width 18 height 14
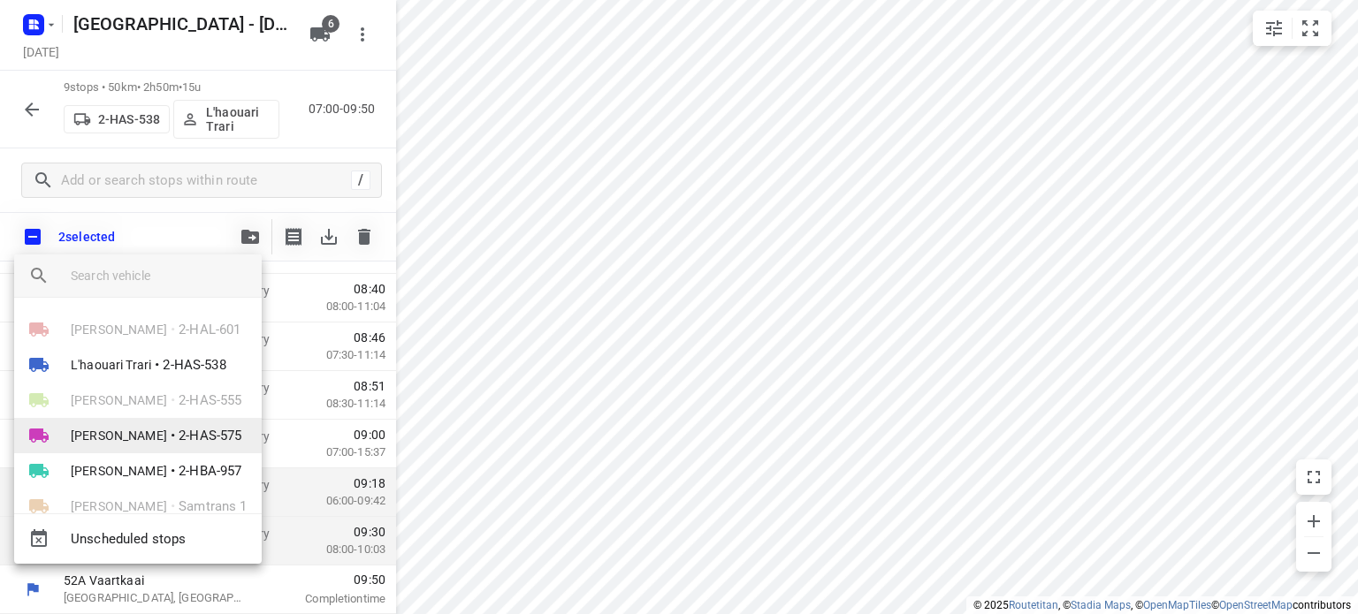
click at [109, 429] on span "[PERSON_NAME]" at bounding box center [119, 436] width 96 height 18
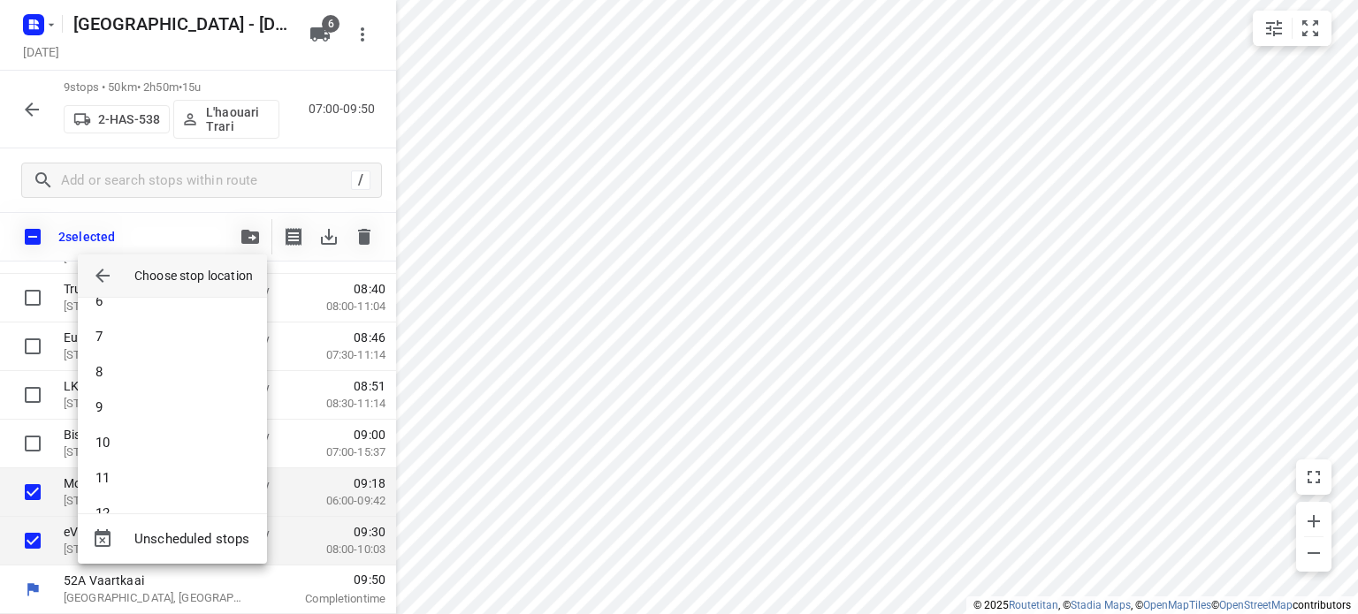
scroll to position [300, 0]
click at [131, 480] on li "14" at bounding box center [172, 482] width 189 height 35
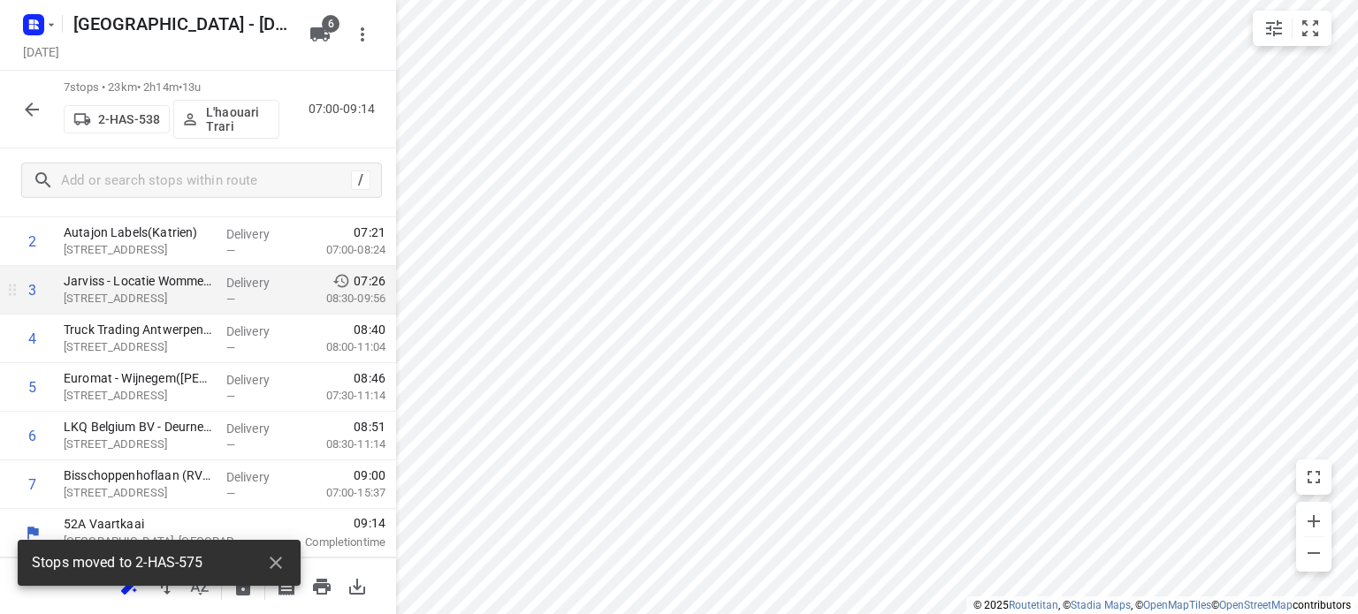
scroll to position [131, 0]
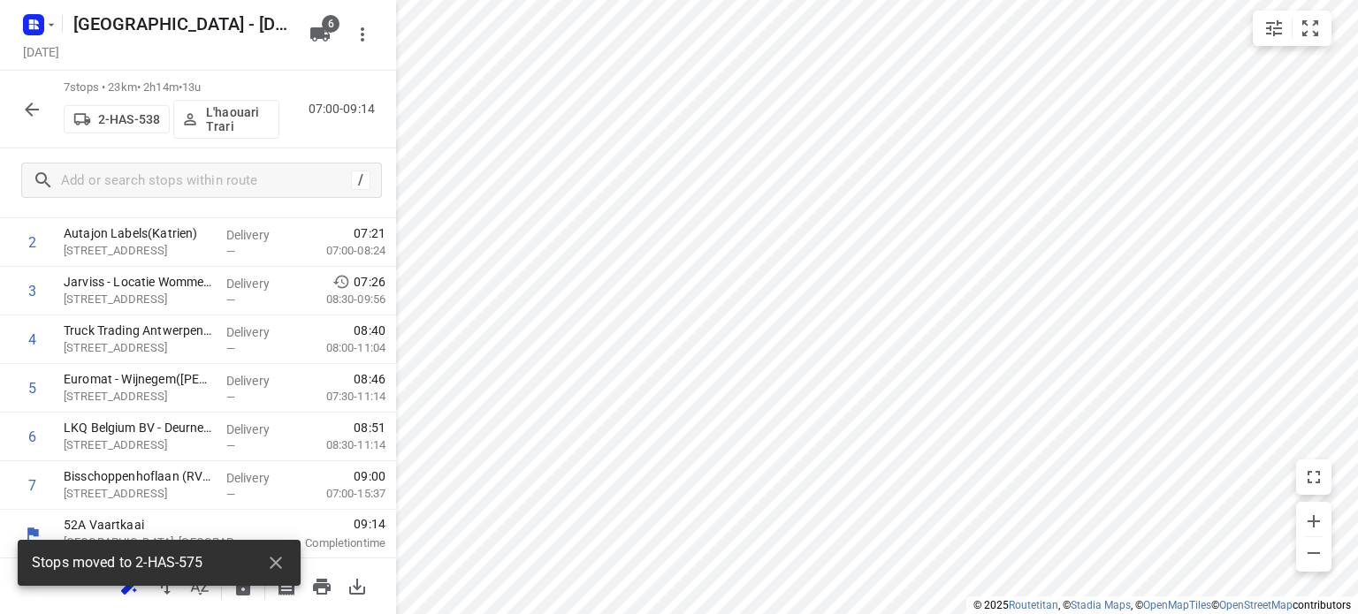
click at [31, 104] on icon "button" at bounding box center [32, 110] width 14 height 14
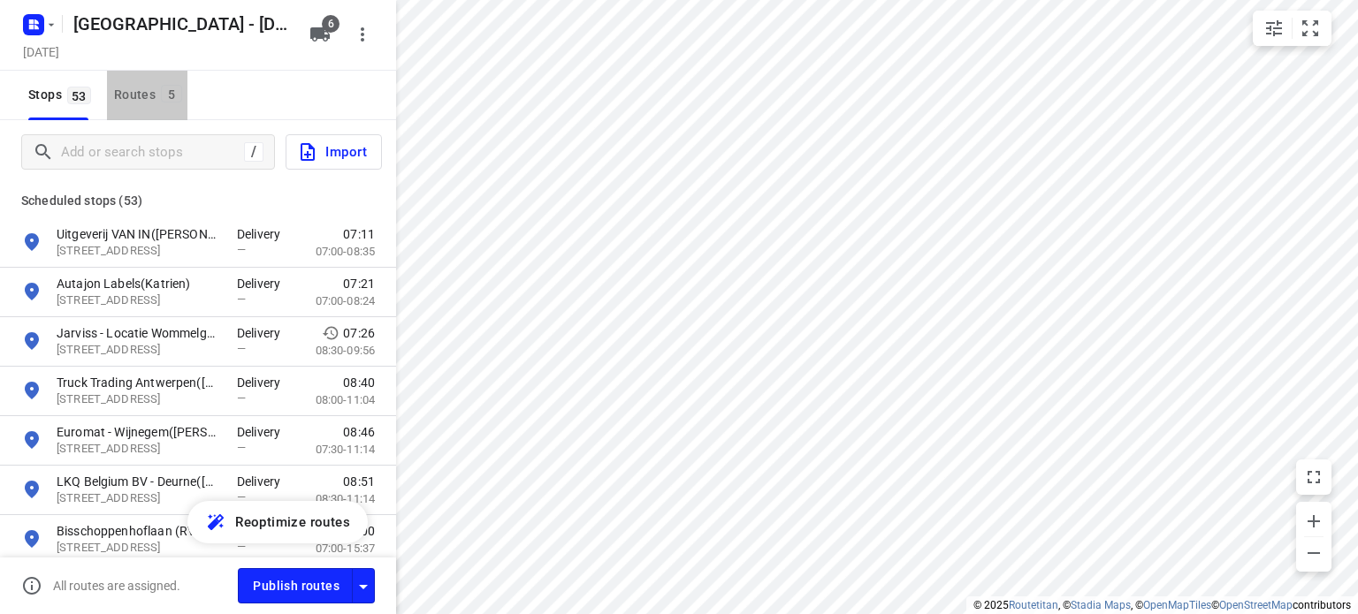
click at [143, 89] on div "Routes 5" at bounding box center [150, 95] width 73 height 22
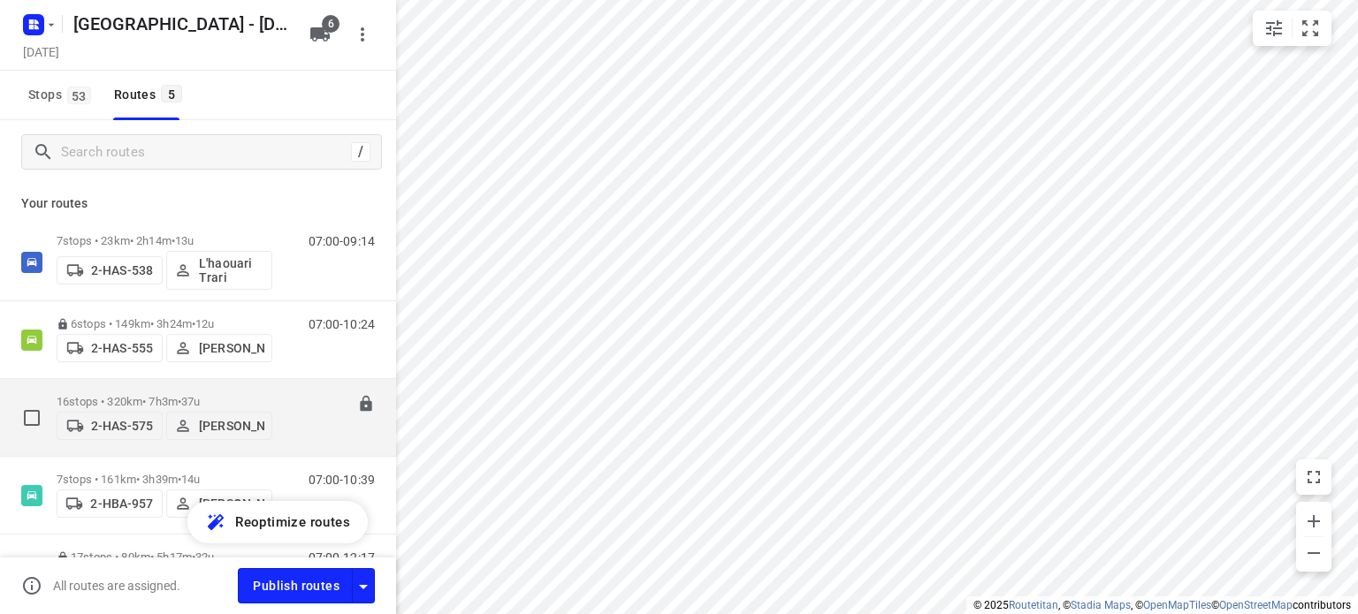
click at [143, 395] on p "16 stops • 320km • 7h3m • 37u" at bounding box center [165, 401] width 216 height 13
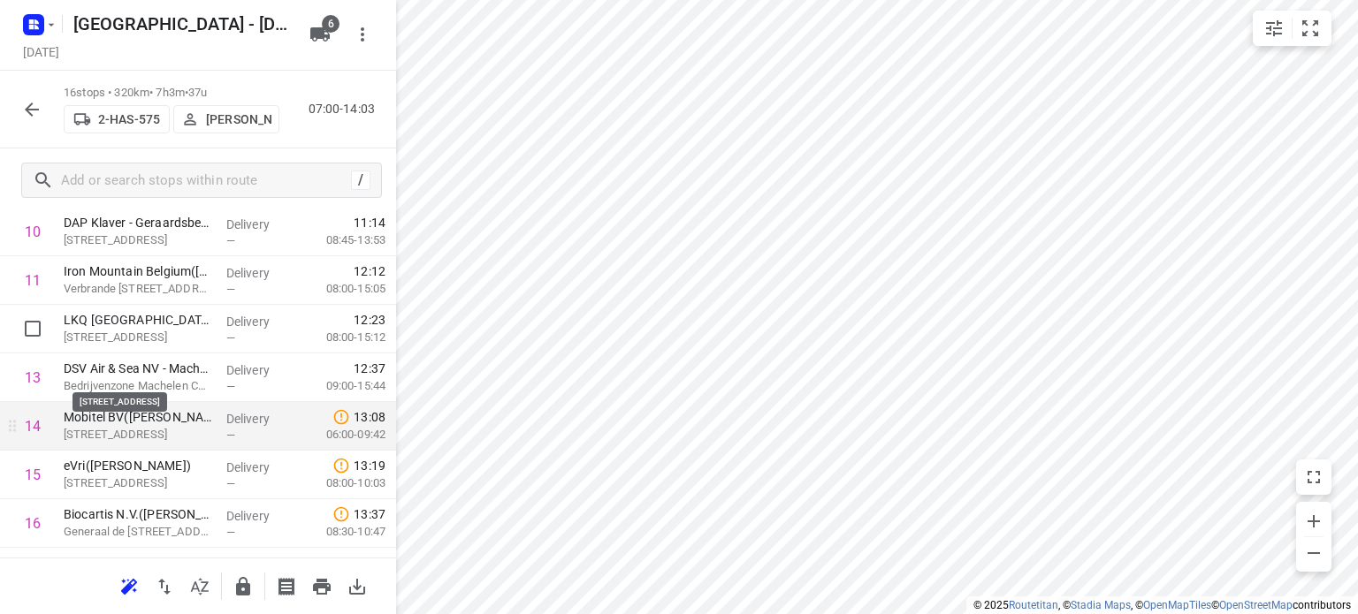
scroll to position [569, 0]
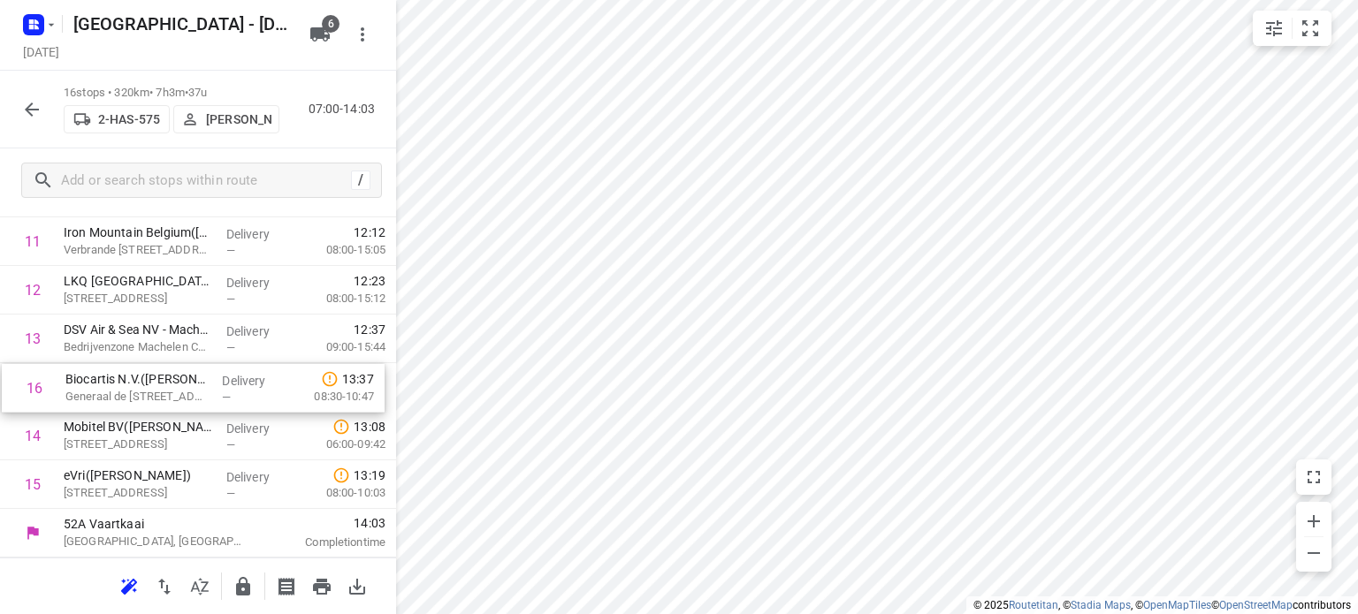
drag, startPoint x: 133, startPoint y: 487, endPoint x: 134, endPoint y: 385, distance: 101.7
click at [134, 385] on div "1 [MEDICAL_DATA] Industries([STREET_ADDRESS][PERSON_NAME], Hemiksem Delivery — …" at bounding box center [198, 120] width 396 height 778
drag, startPoint x: 127, startPoint y: 470, endPoint x: 127, endPoint y: 423, distance: 47.7
click at [127, 423] on div "1 [MEDICAL_DATA] Industries([STREET_ADDRESS][PERSON_NAME], Hemiksem Delivery — …" at bounding box center [198, 120] width 396 height 778
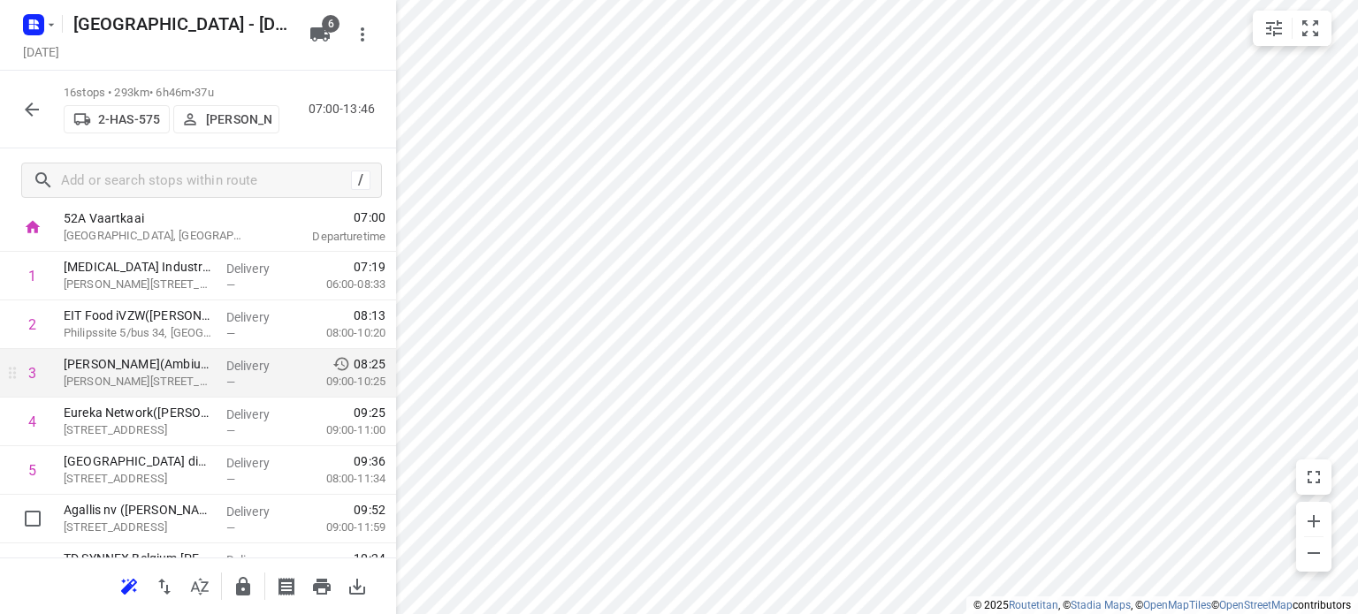
scroll to position [0, 0]
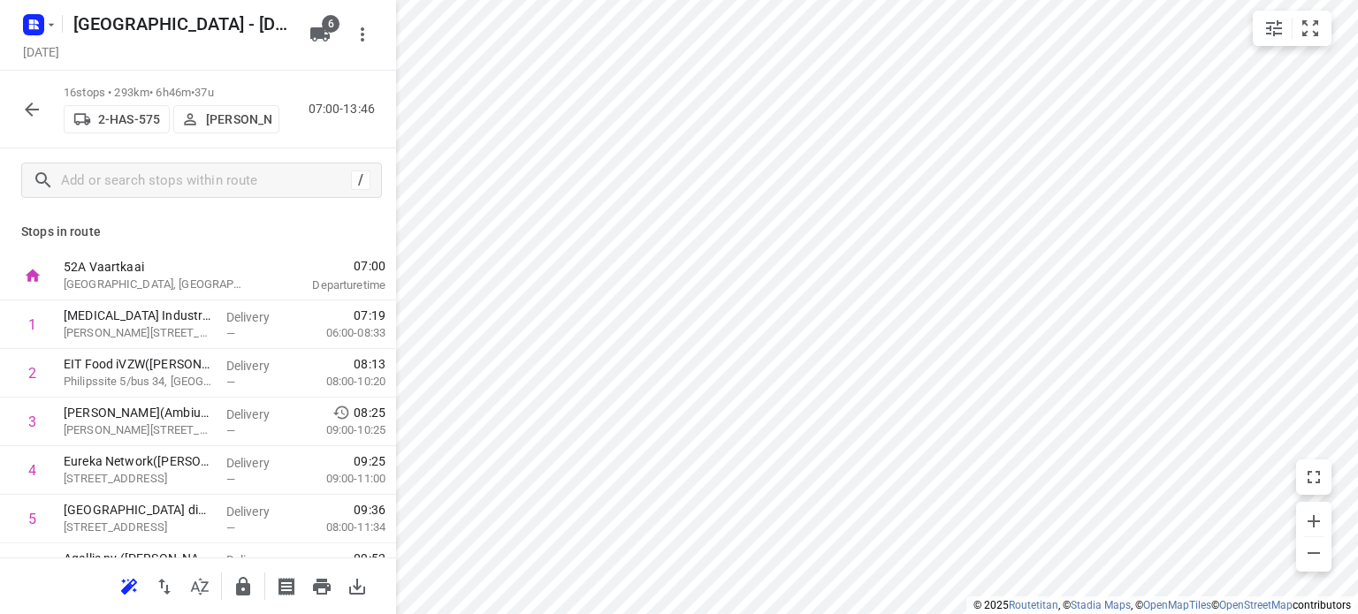
click at [35, 106] on icon "button" at bounding box center [31, 109] width 21 height 21
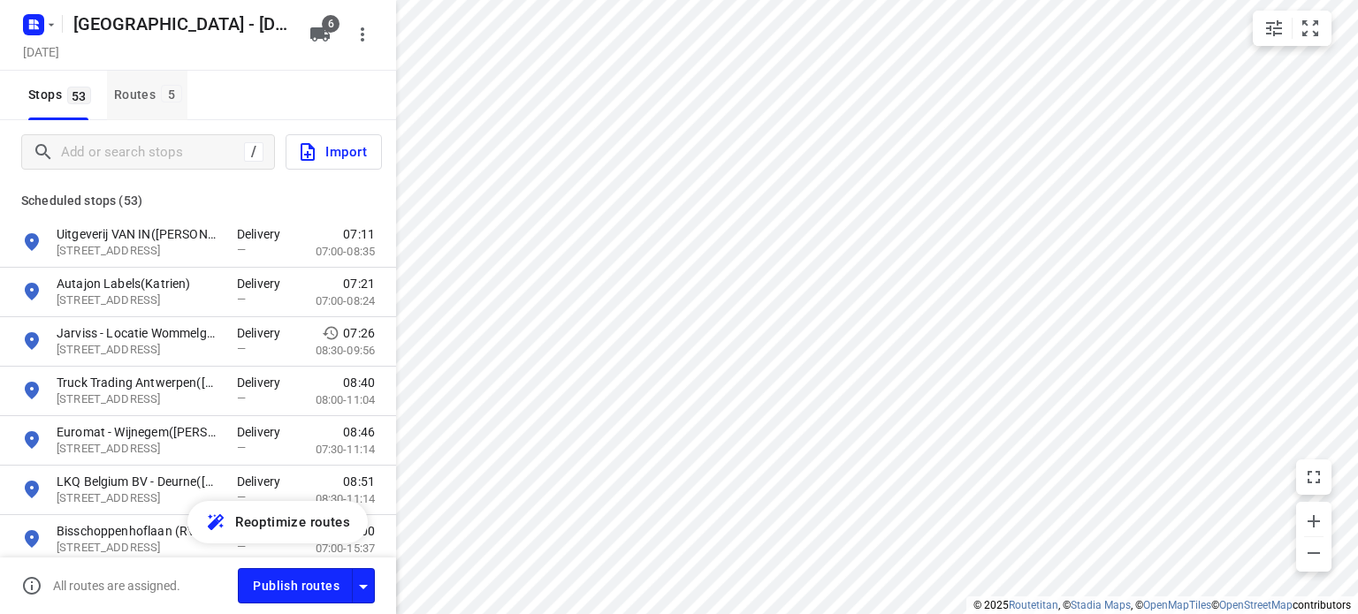
click at [128, 85] on div "Routes 5" at bounding box center [150, 95] width 73 height 22
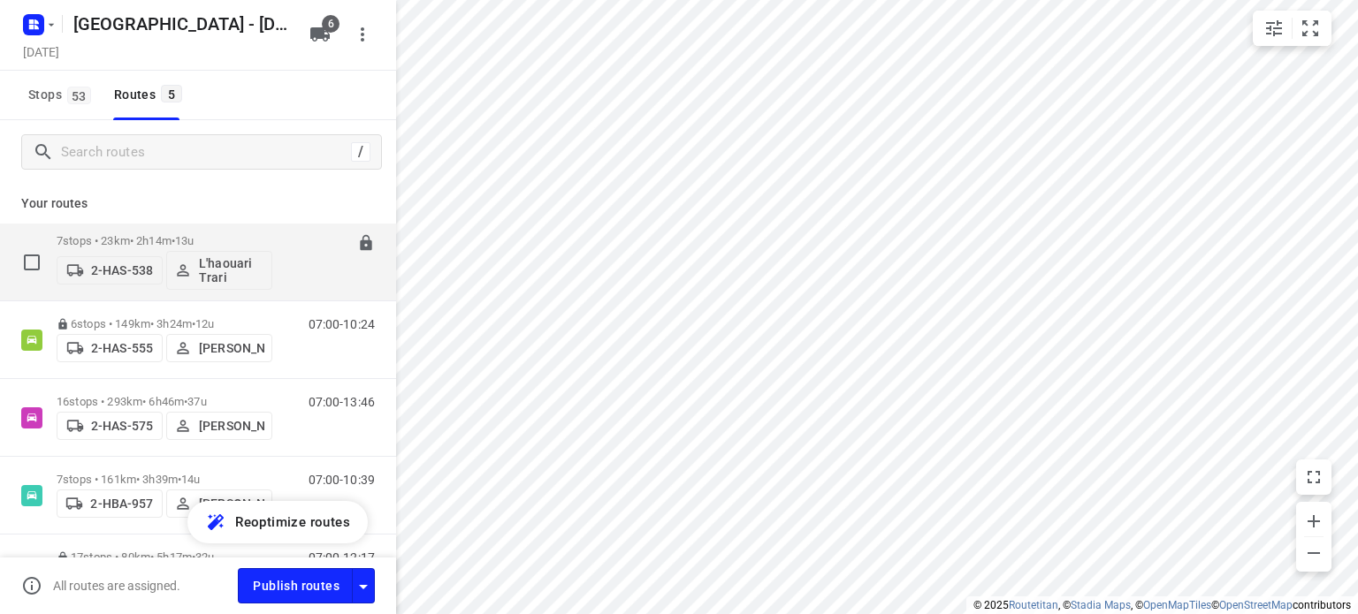
click at [223, 265] on p "L'haouari Trari" at bounding box center [231, 270] width 65 height 28
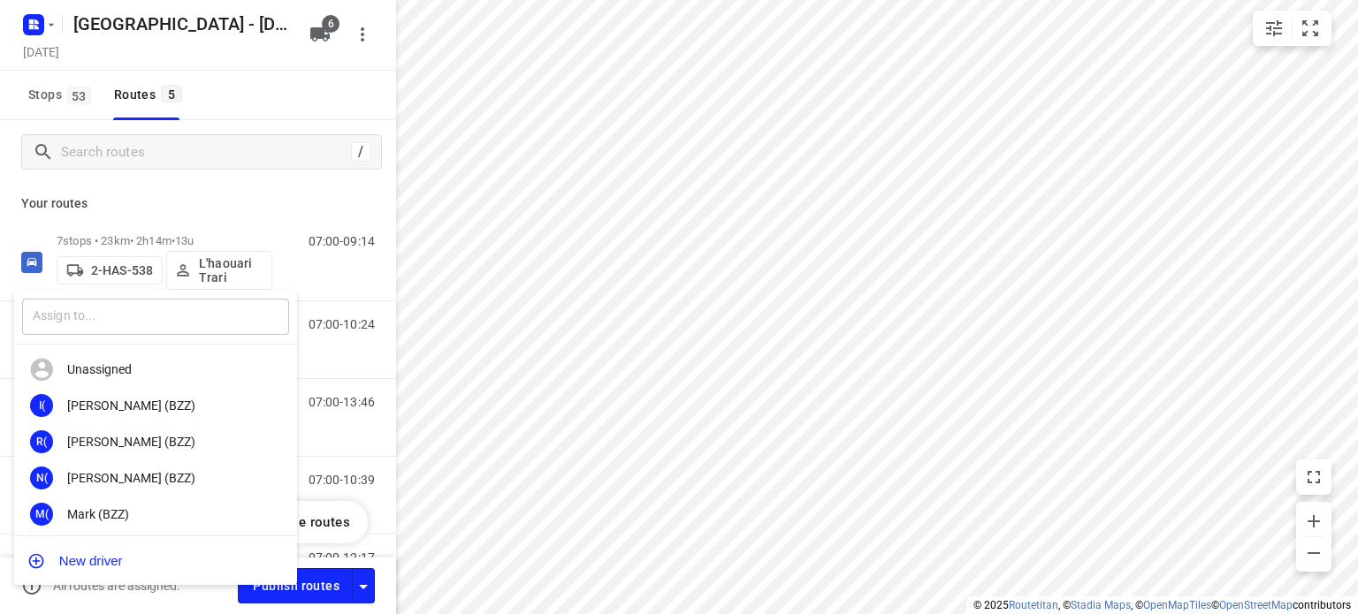
click at [149, 325] on input "text" at bounding box center [155, 317] width 267 height 36
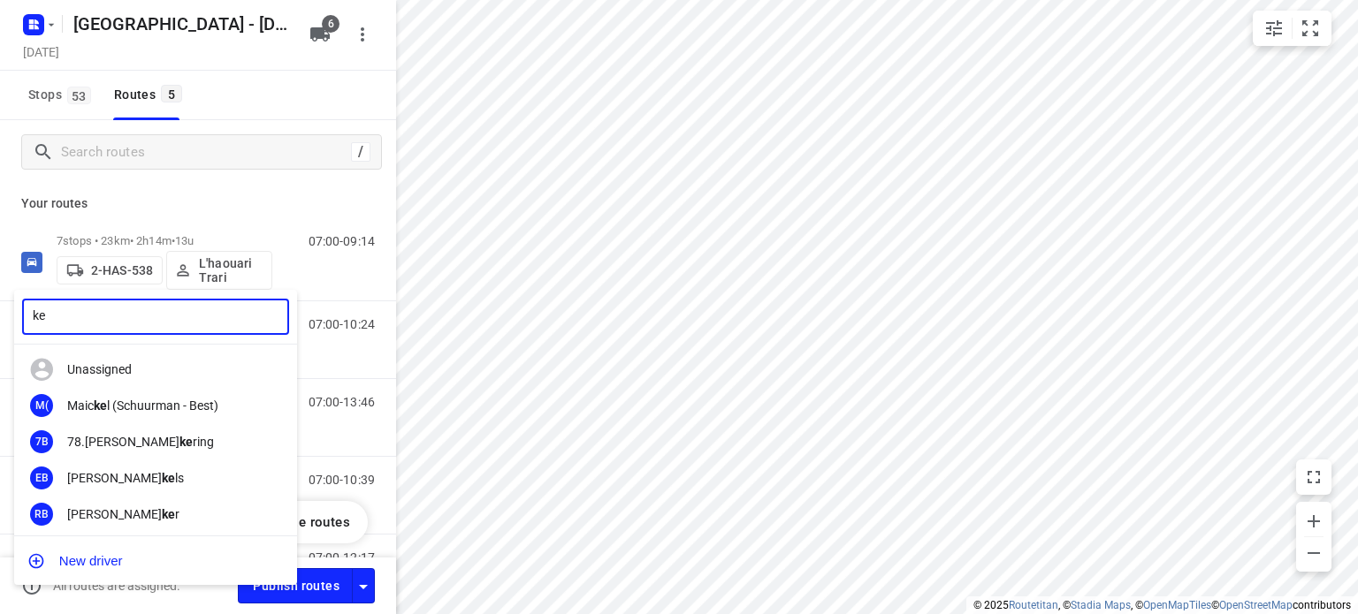
type input "k"
type input "[PERSON_NAME]"
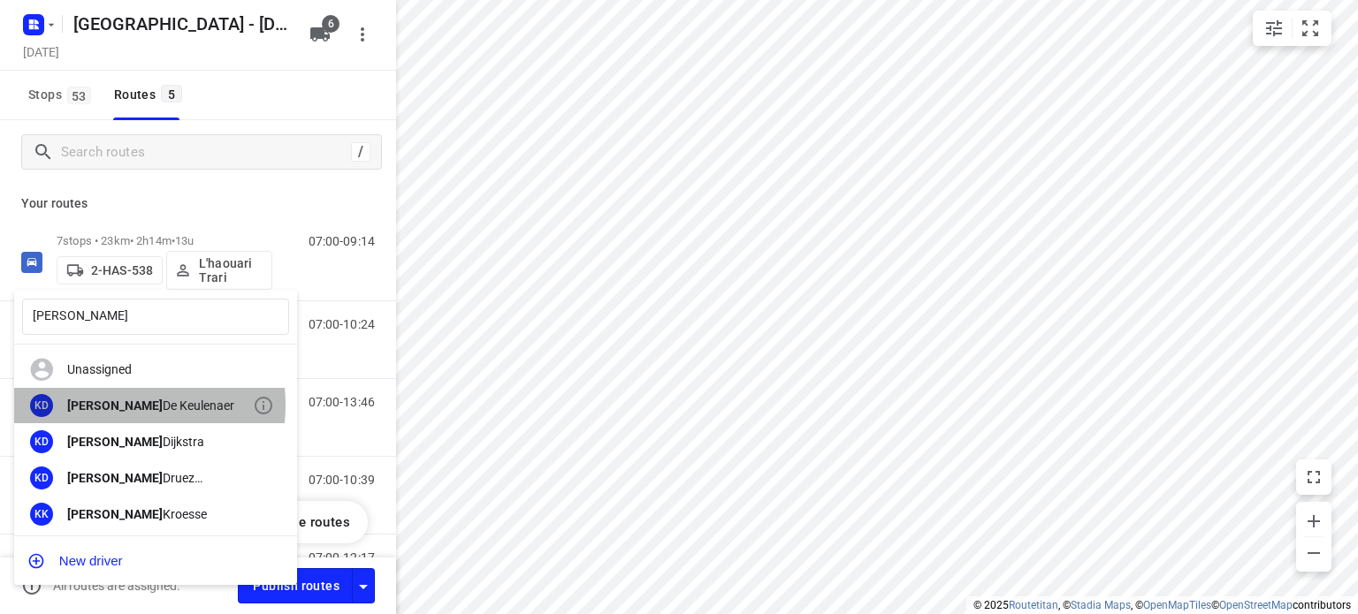
click at [121, 405] on div "[PERSON_NAME]" at bounding box center [160, 406] width 186 height 14
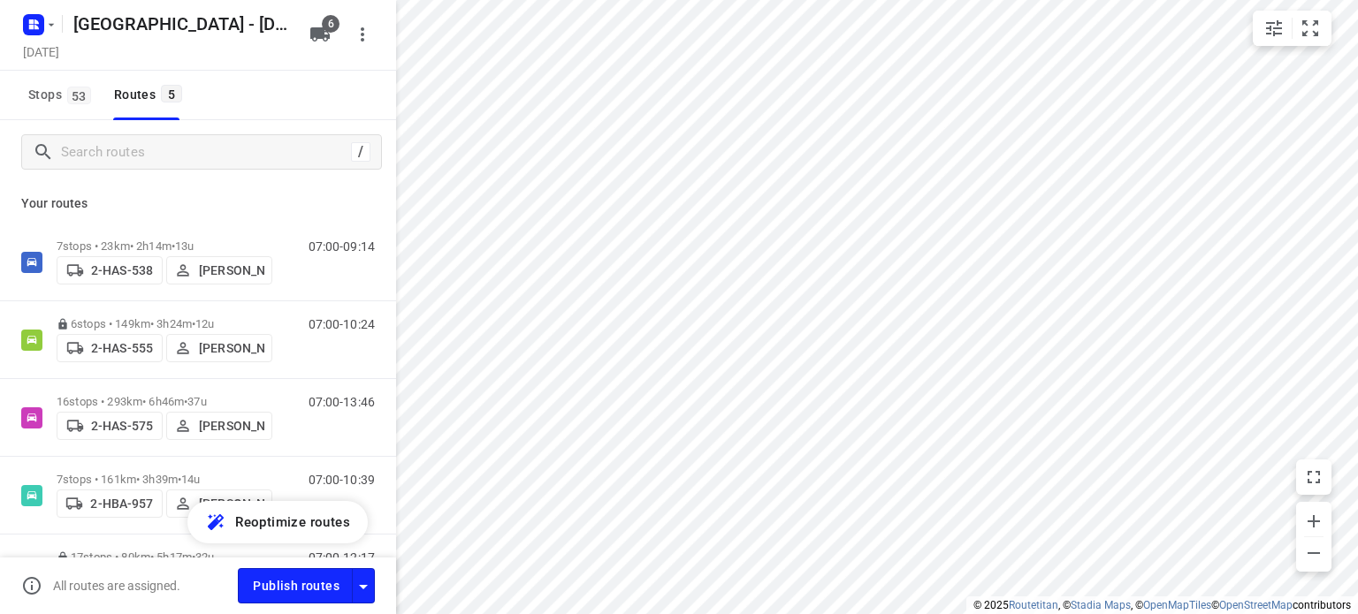
click at [162, 194] on div "Your routes 7 stops • 23km • 2h14m • 13u 2-HAS-538 [PERSON_NAME] 07:00-09:14 6 …" at bounding box center [198, 397] width 396 height 427
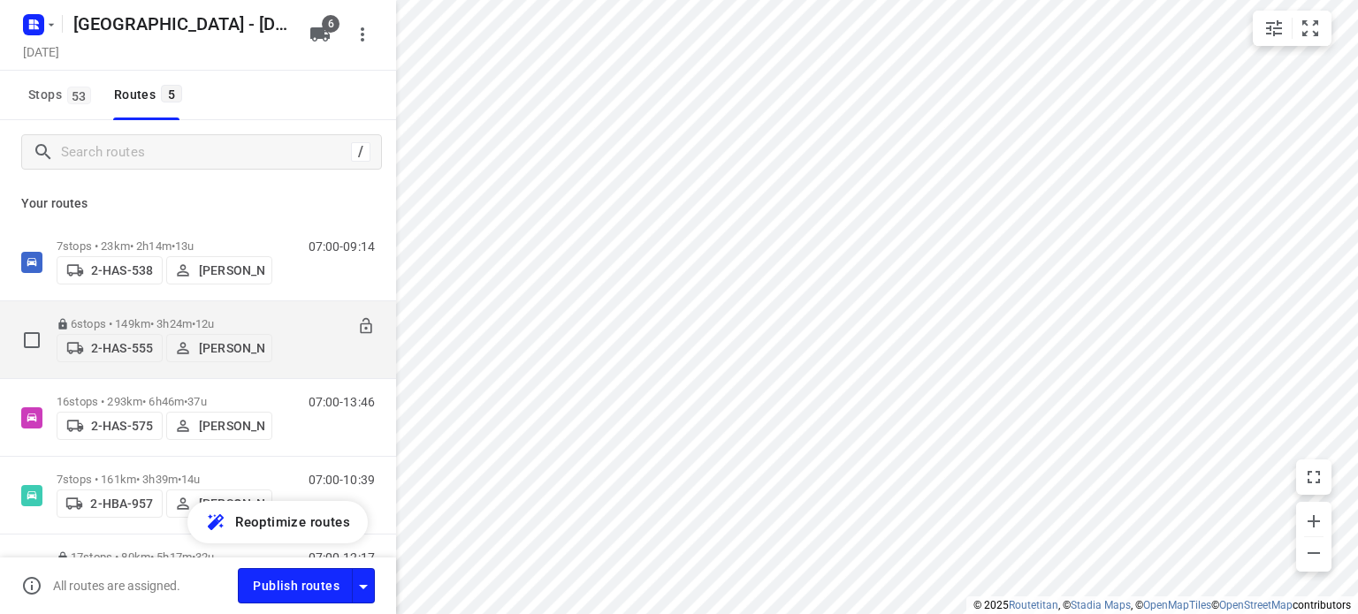
click at [117, 317] on p "6 stops • 149km • 3h24m • 12u" at bounding box center [165, 323] width 216 height 13
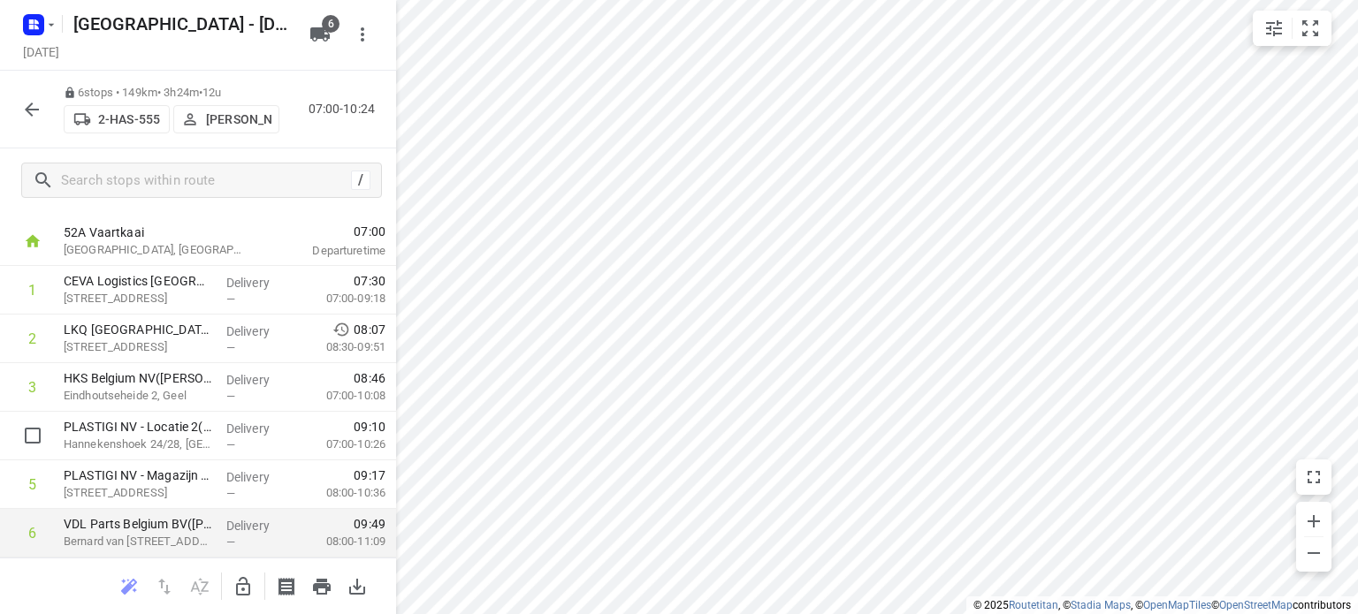
scroll to position [82, 0]
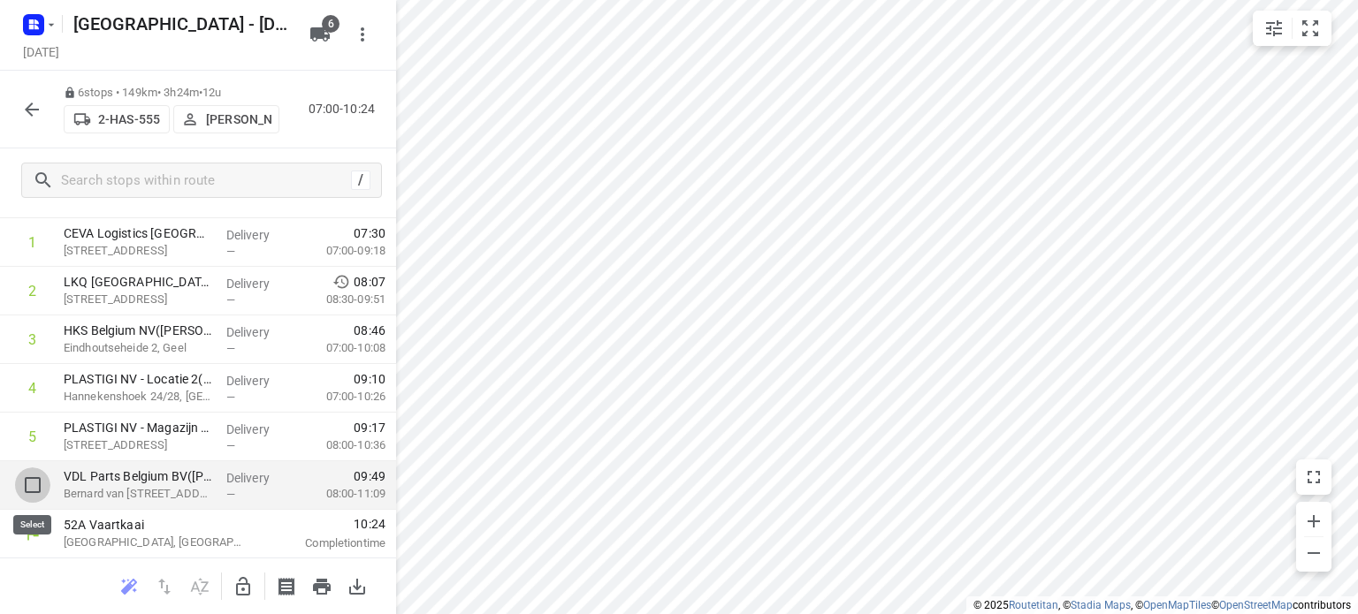
click at [34, 487] on input "checkbox" at bounding box center [32, 485] width 35 height 35
checkbox input "true"
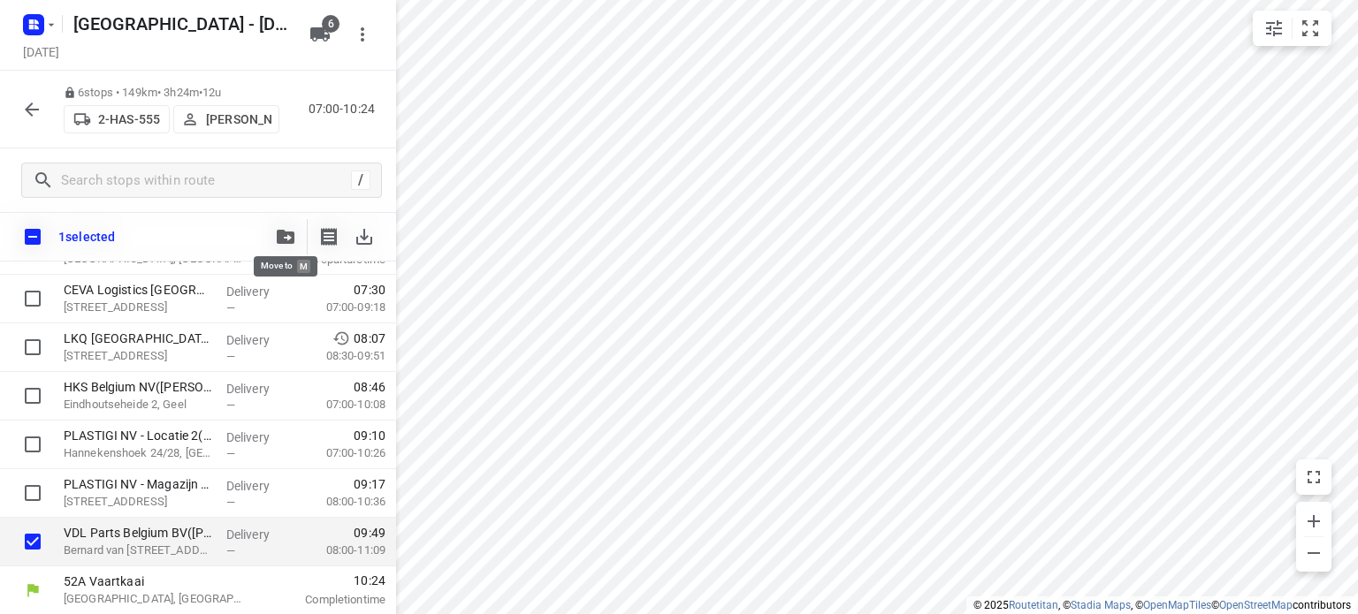
click at [285, 233] on icon "button" at bounding box center [286, 237] width 18 height 14
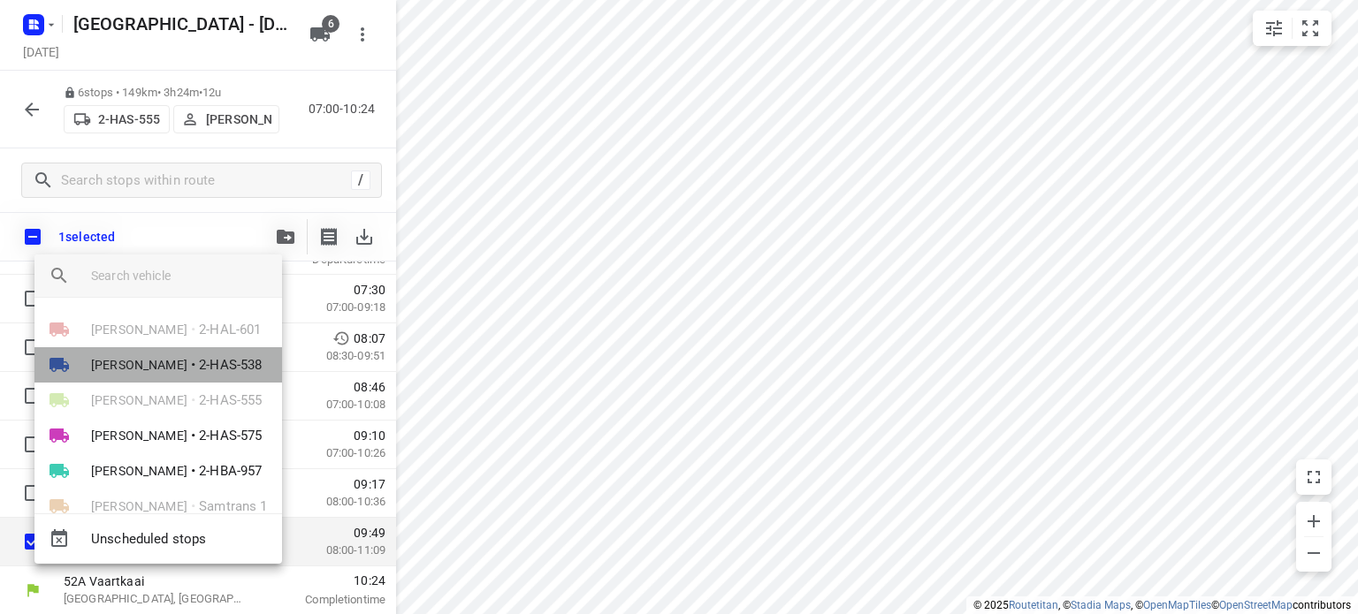
click at [128, 367] on span "[PERSON_NAME]" at bounding box center [139, 365] width 96 height 18
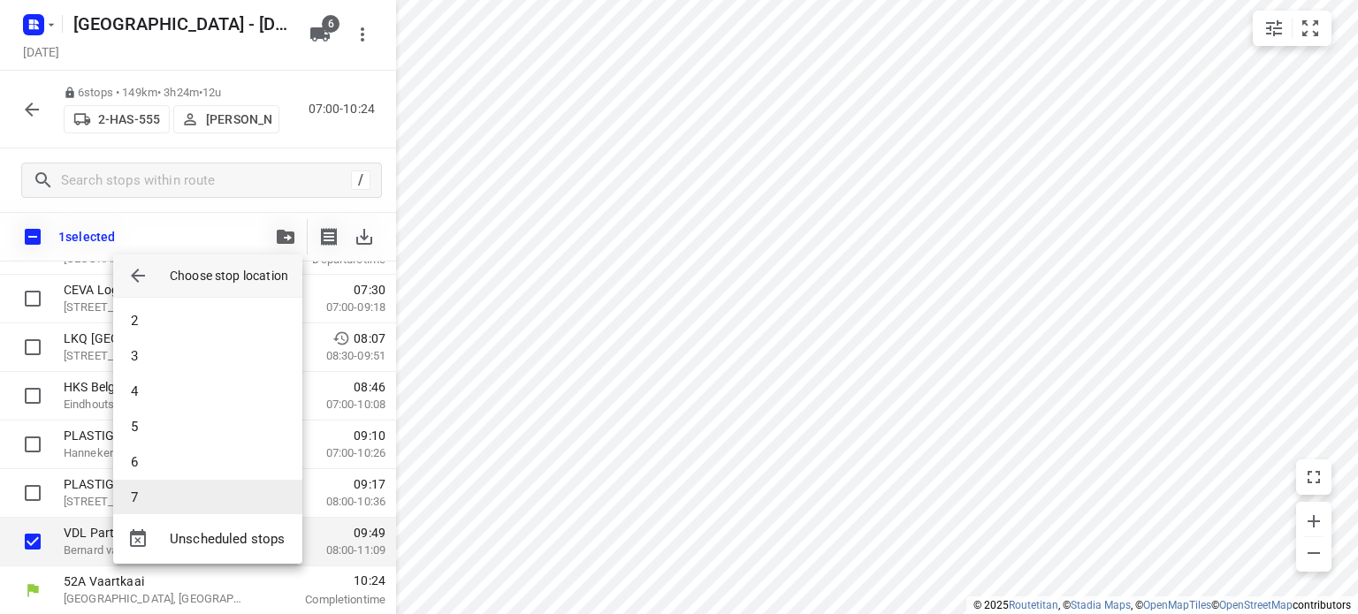
scroll to position [52, 0]
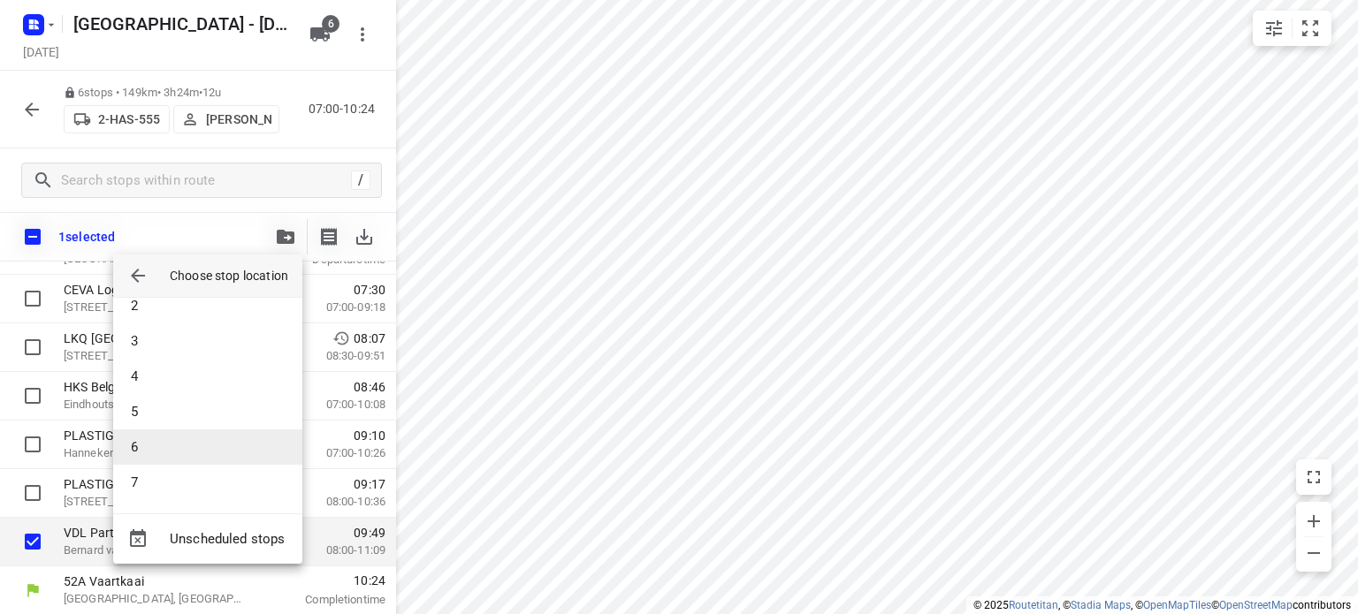
click at [165, 449] on li "6" at bounding box center [207, 447] width 189 height 35
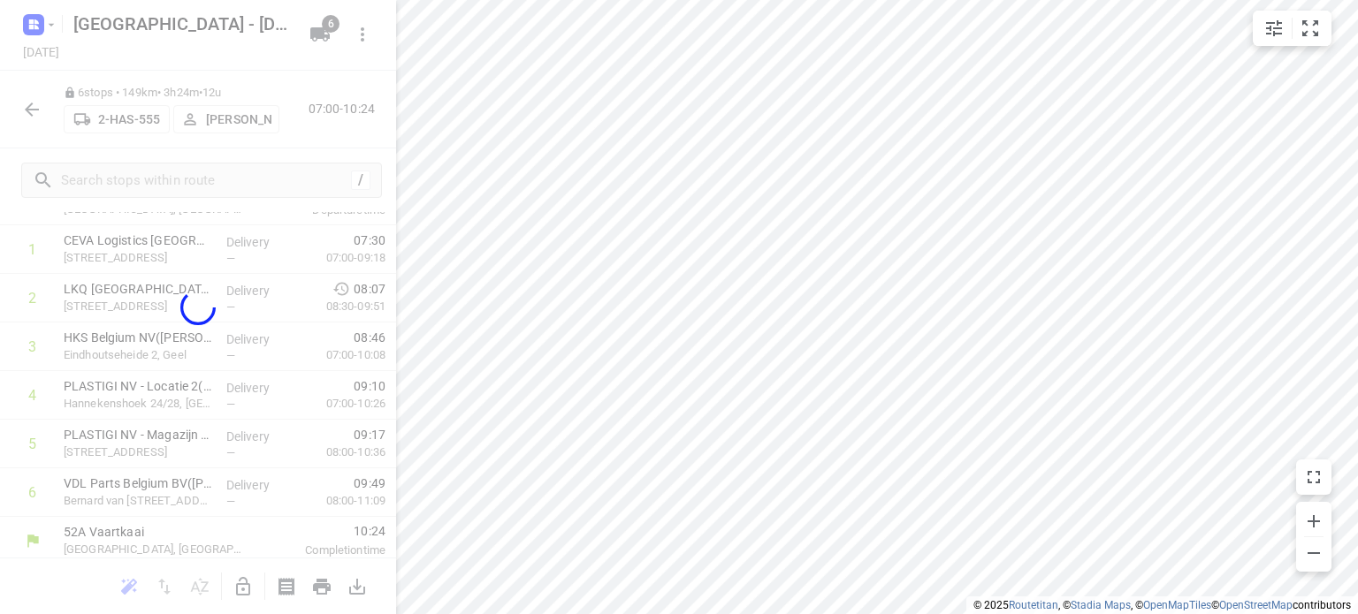
scroll to position [34, 0]
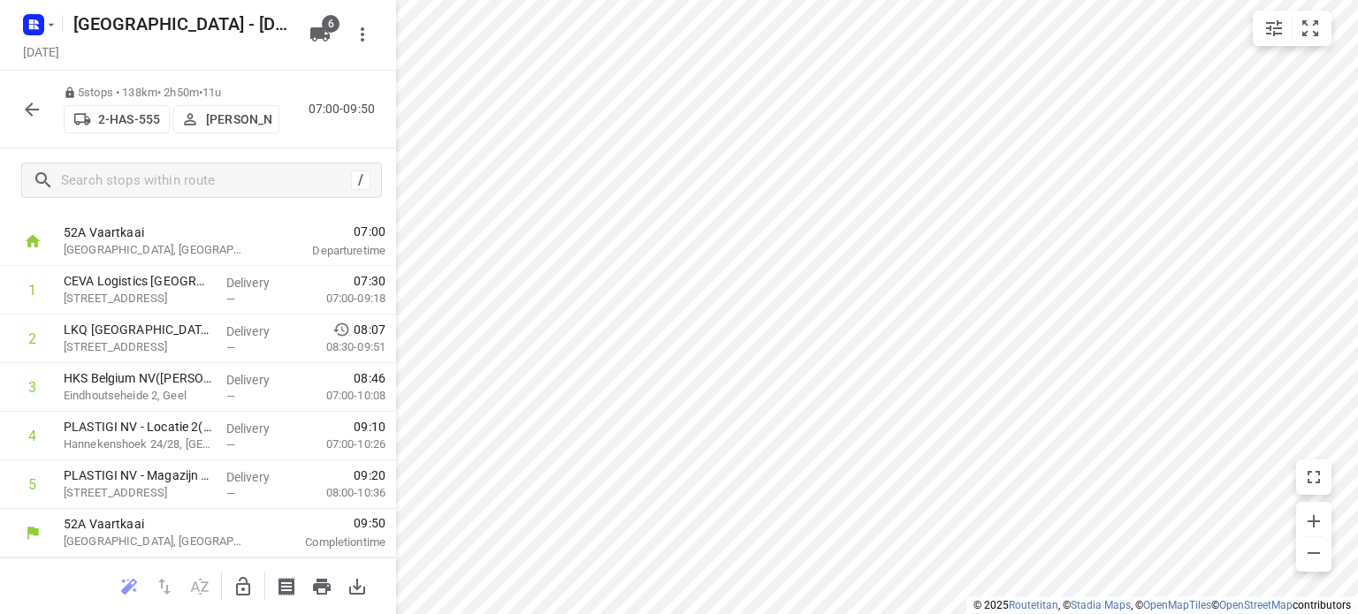
click at [27, 99] on icon "button" at bounding box center [31, 109] width 21 height 21
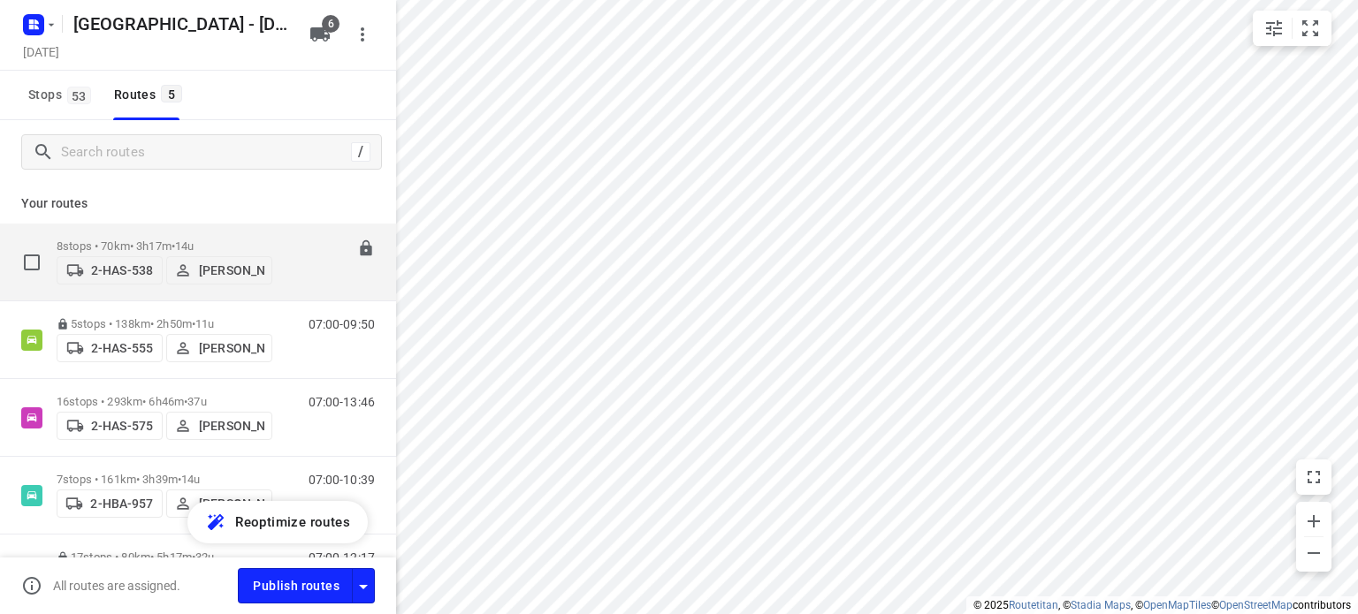
click at [141, 240] on p "8 stops • 70km • 3h17m • 14u" at bounding box center [165, 246] width 216 height 13
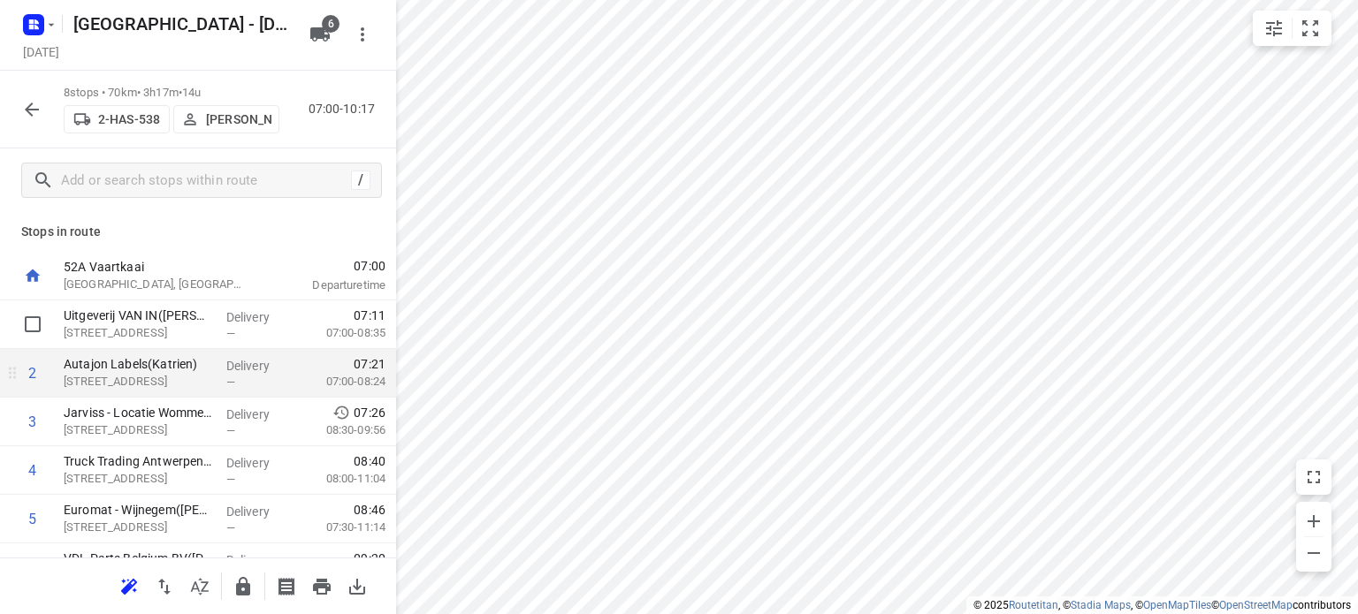
scroll to position [88, 0]
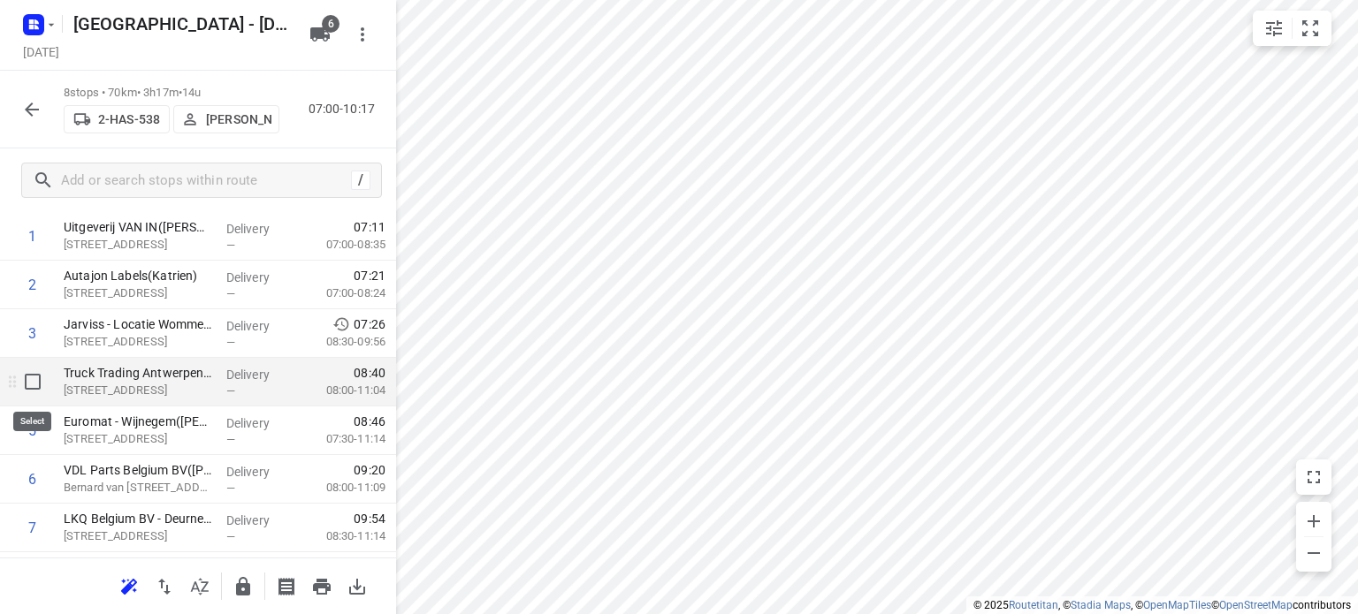
click at [32, 377] on input "checkbox" at bounding box center [32, 381] width 35 height 35
checkbox input "true"
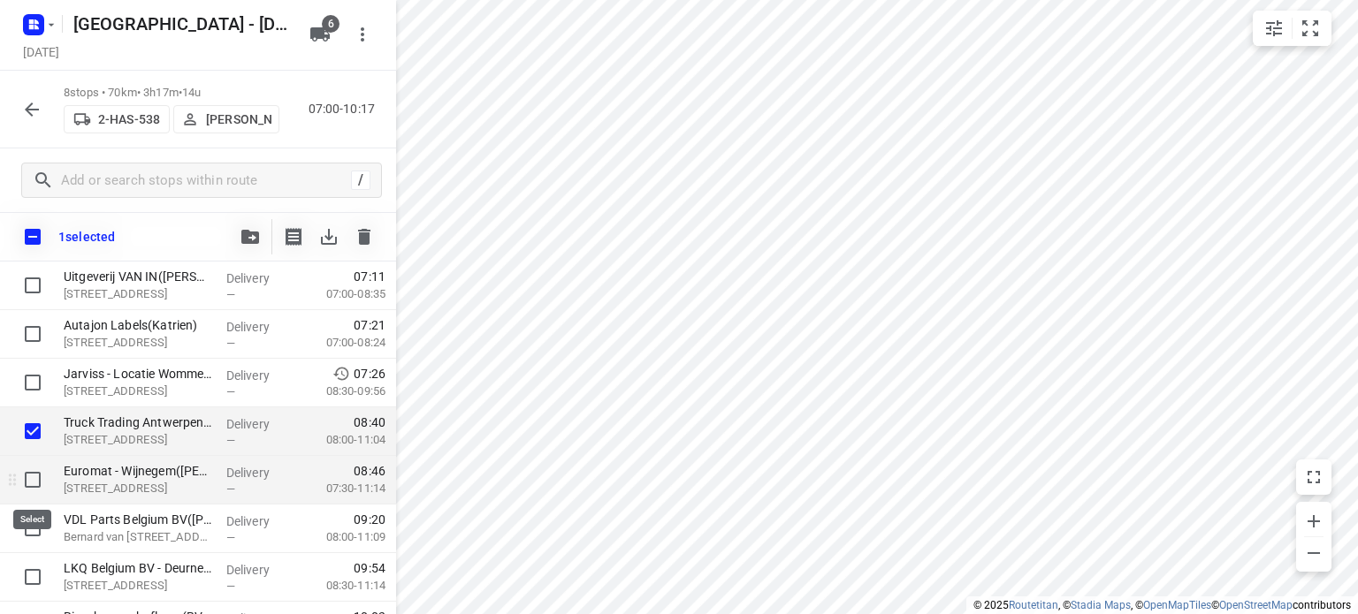
click at [35, 484] on input "checkbox" at bounding box center [32, 479] width 35 height 35
checkbox input "true"
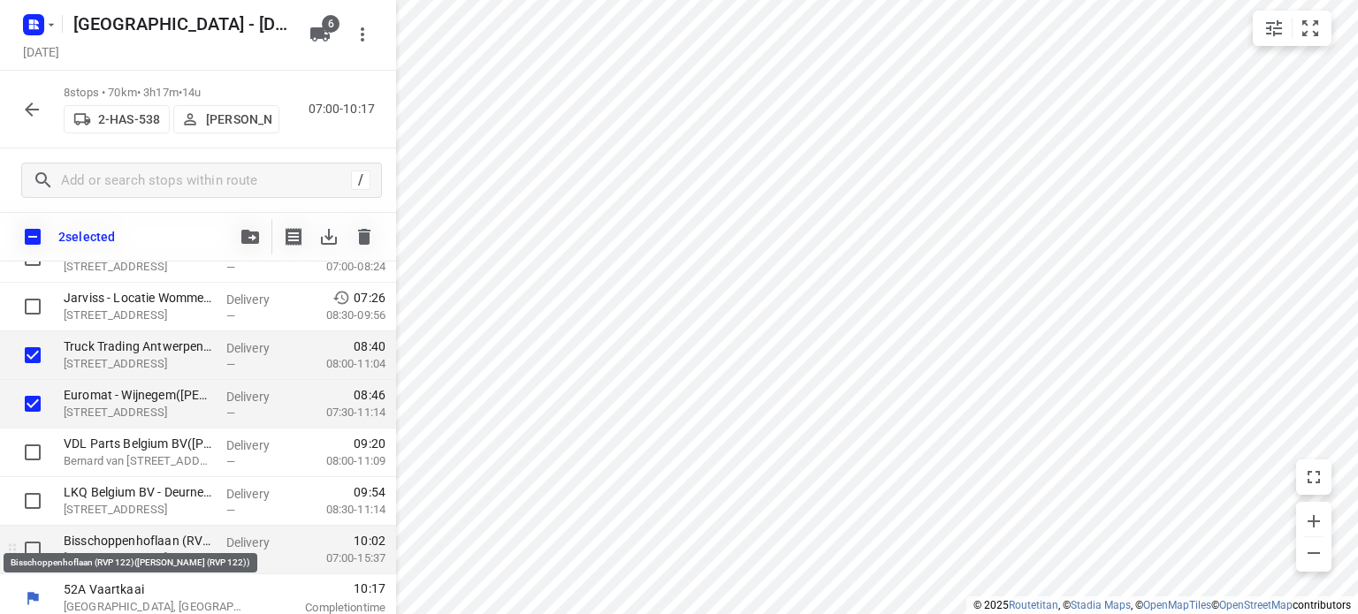
scroll to position [173, 0]
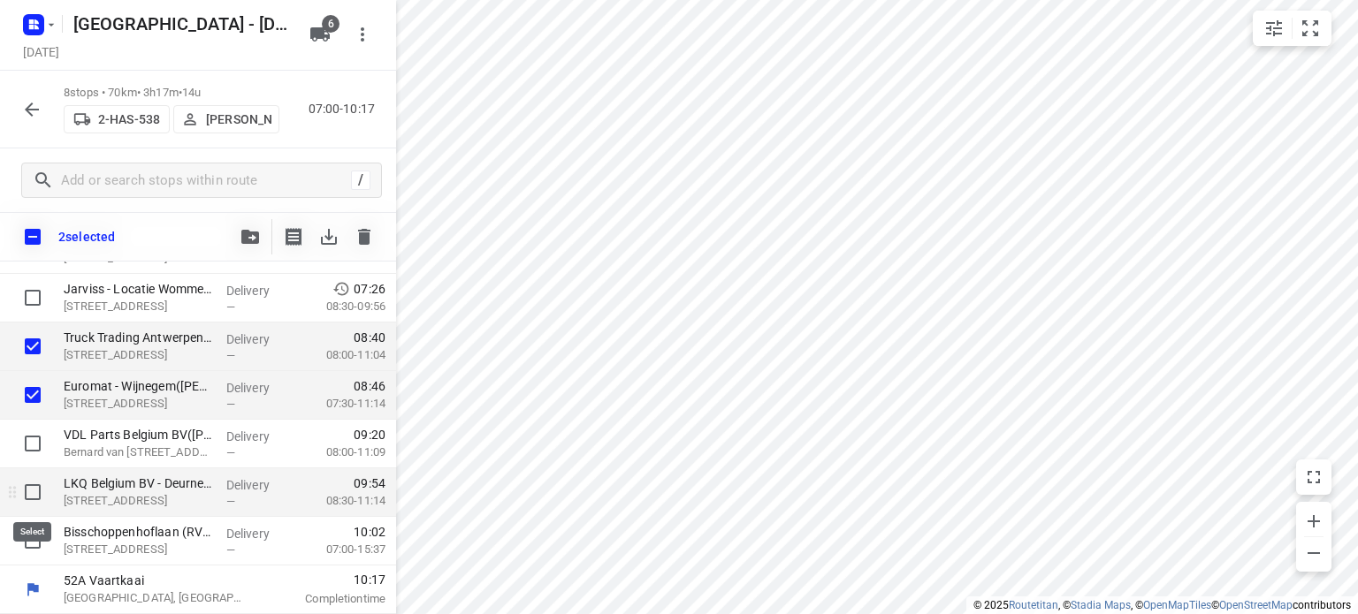
click at [30, 492] on input "checkbox" at bounding box center [32, 492] width 35 height 35
click at [35, 494] on input "checkbox" at bounding box center [32, 492] width 35 height 35
checkbox input "true"
click at [246, 235] on icon "button" at bounding box center [250, 237] width 18 height 14
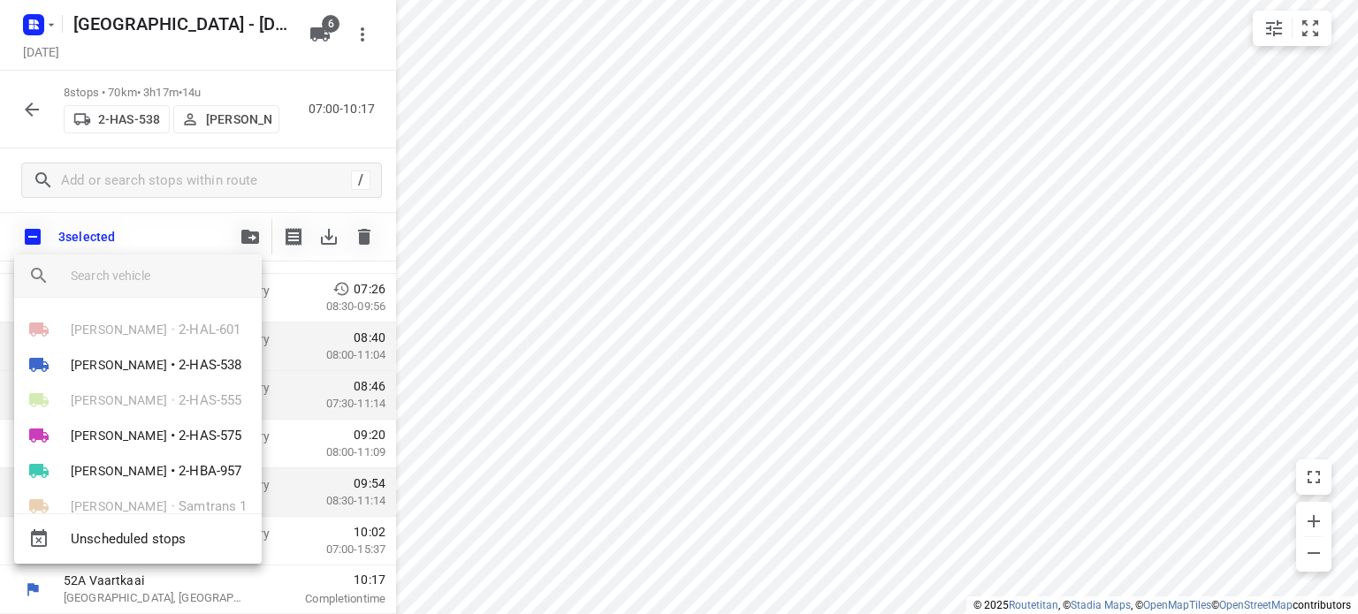
click at [119, 327] on div "[PERSON_NAME] • 2-HAL-601" at bounding box center [138, 329] width 248 height 35
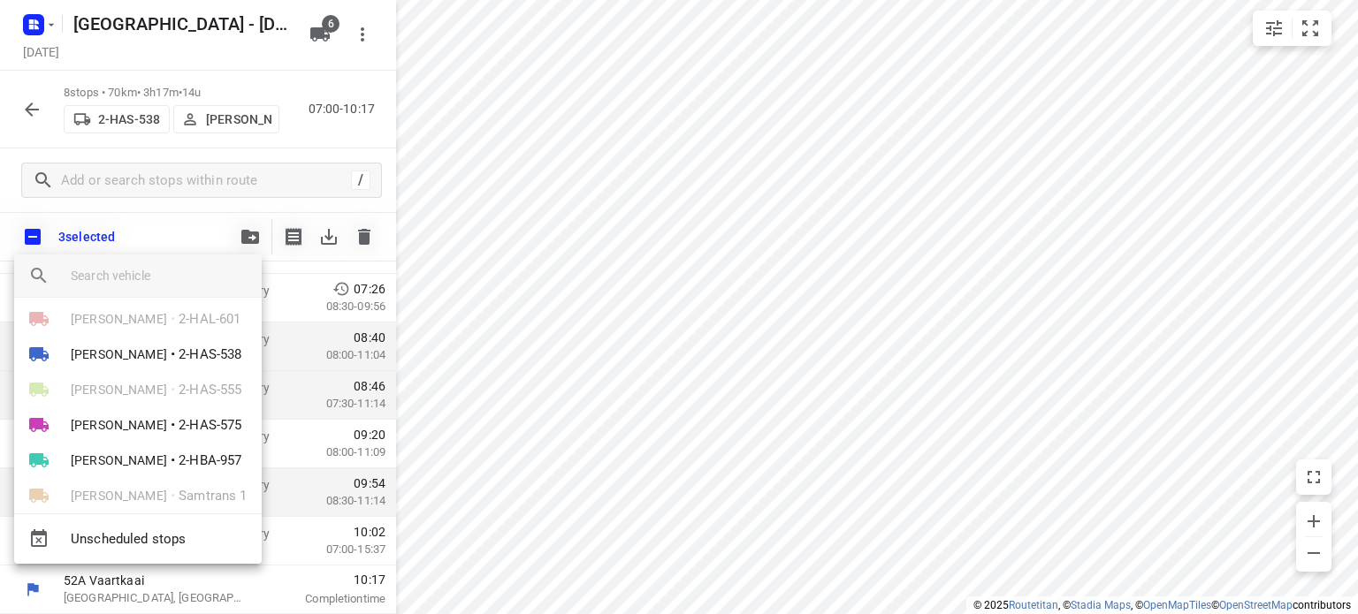
scroll to position [0, 0]
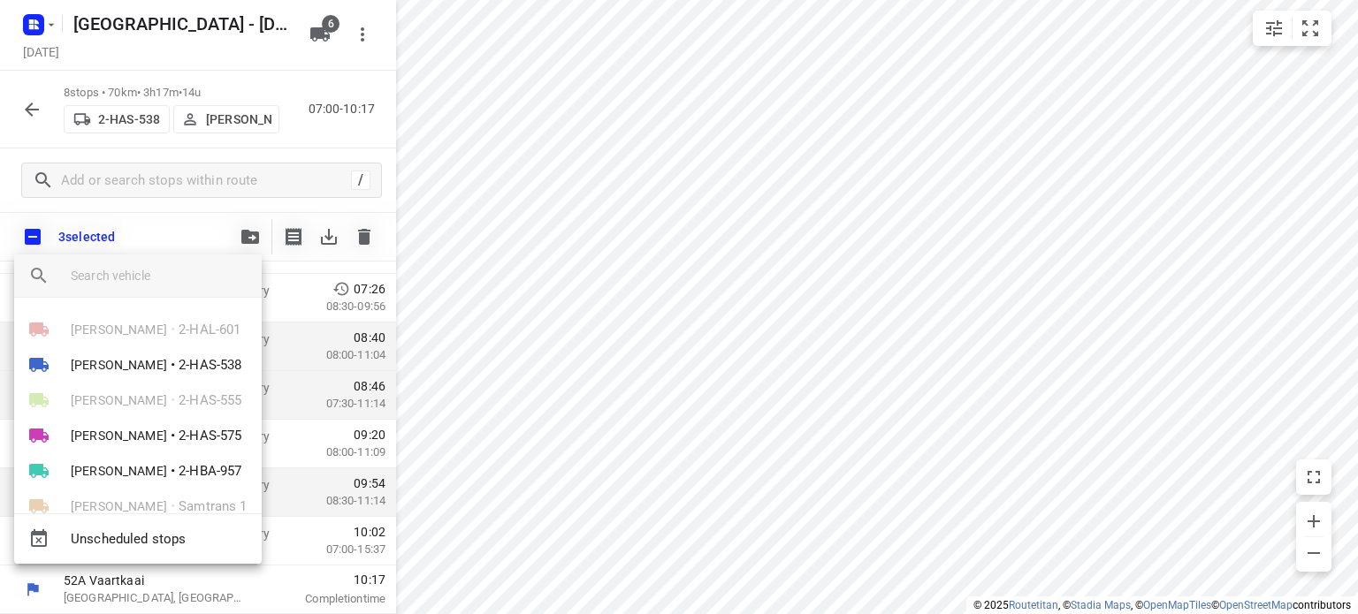
click at [159, 228] on div at bounding box center [679, 307] width 1358 height 614
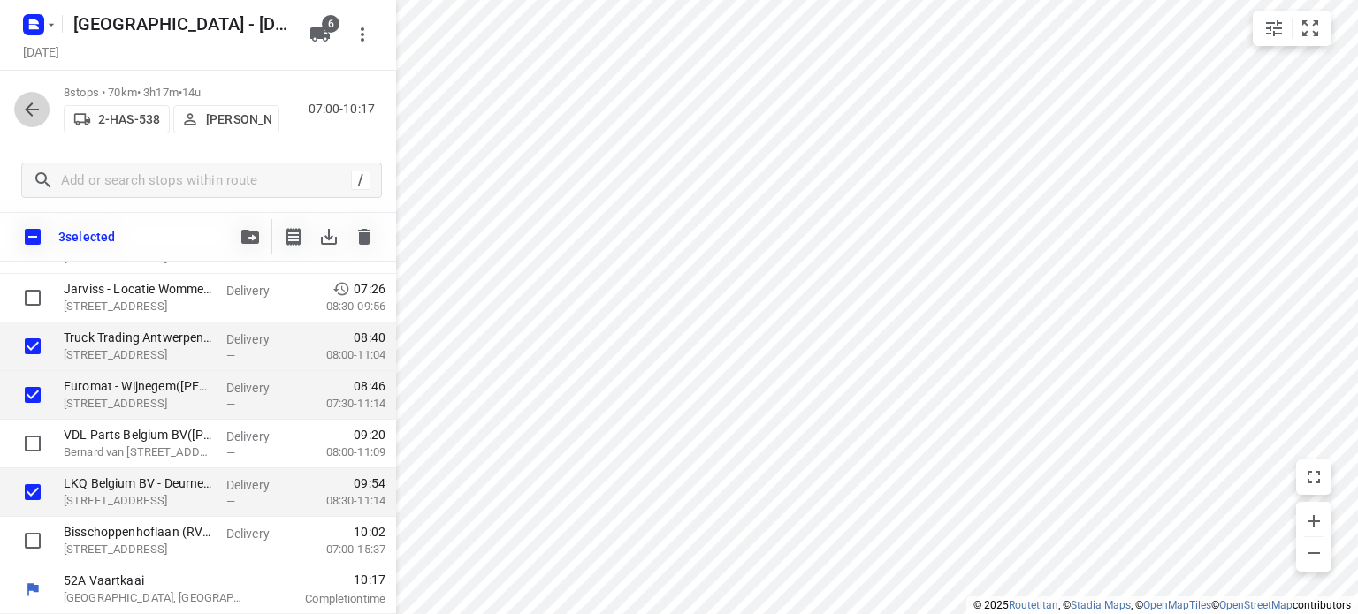
click at [32, 105] on icon "button" at bounding box center [31, 109] width 21 height 21
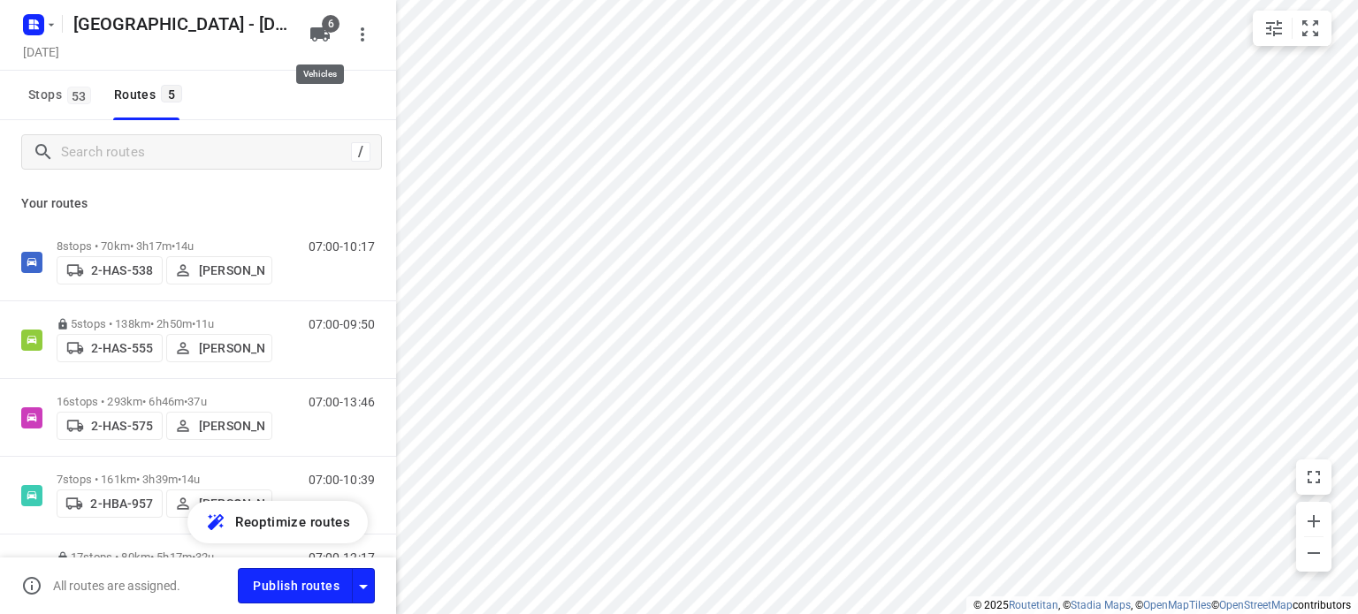
click at [318, 26] on icon "button" at bounding box center [319, 34] width 21 height 21
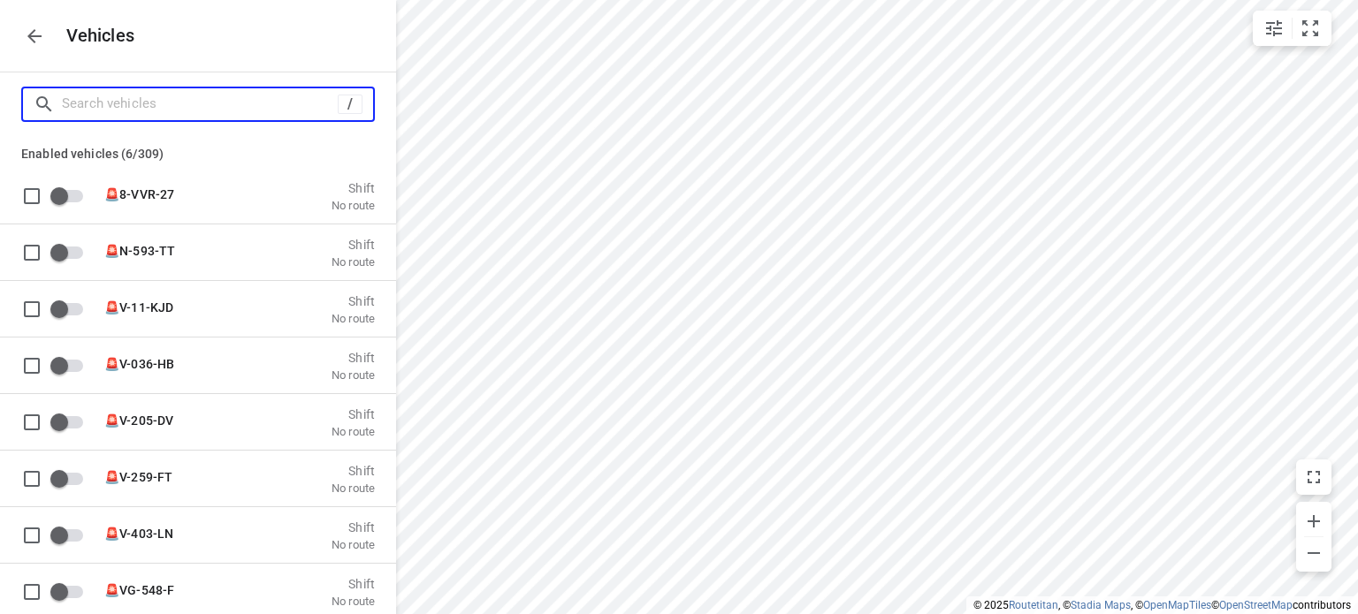
click at [106, 100] on input "Search vehicles" at bounding box center [200, 103] width 276 height 27
click at [106, 100] on input "Search vehicles" at bounding box center [217, 103] width 311 height 27
type input "2"
checkbox input "true"
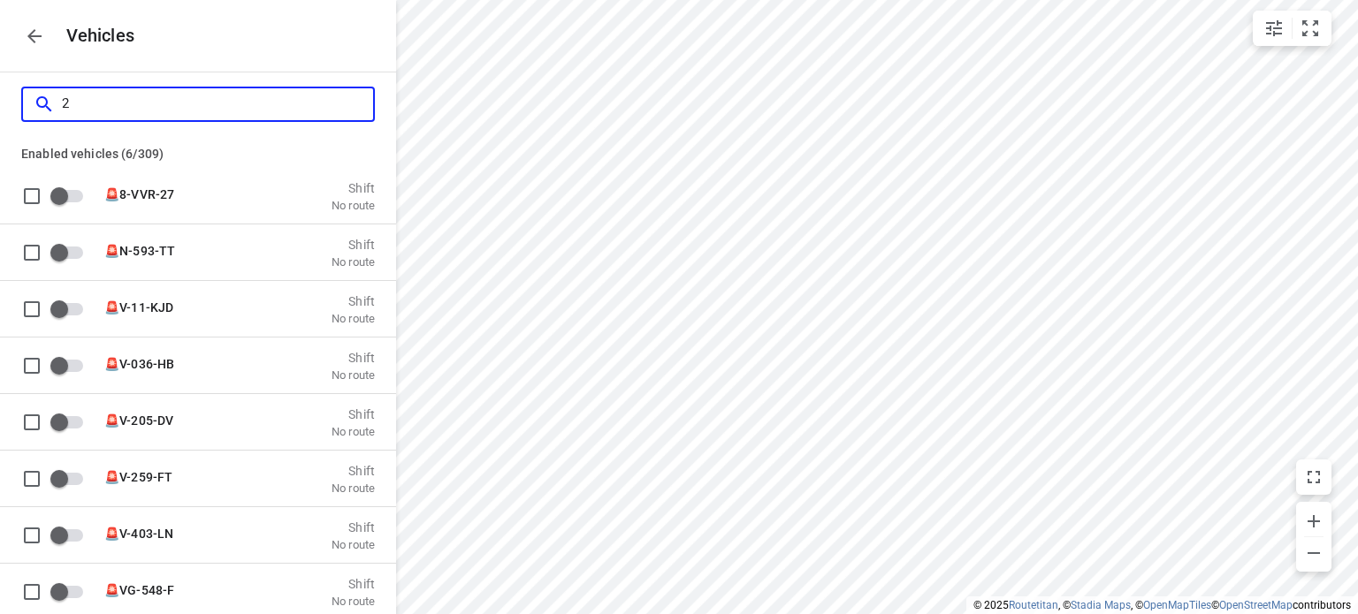
checkbox input "true"
checkbox input "false"
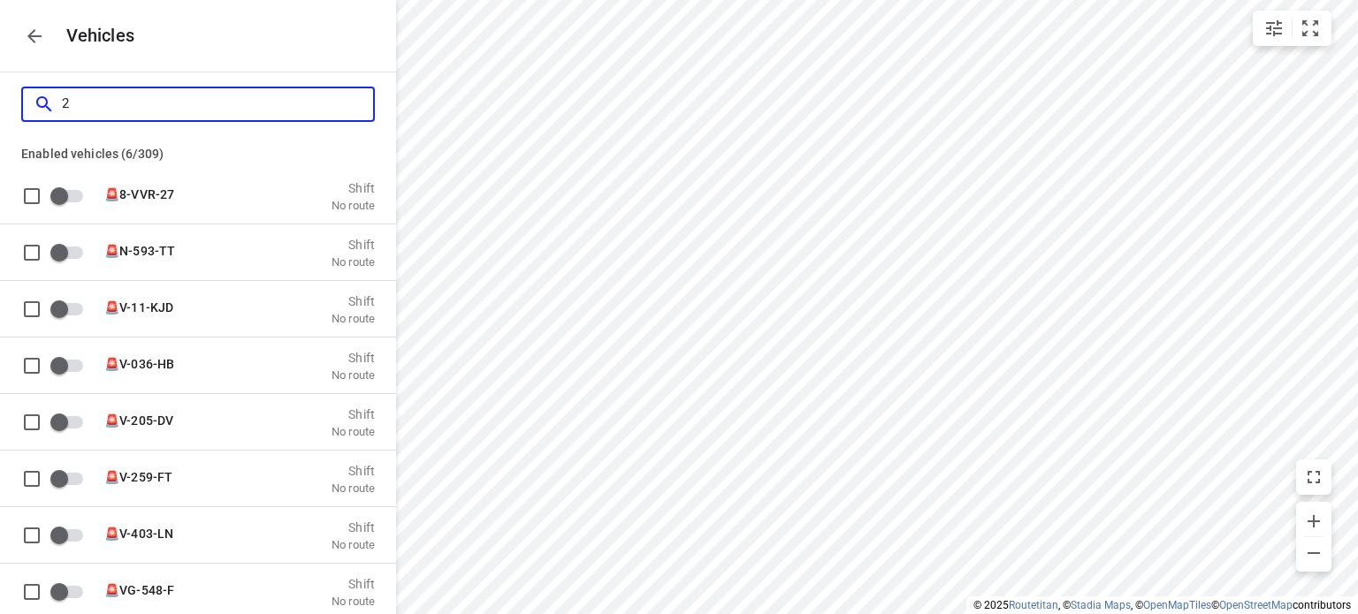
checkbox input "false"
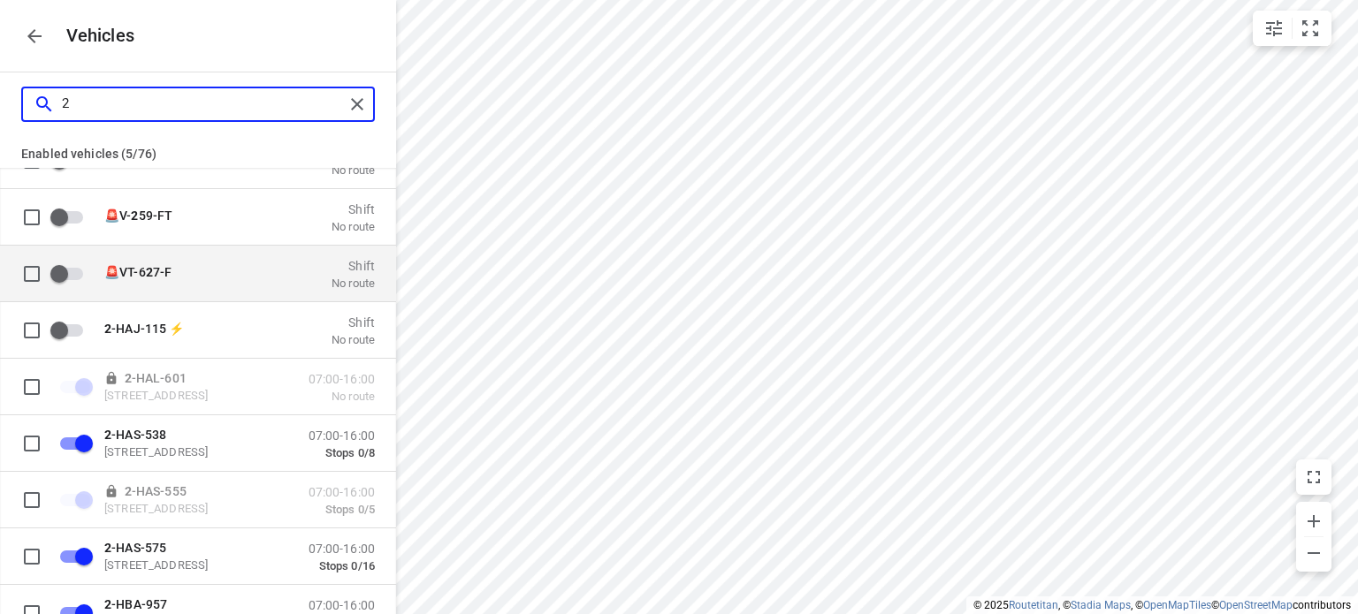
scroll to position [88, 0]
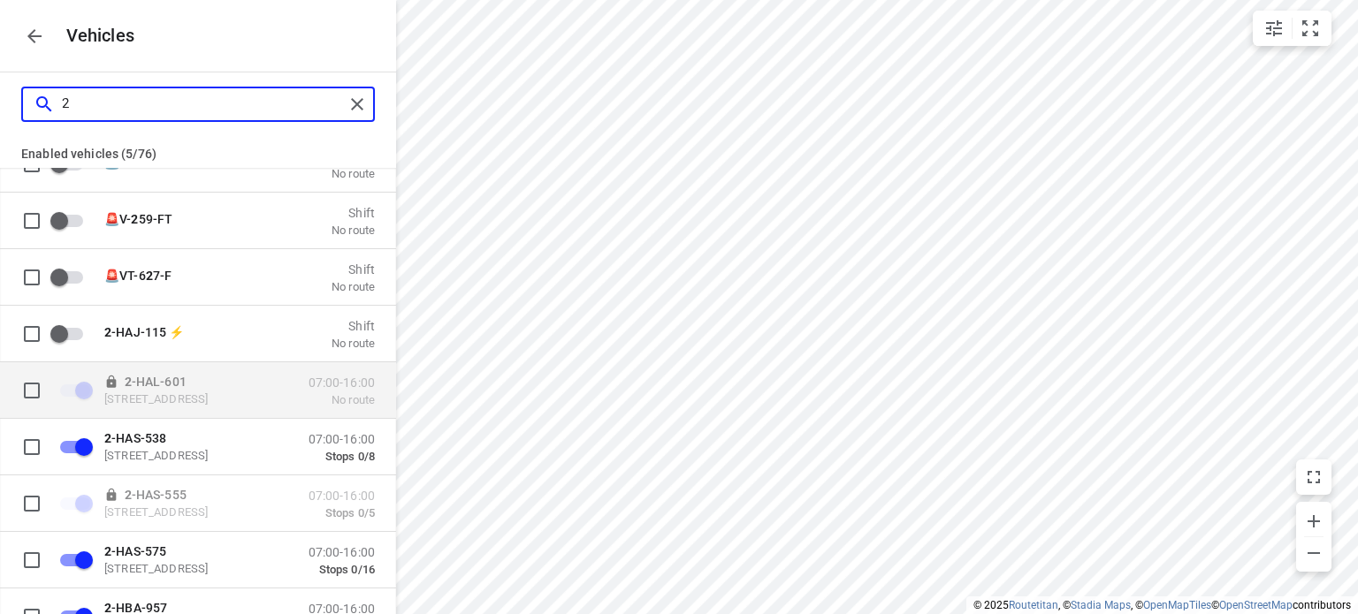
type input "2"
click at [212, 384] on p "2 -HAL-601" at bounding box center [192, 381] width 177 height 14
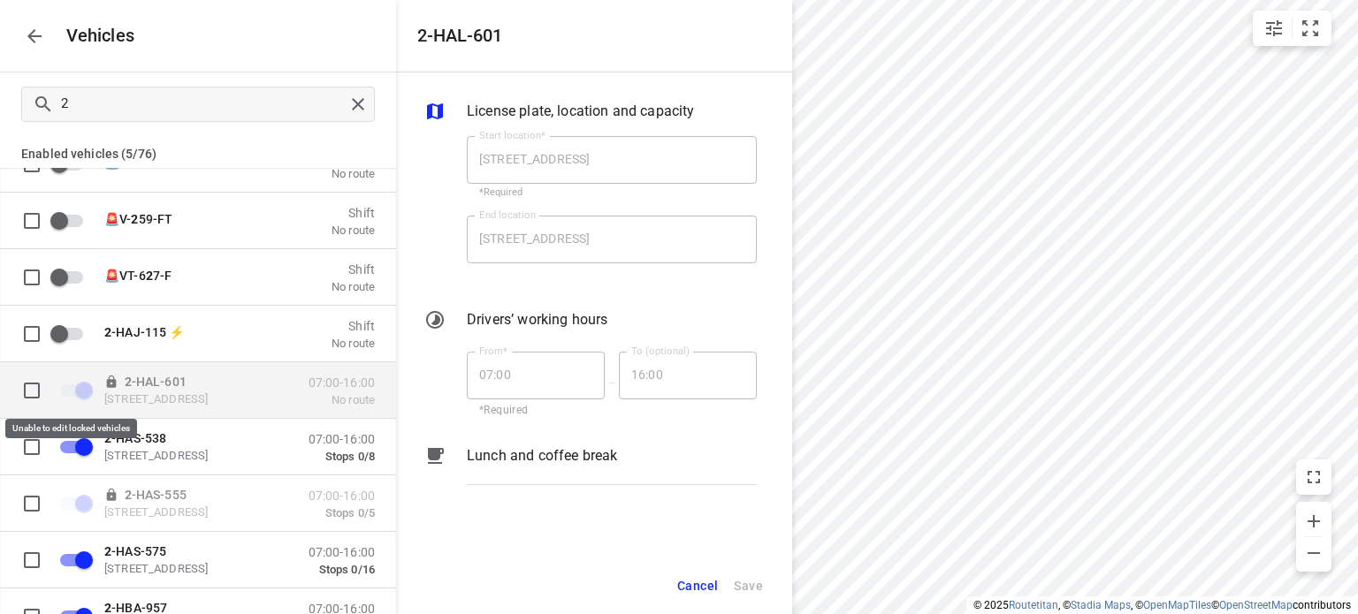
click at [81, 391] on span "grid" at bounding box center [75, 390] width 30 height 12
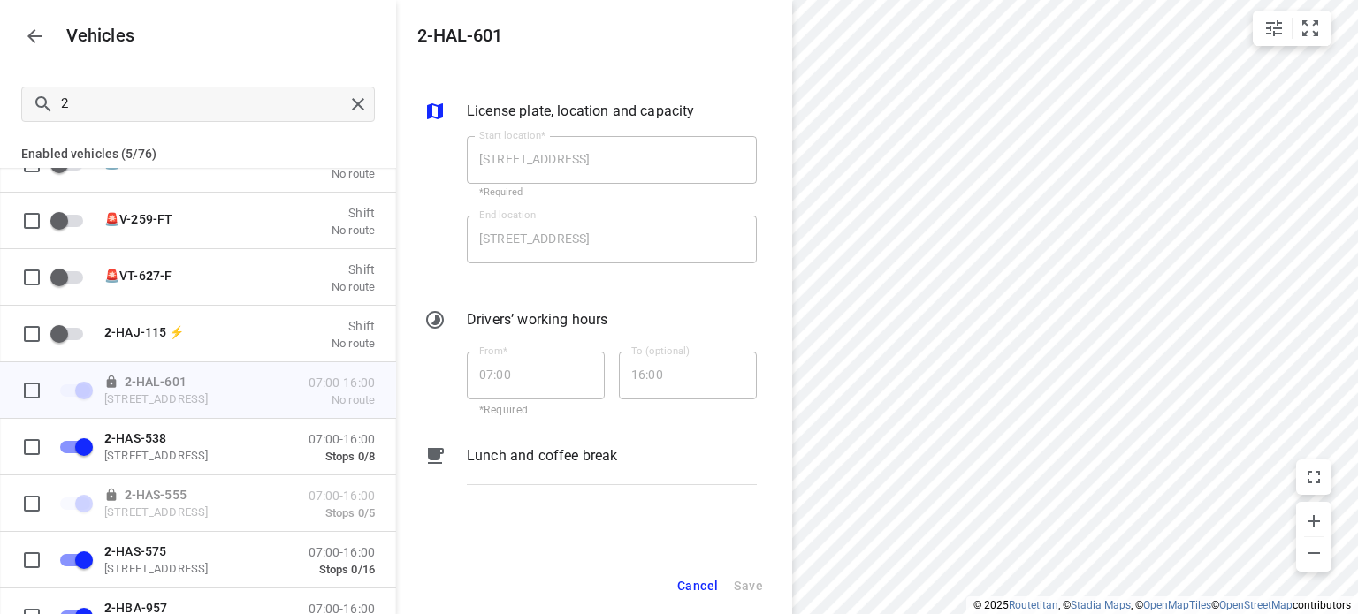
click at [705, 586] on span "Cancel" at bounding box center [697, 587] width 41 height 22
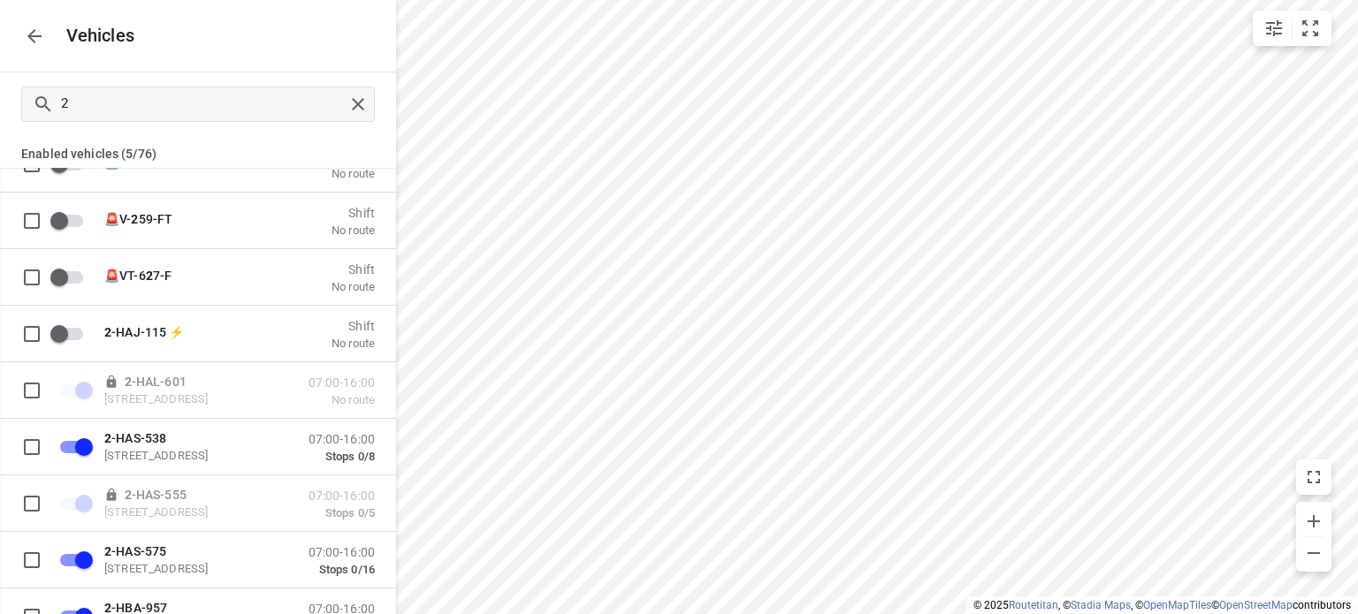
click at [29, 31] on icon "button" at bounding box center [34, 36] width 21 height 21
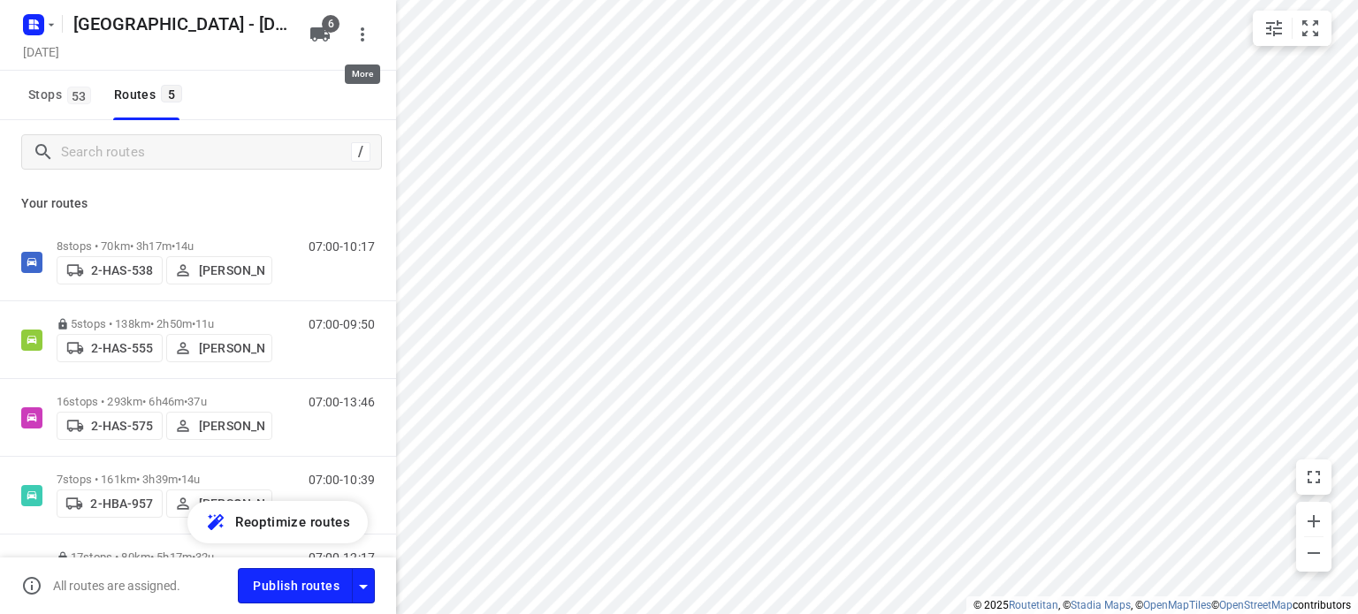
click at [361, 36] on icon "button" at bounding box center [362, 34] width 21 height 21
click at [241, 194] on div at bounding box center [679, 307] width 1358 height 614
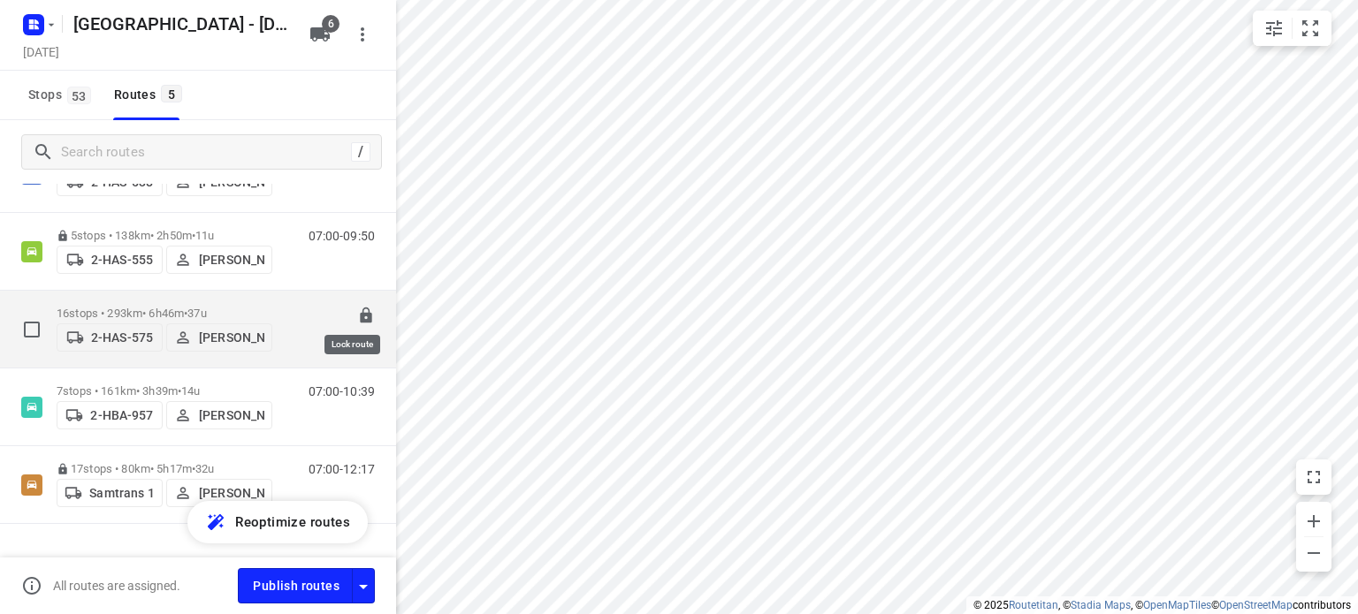
click at [360, 309] on icon at bounding box center [365, 316] width 11 height 16
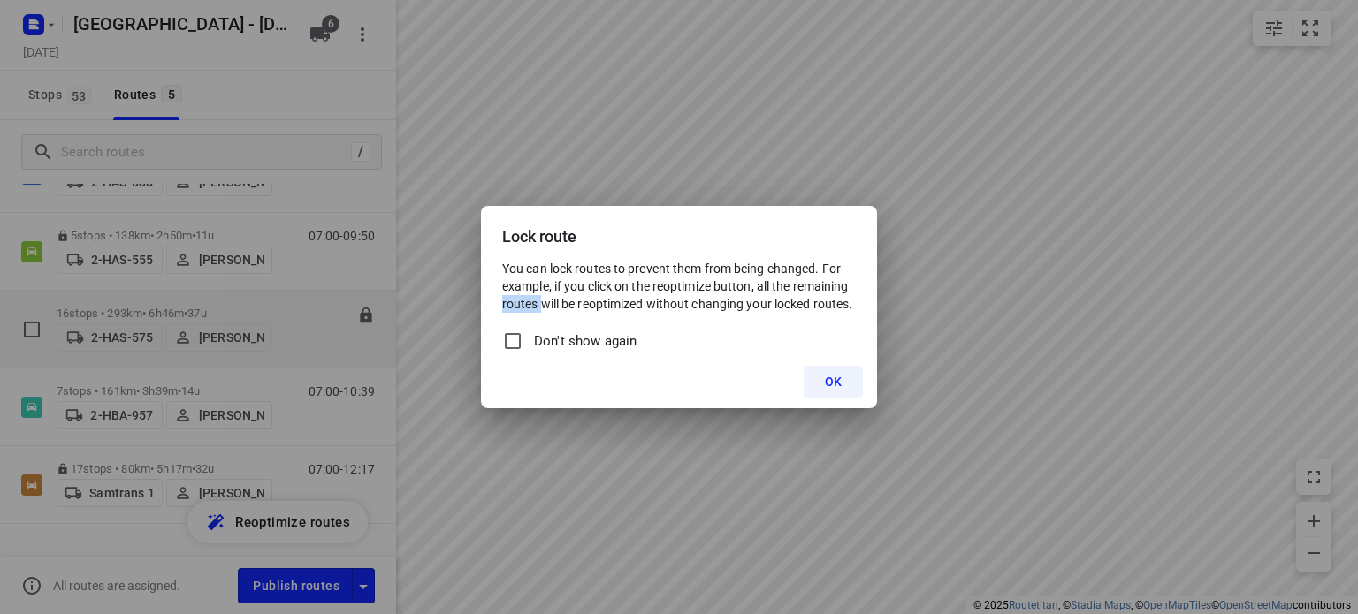
click at [350, 309] on div "Lock route You can lock routes to prevent them from being changed. For example,…" at bounding box center [679, 307] width 1358 height 614
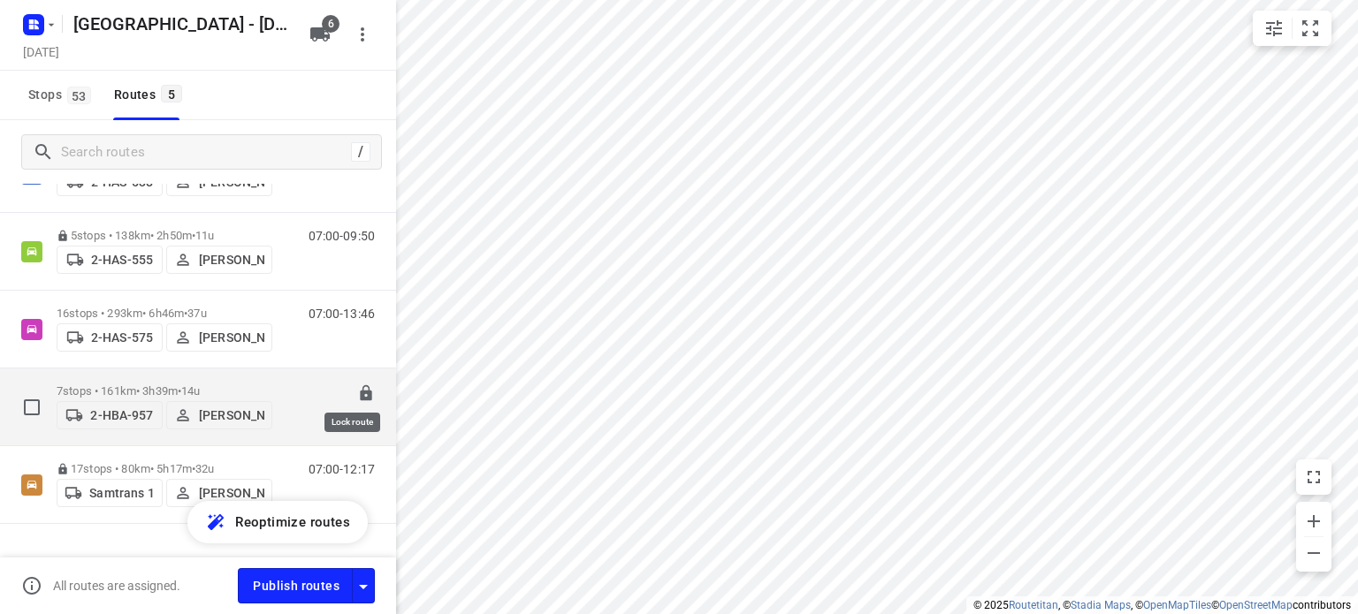
click at [360, 387] on icon at bounding box center [365, 393] width 11 height 16
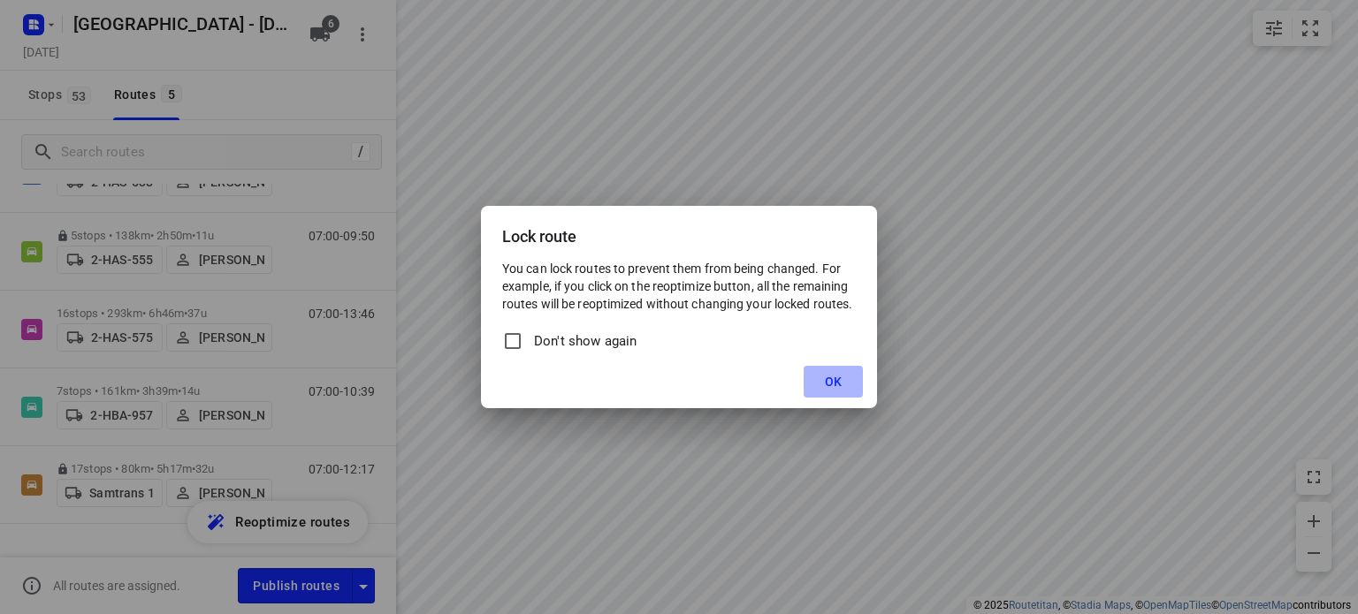
click at [827, 383] on span "OK" at bounding box center [833, 382] width 17 height 14
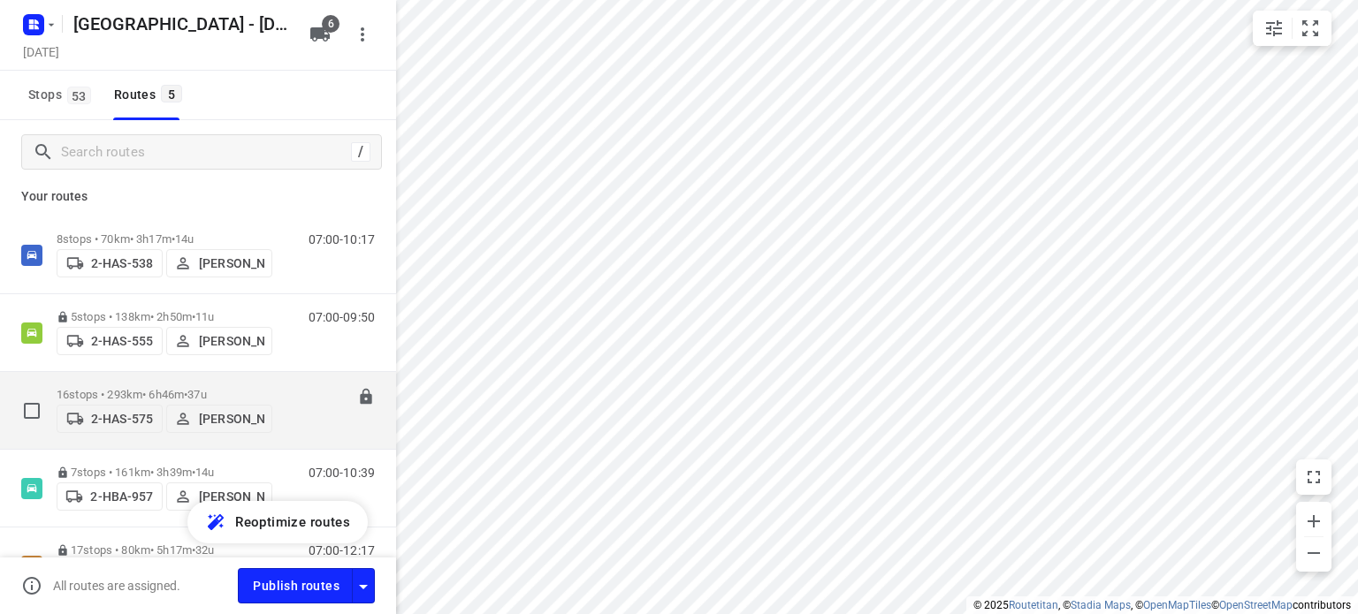
scroll to position [0, 0]
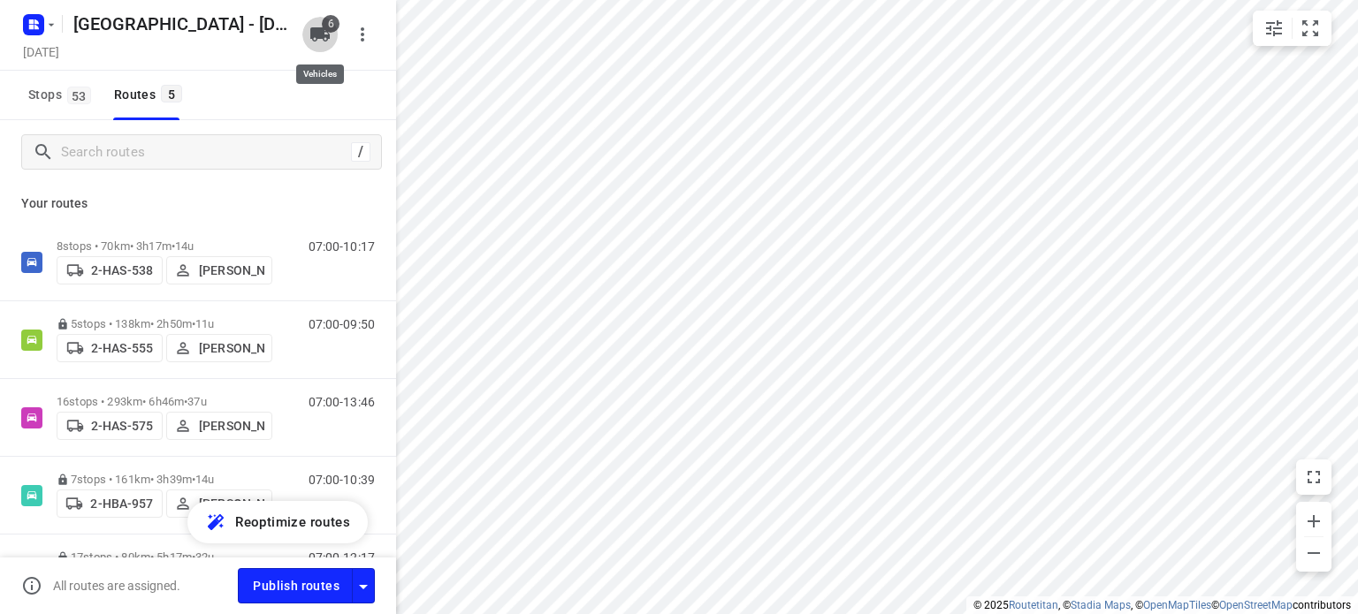
click at [318, 27] on icon "button" at bounding box center [319, 34] width 21 height 21
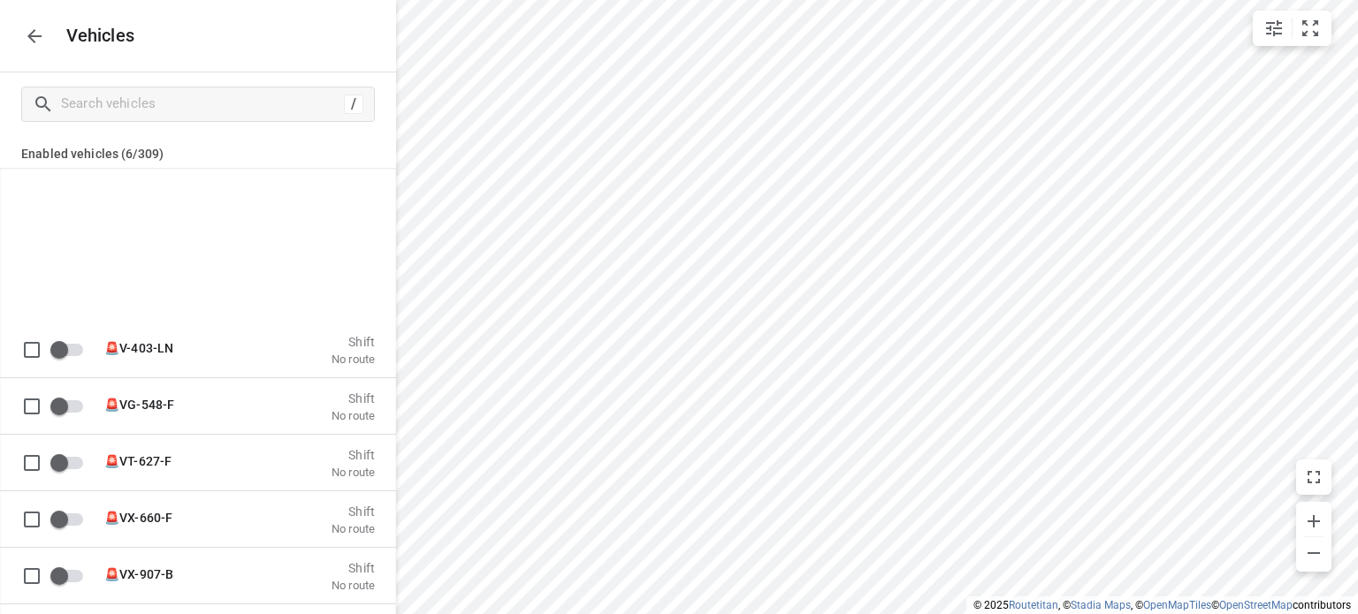
scroll to position [442, 0]
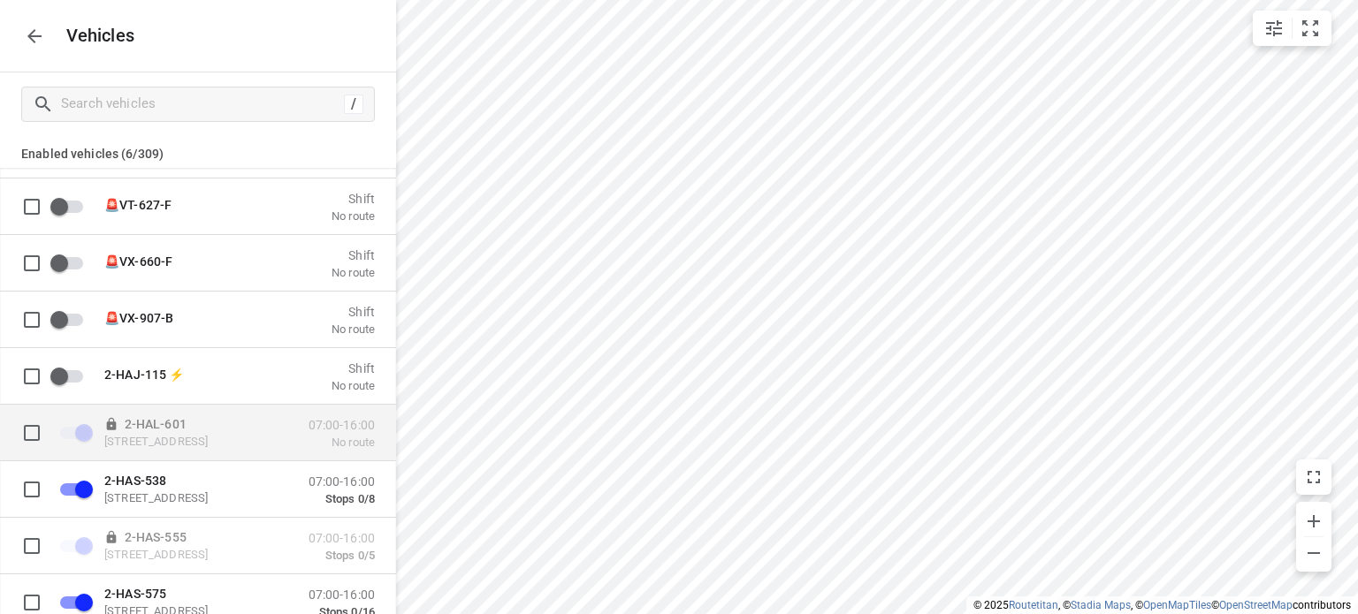
click at [110, 425] on icon "grid" at bounding box center [114, 423] width 20 height 14
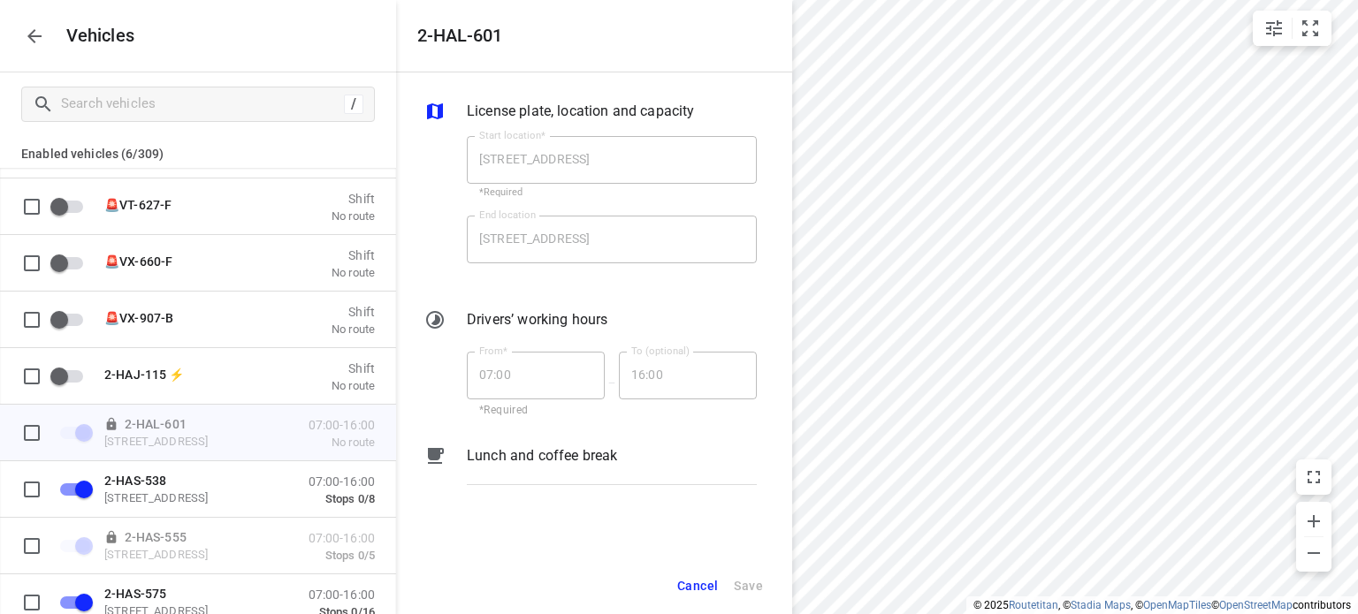
click at [495, 113] on p "License plate, location and capacity" at bounding box center [580, 111] width 227 height 21
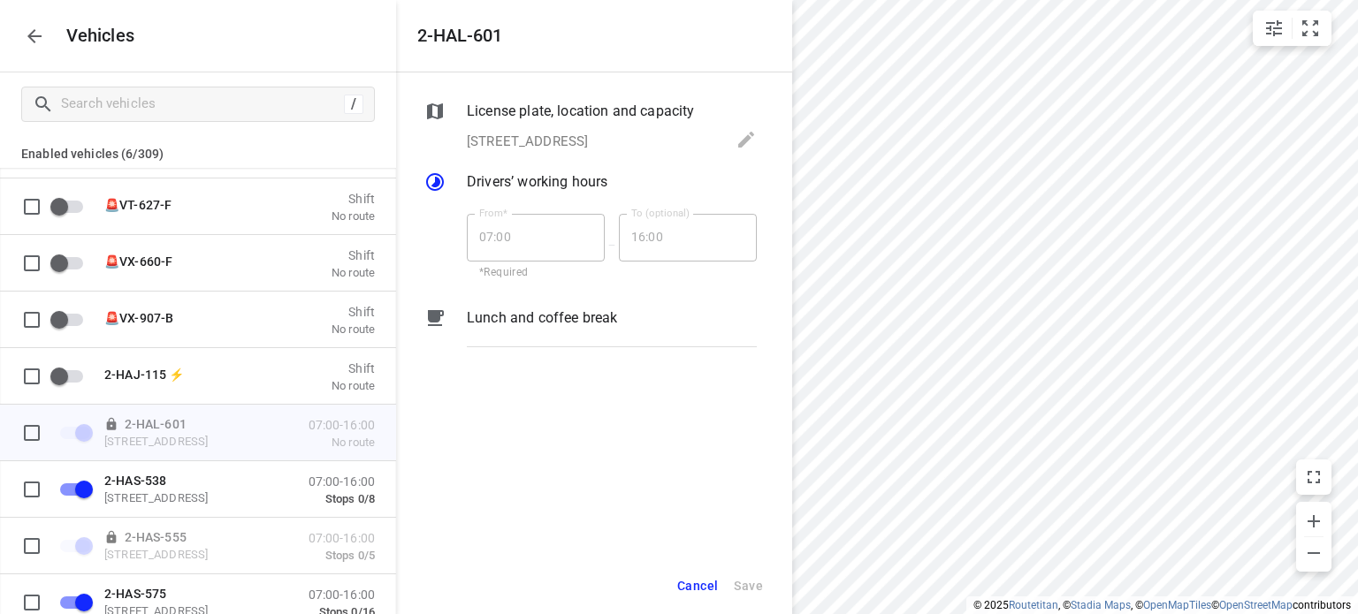
click at [690, 577] on span "Cancel" at bounding box center [697, 587] width 41 height 22
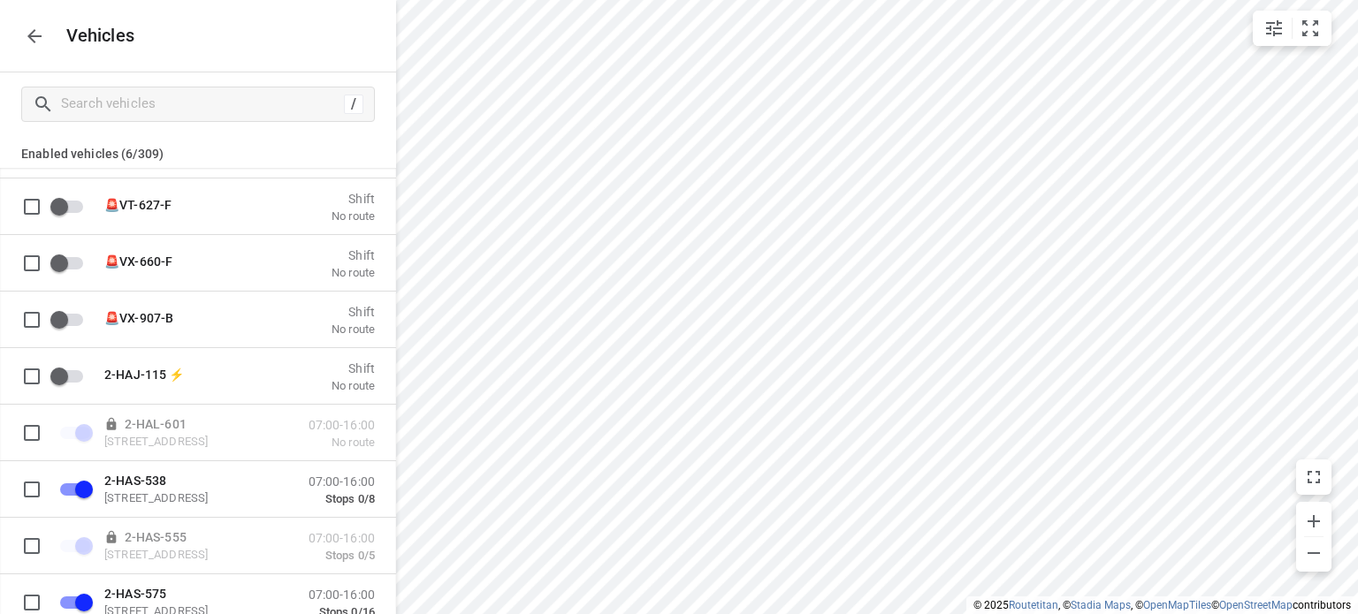
click at [396, 577] on div at bounding box center [198, 307] width 396 height 614
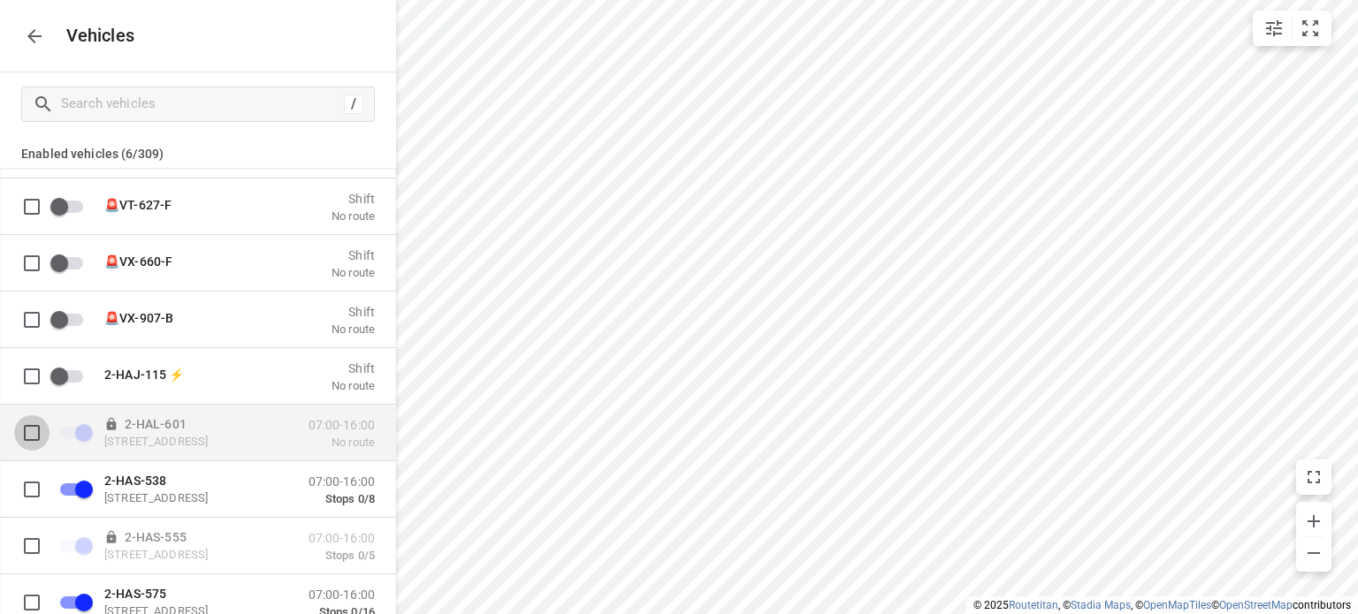
click at [34, 431] on input "grid" at bounding box center [31, 432] width 35 height 35
checkbox input "true"
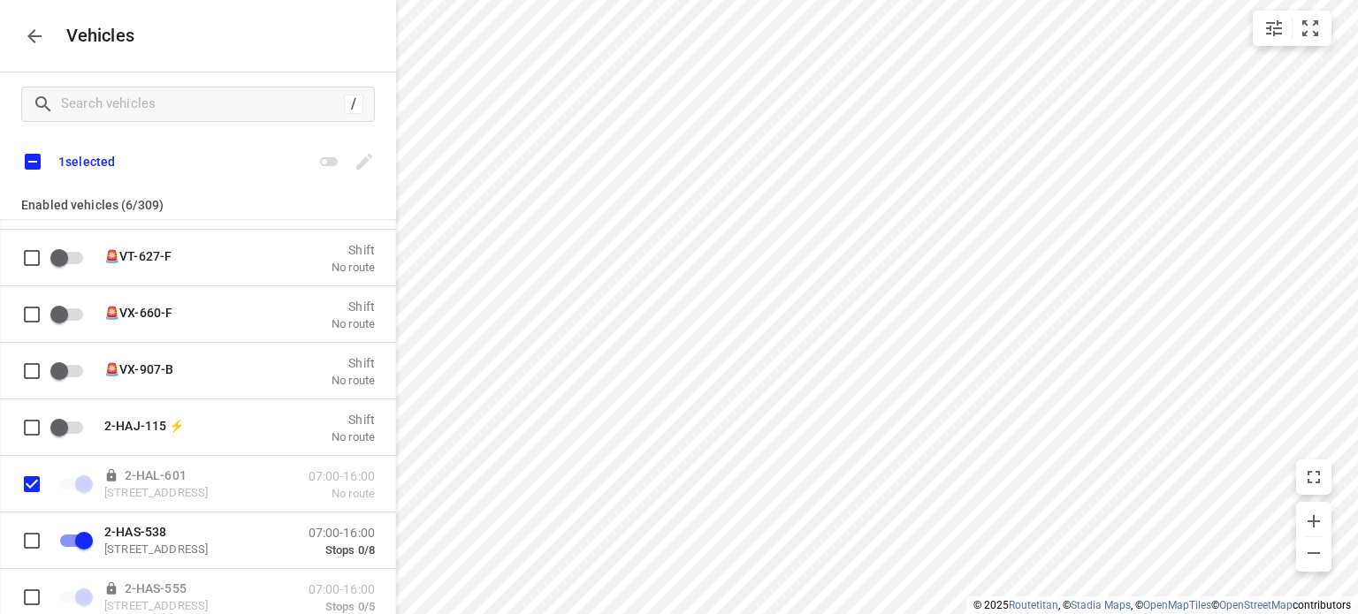
click at [25, 42] on icon "button" at bounding box center [34, 36] width 21 height 21
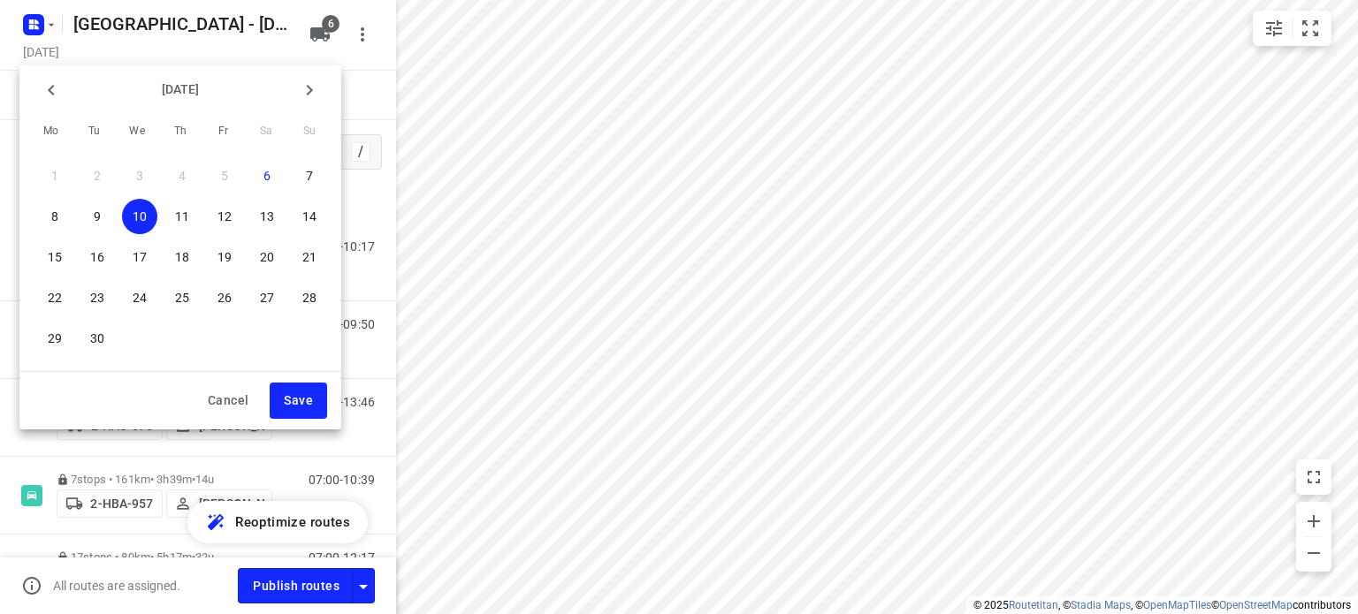
click at [213, 46] on div at bounding box center [679, 307] width 1358 height 614
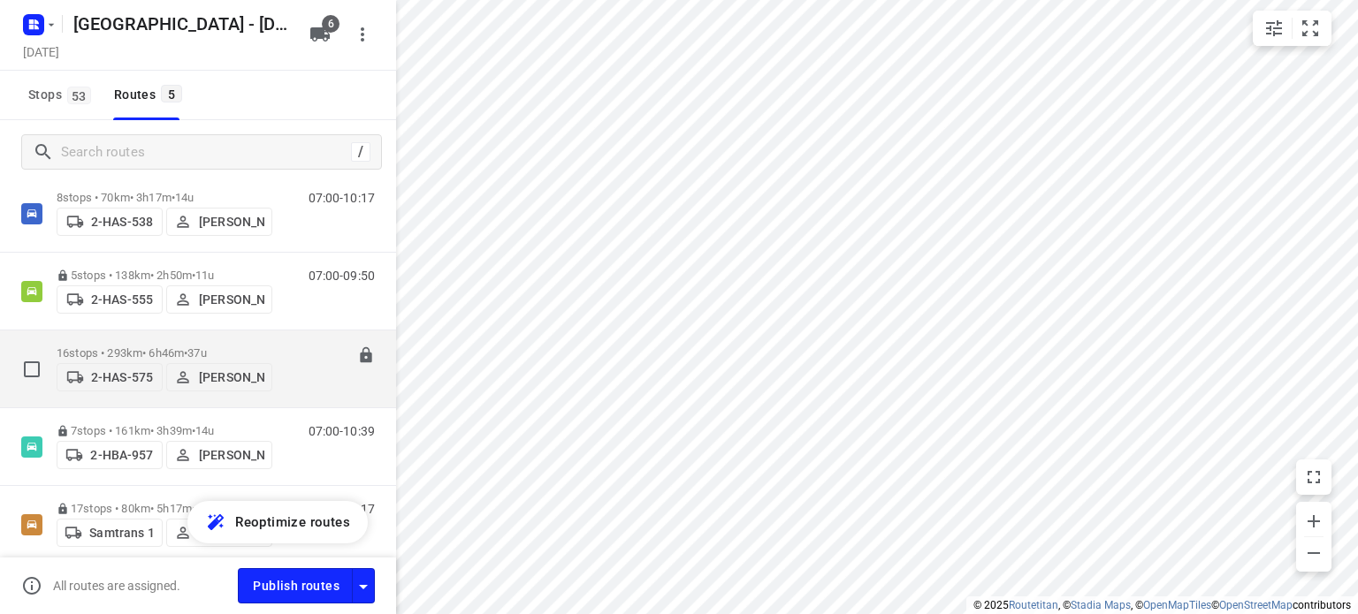
scroll to position [0, 0]
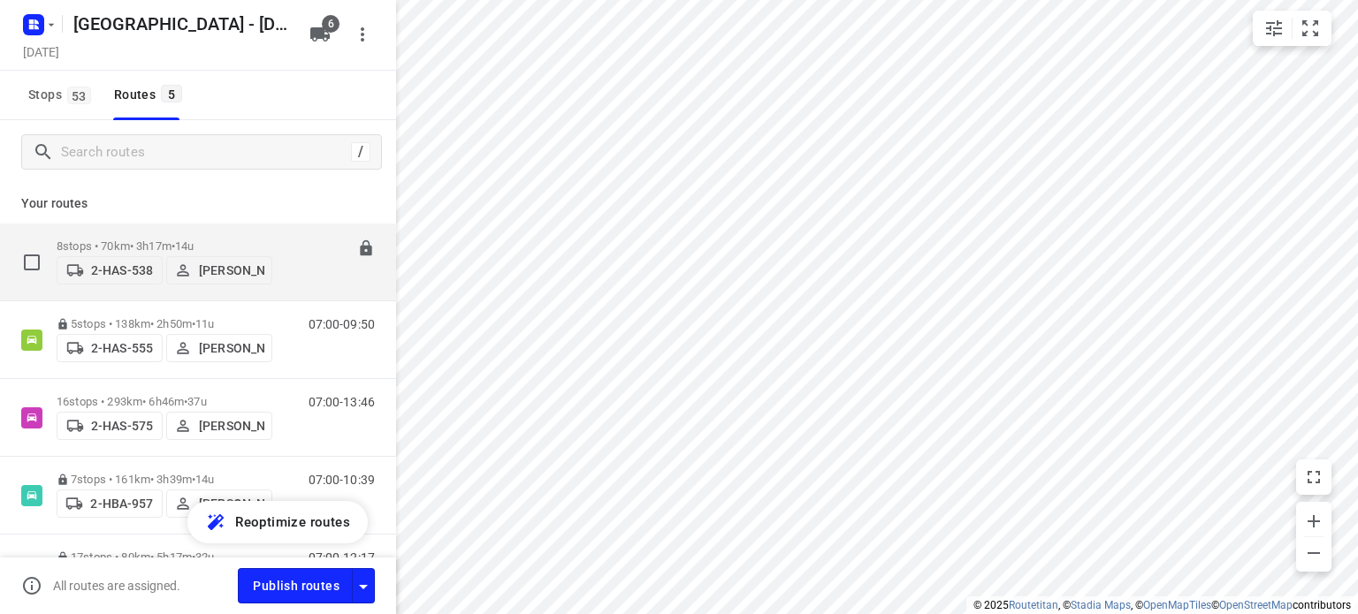
click at [141, 240] on p "8 stops • 70km • 3h17m • 14u" at bounding box center [165, 246] width 216 height 13
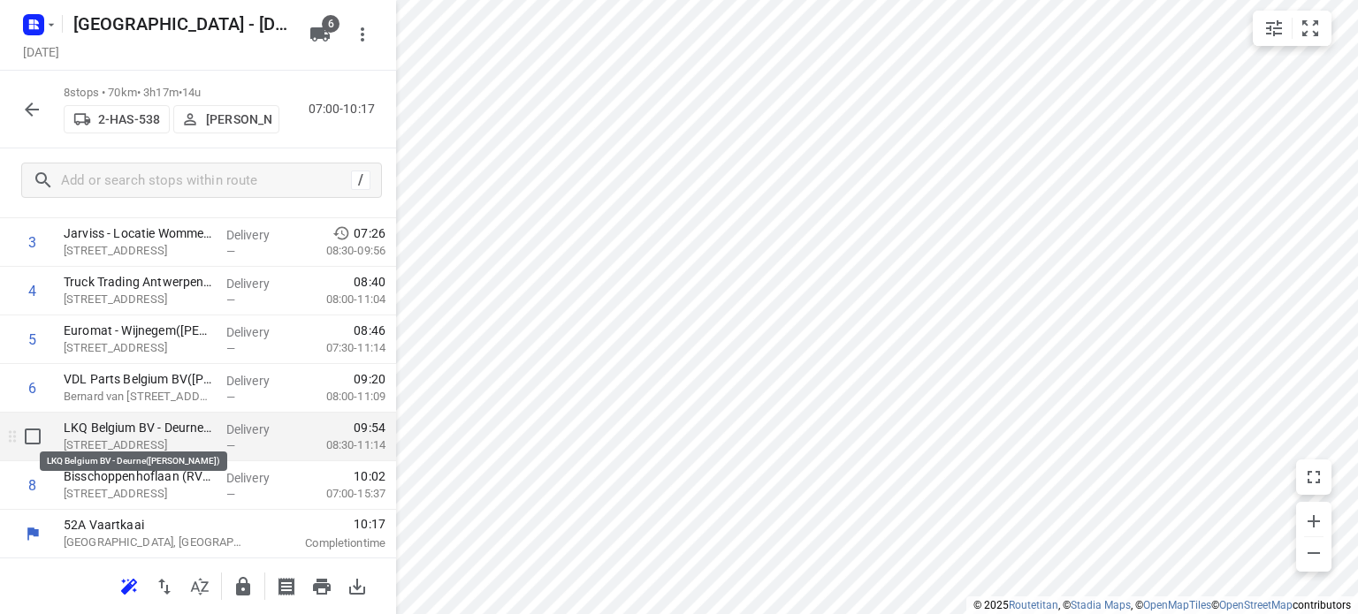
scroll to position [180, 0]
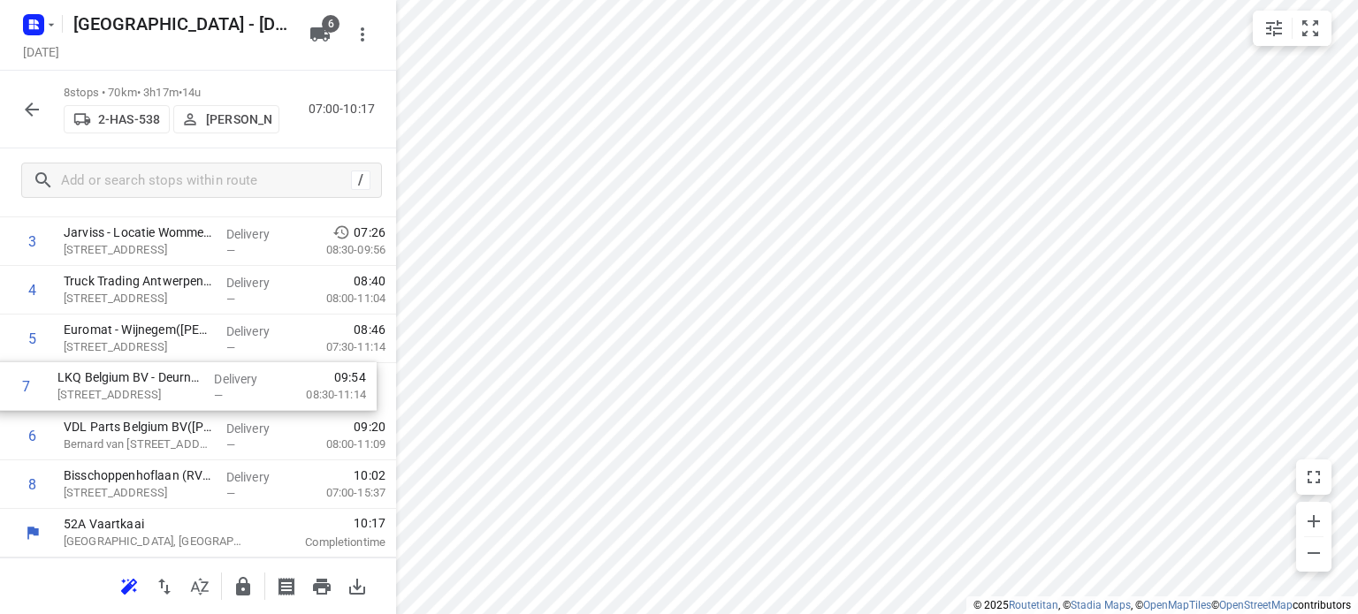
drag, startPoint x: 145, startPoint y: 431, endPoint x: 139, endPoint y: 377, distance: 55.2
click at [139, 377] on div "1 Uitgeverij VAN IN([PERSON_NAME]) [STREET_ADDRESS] Delivery — 07:11 07:00-08:3…" at bounding box center [198, 314] width 396 height 389
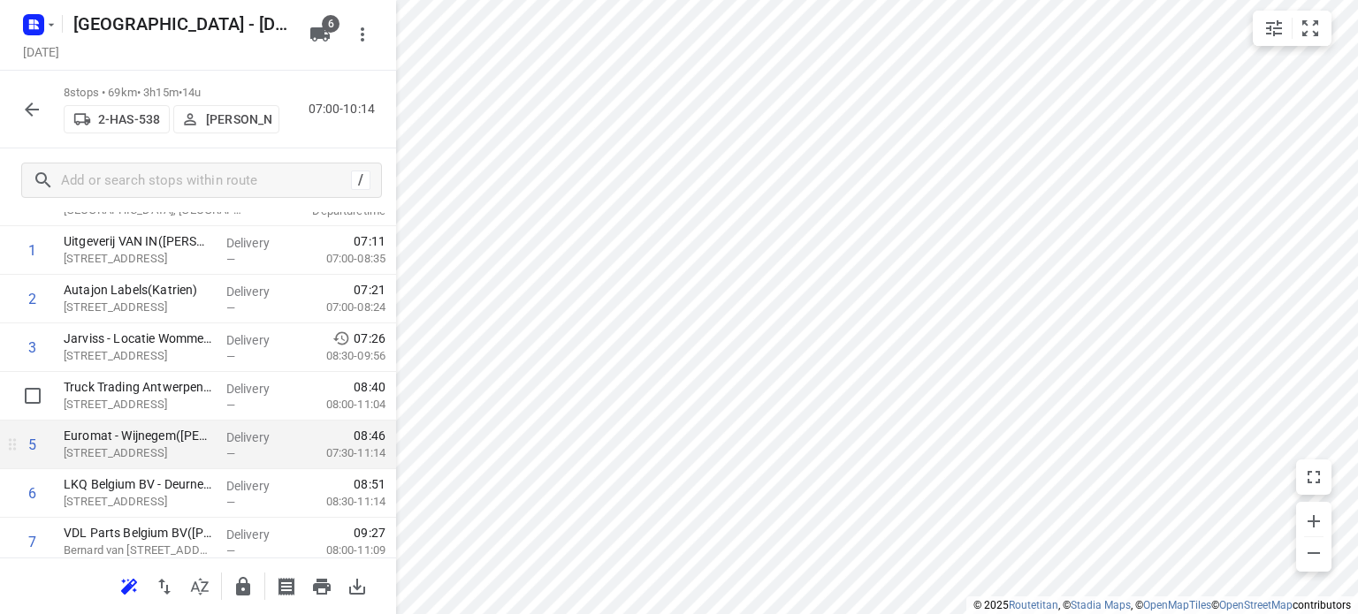
scroll to position [0, 0]
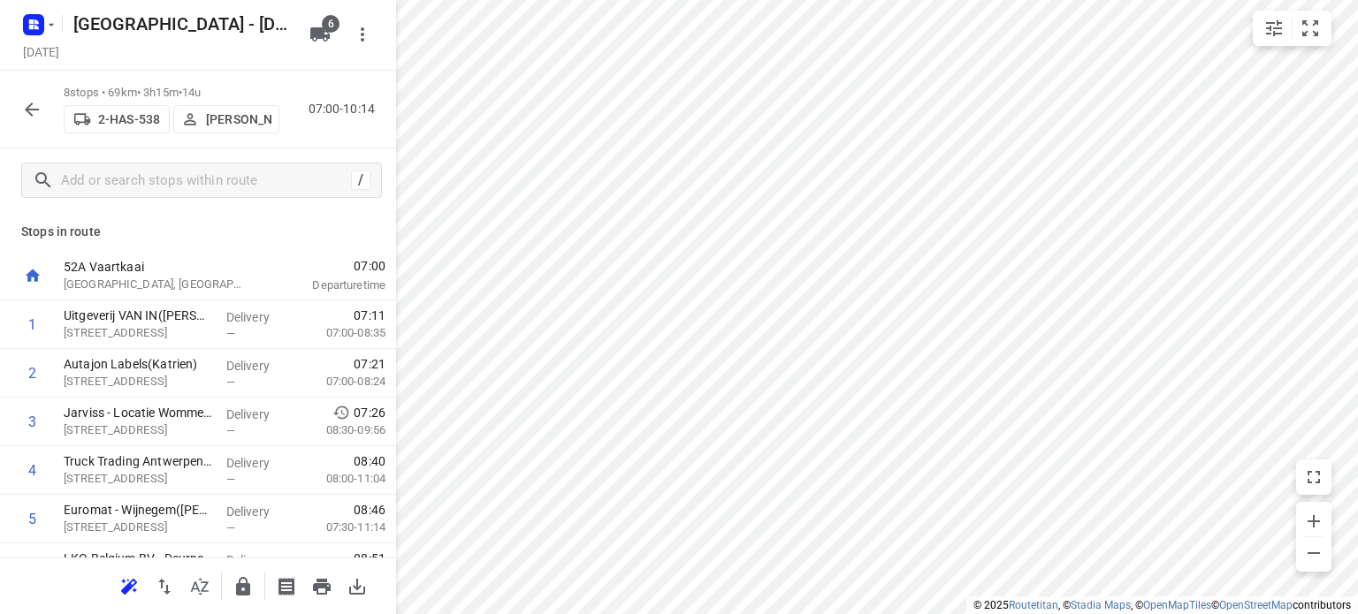
click at [349, 265] on span "07:00" at bounding box center [327, 266] width 117 height 18
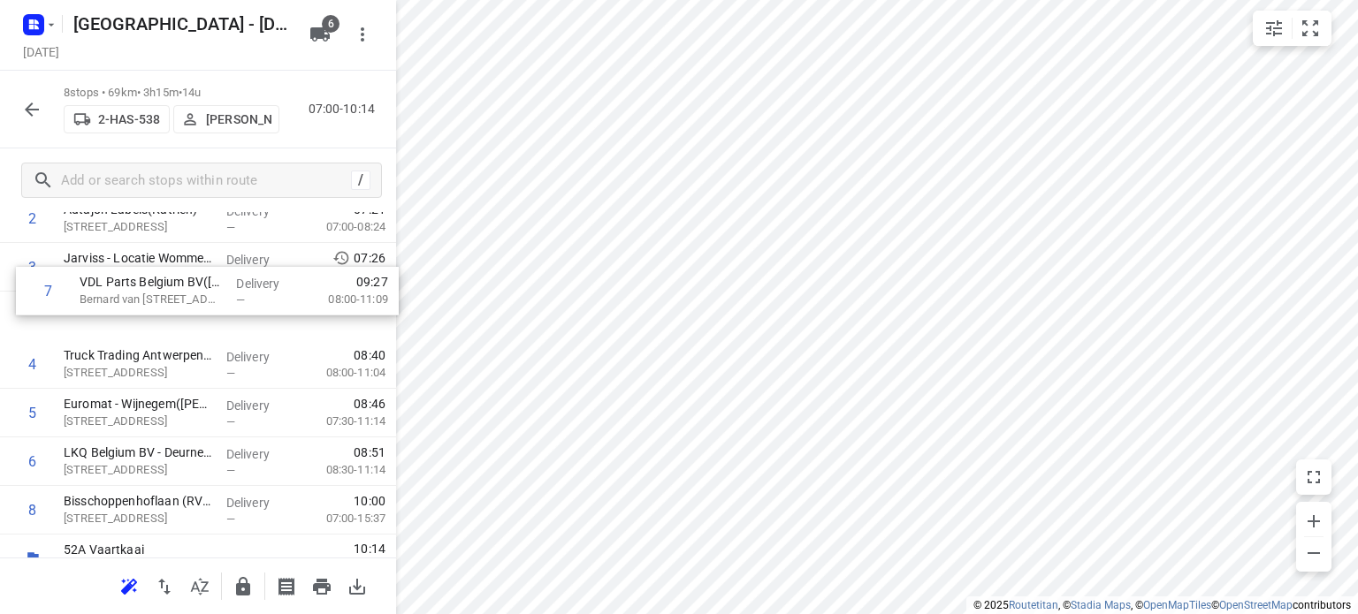
scroll to position [154, 0]
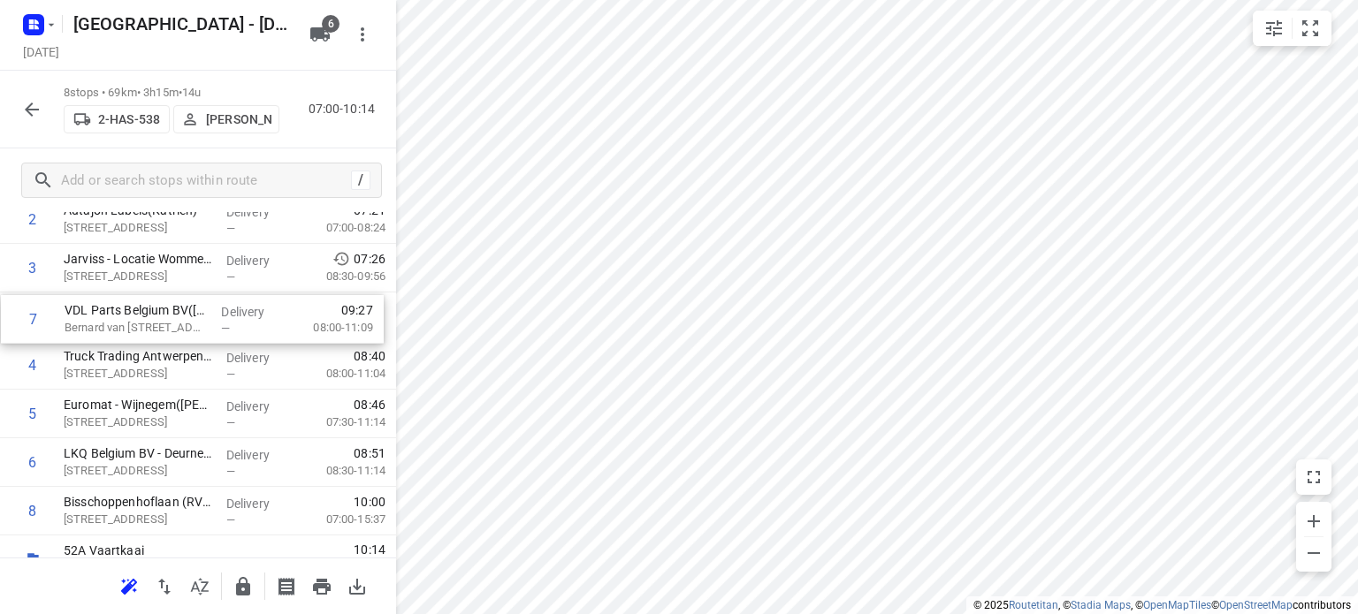
drag, startPoint x: 130, startPoint y: 438, endPoint x: 135, endPoint y: 315, distance: 123.0
click at [135, 315] on div "1 Uitgeverij VAN IN([PERSON_NAME]) [STREET_ADDRESS] Delivery — 07:11 07:00-08:3…" at bounding box center [198, 341] width 396 height 389
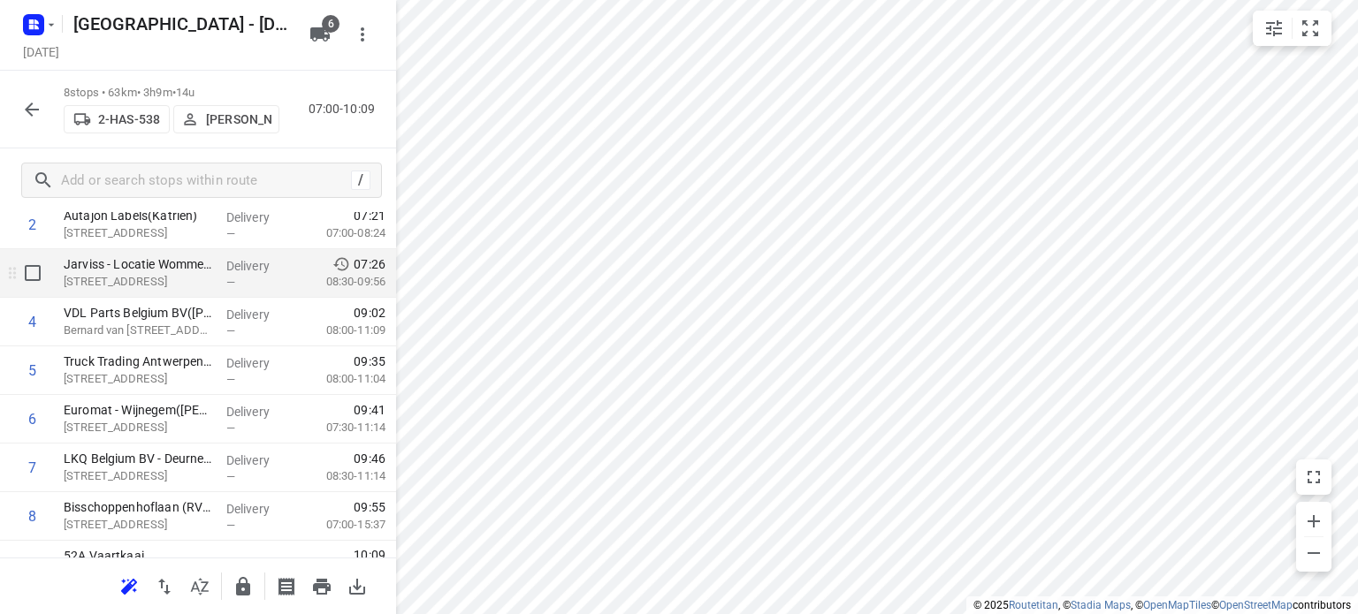
scroll to position [180, 0]
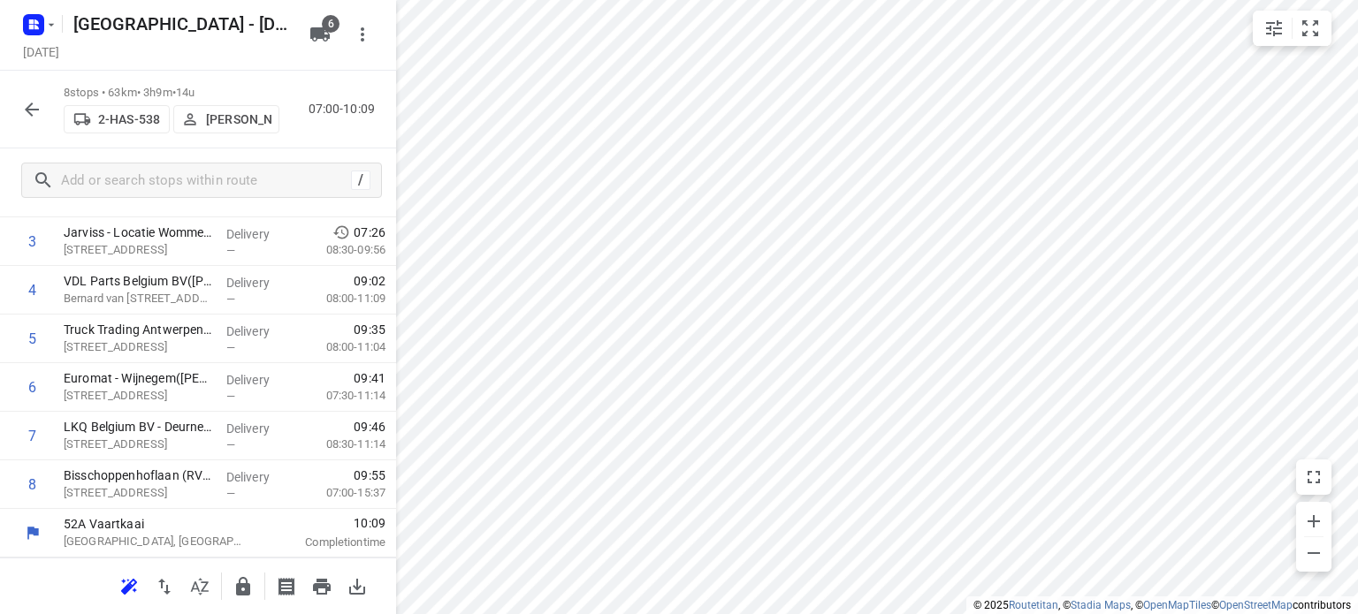
click at [25, 108] on icon "button" at bounding box center [31, 109] width 21 height 21
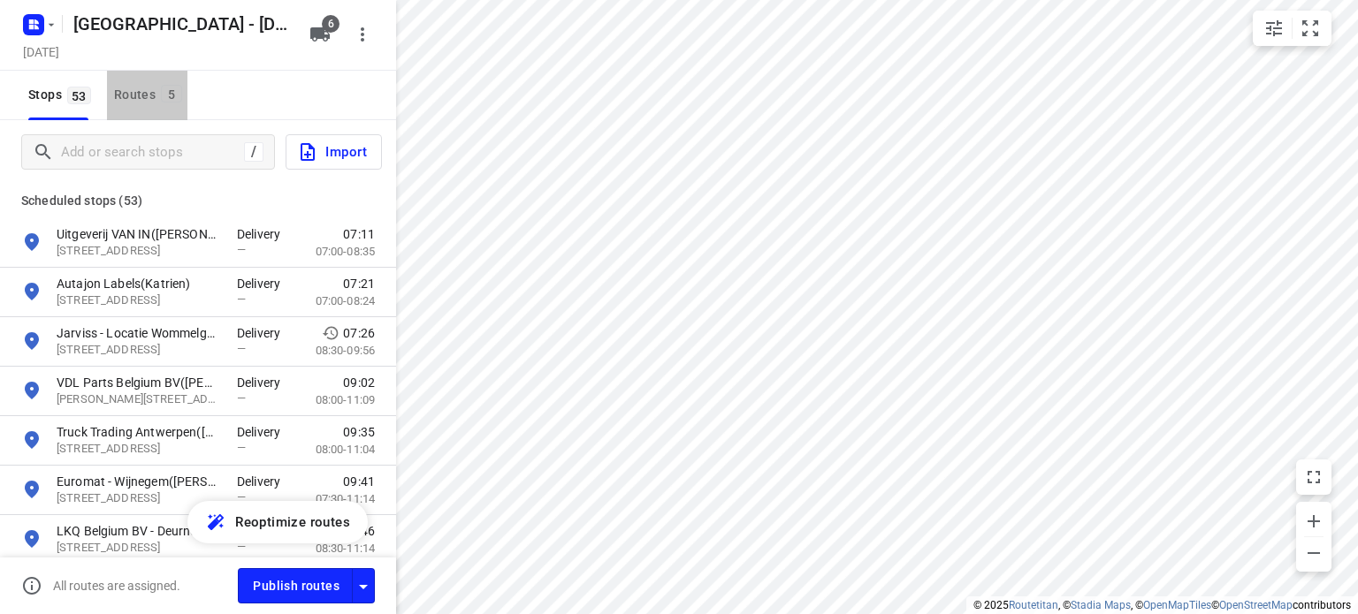
click at [141, 102] on div "Routes 5" at bounding box center [150, 95] width 73 height 22
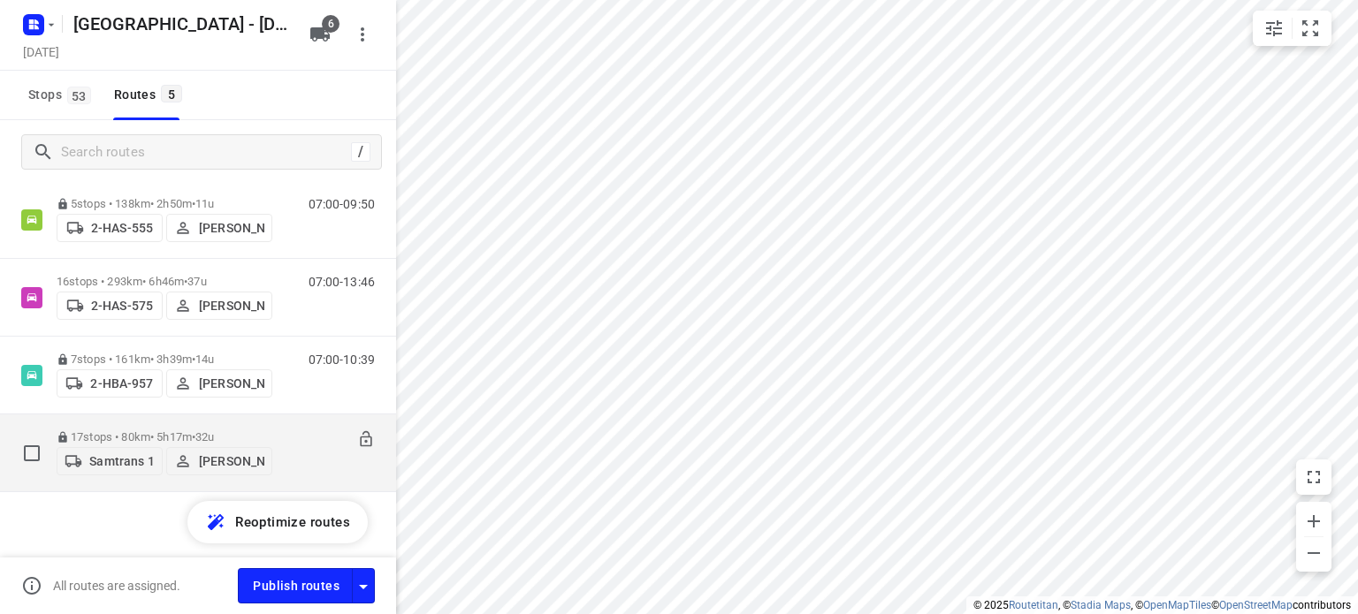
scroll to position [125, 0]
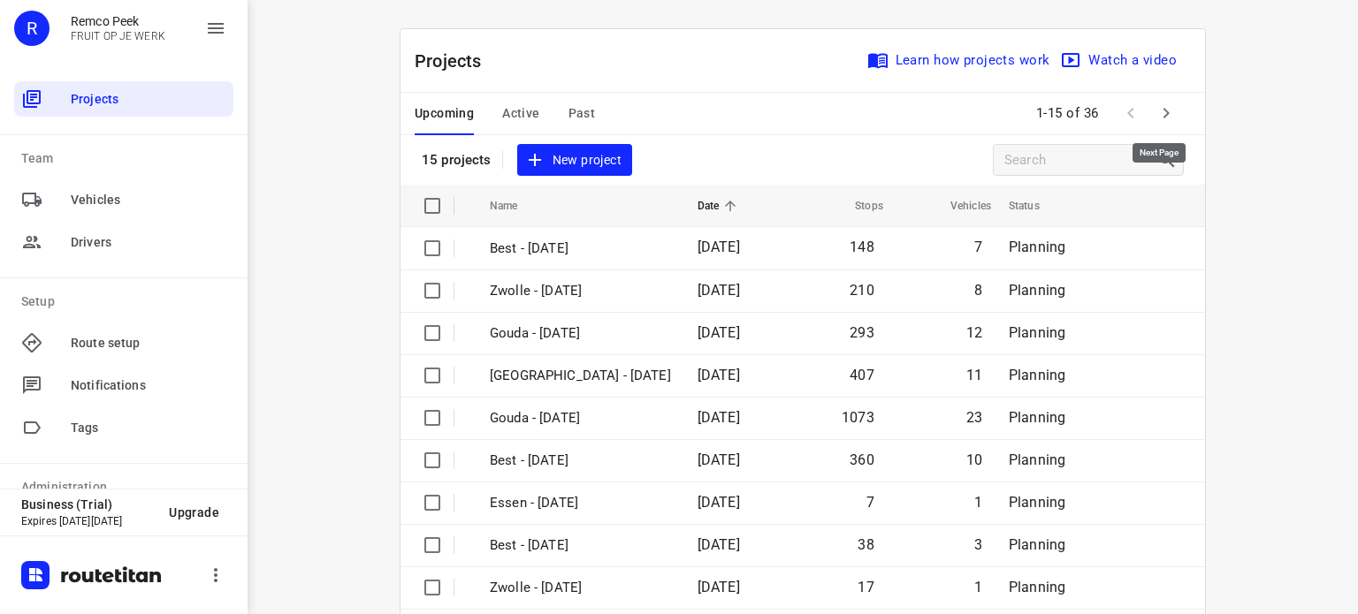
click at [1155, 103] on icon "button" at bounding box center [1165, 113] width 21 height 21
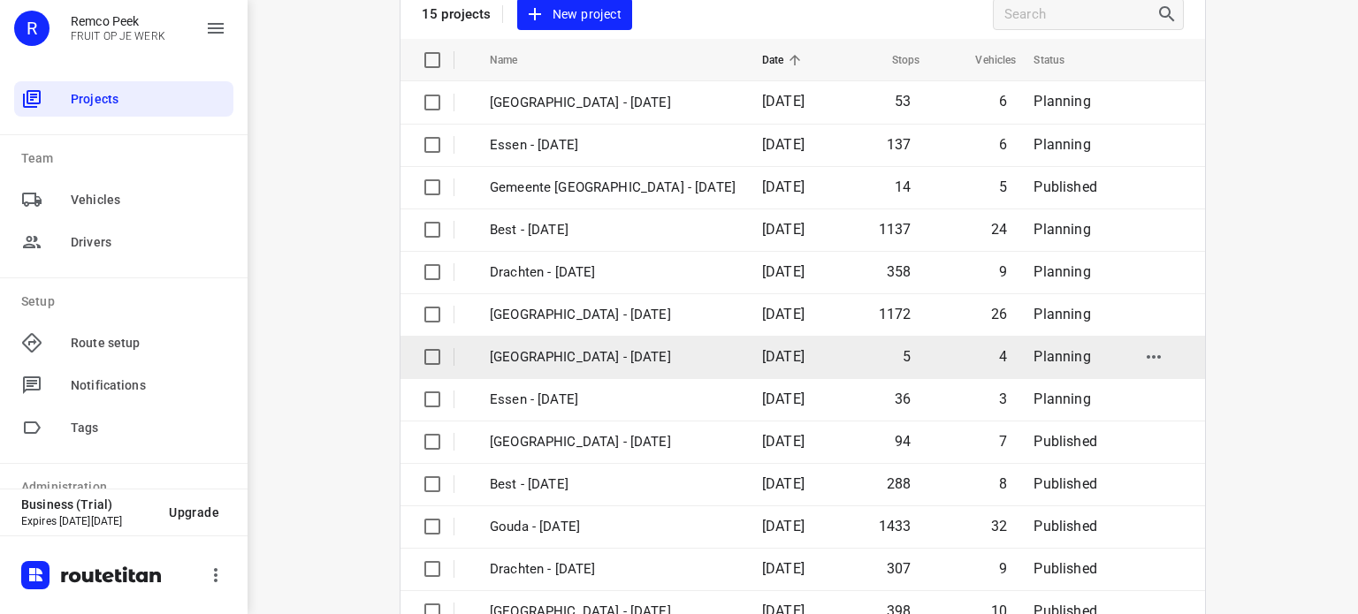
scroll to position [177, 0]
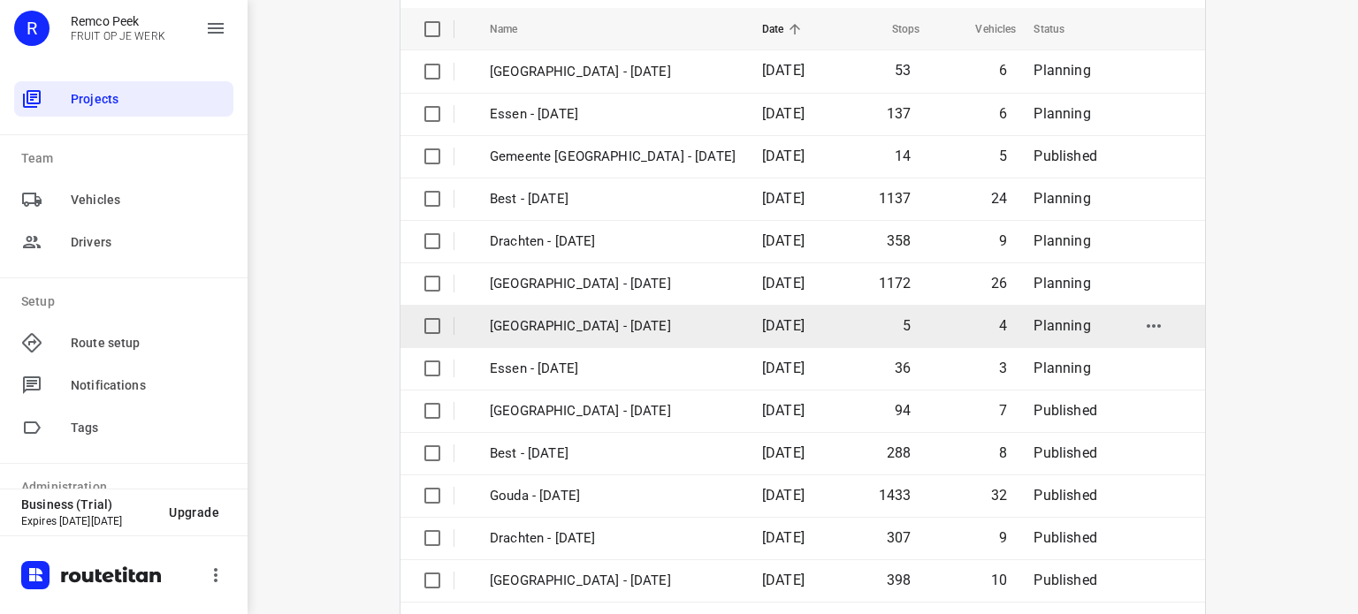
click at [553, 320] on p "[GEOGRAPHIC_DATA] - [DATE]" at bounding box center [613, 326] width 246 height 20
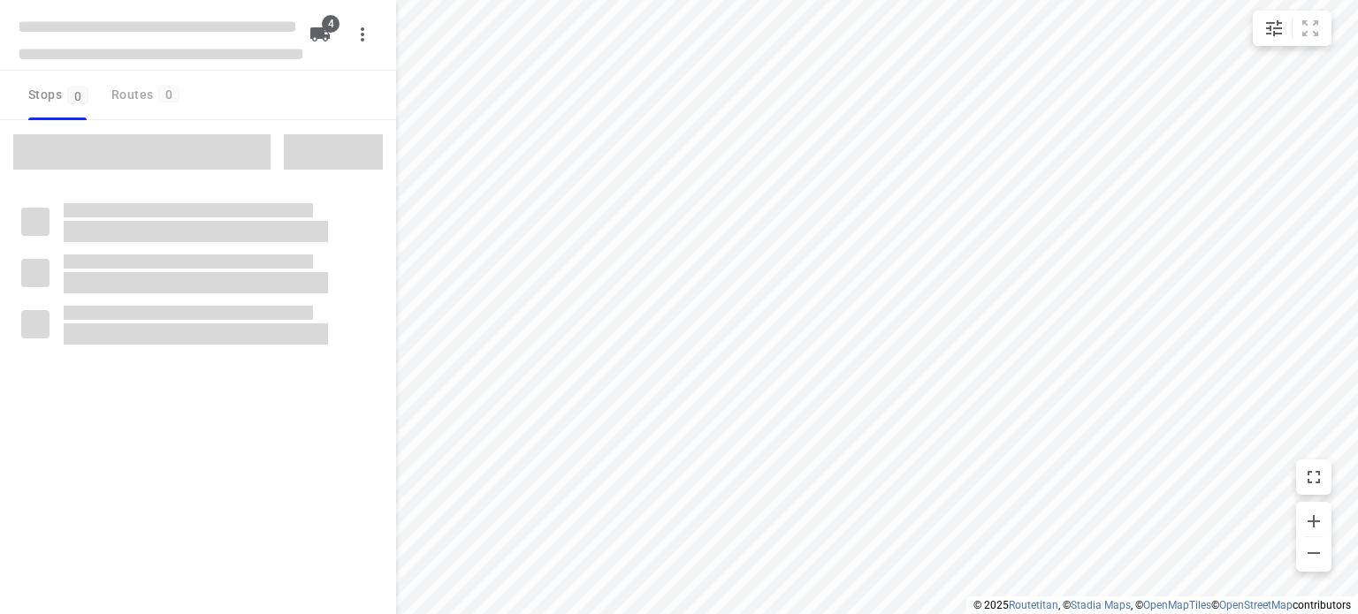
checkbox input "true"
